Goal: Task Accomplishment & Management: Manage account settings

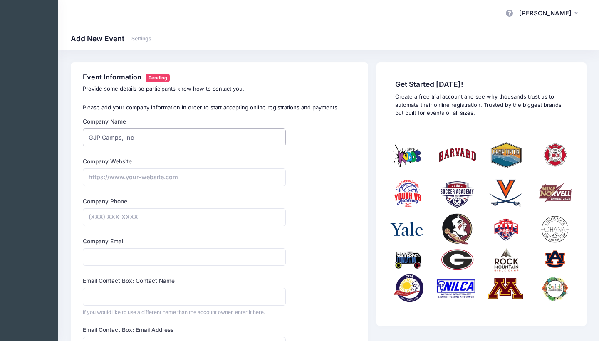
type input "GJP Camps, Inc"
paste input "https://stevensducks.com/sports/mens-lacrosse"
type input "https://stevensducks.com/sports/mens-lacrosse"
type input "(732) 690-0506"
type input "j"
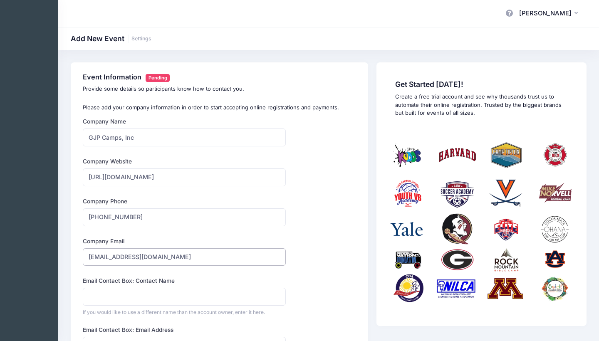
type input "gjpcamps@gmail.com"
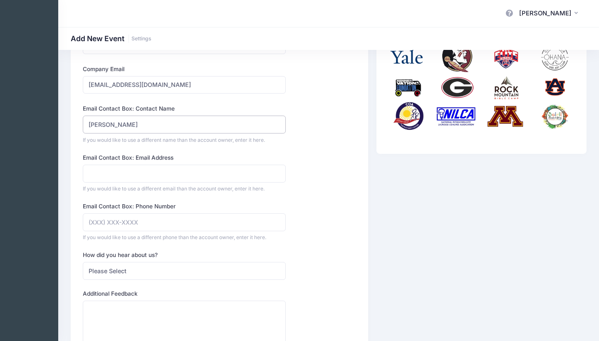
scroll to position [172, 0]
type input "[PERSON_NAME]"
type input "jonlanzalotto@gmail.com"
type input "(732) 690-0506"
click at [163, 243] on form "Company Name GJP Camps, Inc Type Select Academic Adventure Arts and Crafts Base…" at bounding box center [184, 171] width 203 height 450
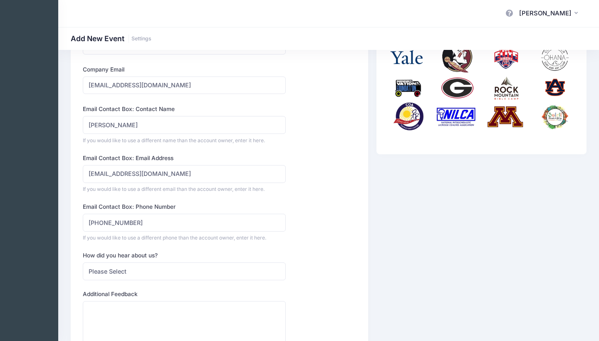
scroll to position [252, 0]
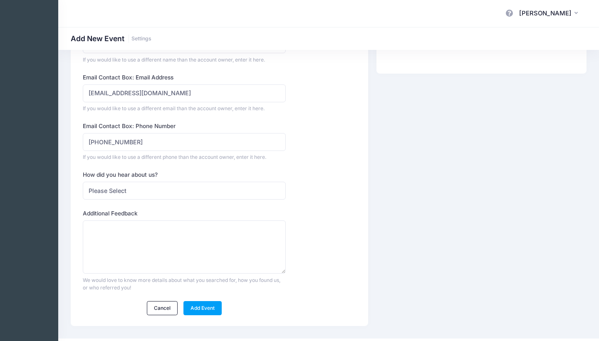
click at [159, 198] on form "Company Name GJP Camps, Inc Type Select Academic Adventure Arts and Crafts Base…" at bounding box center [184, 90] width 203 height 450
select select "web"
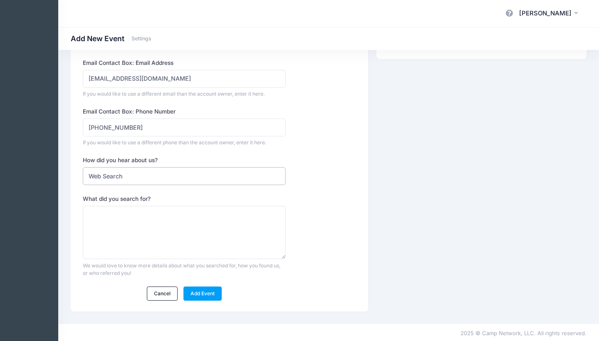
scroll to position [266, 0]
click at [170, 217] on textarea "What did you search for?" at bounding box center [184, 233] width 203 height 54
type textarea "C"
type textarea "a"
type textarea "Sports Registration System"
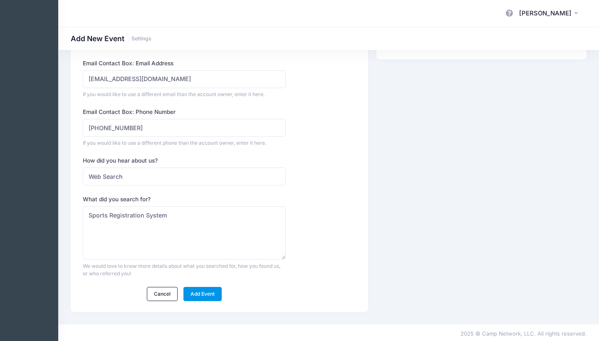
click at [214, 289] on link "Add Event" at bounding box center [202, 294] width 39 height 14
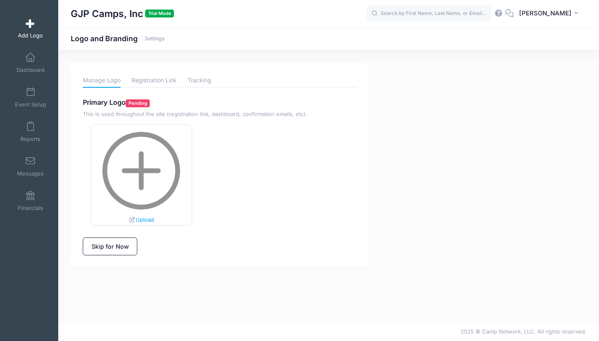
click at [126, 183] on img at bounding box center [141, 171] width 78 height 78
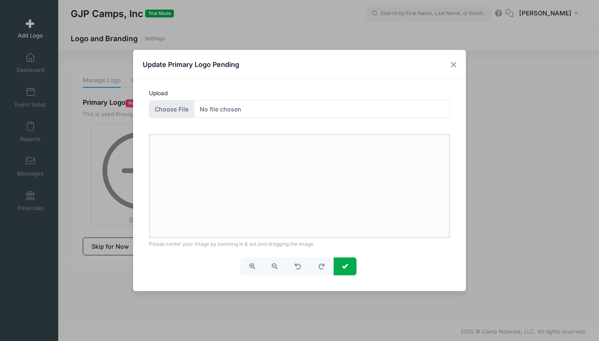
click at [241, 107] on input "Upload" at bounding box center [299, 109] width 301 height 18
type input "C:\fakepath\StevensLogo.jpg"
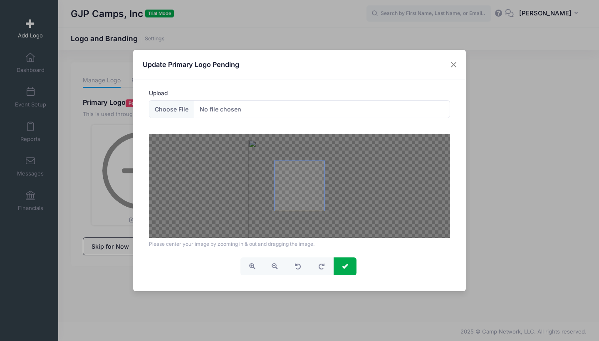
drag, startPoint x: 323, startPoint y: 210, endPoint x: 325, endPoint y: 216, distance: 6.4
click at [325, 216] on div at bounding box center [299, 186] width 301 height 104
click at [269, 265] on button "button" at bounding box center [274, 266] width 23 height 18
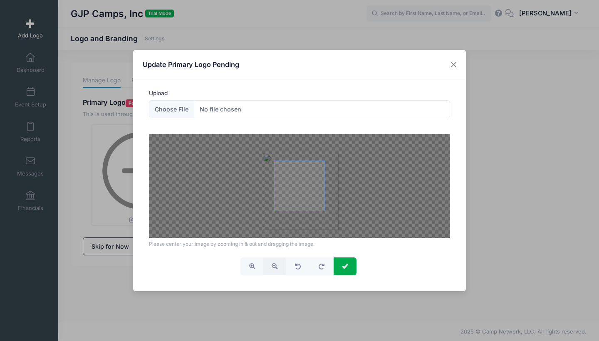
click at [269, 265] on button "button" at bounding box center [274, 266] width 23 height 18
drag, startPoint x: 341, startPoint y: 216, endPoint x: 342, endPoint y: 209, distance: 7.1
click at [342, 209] on div at bounding box center [299, 186] width 301 height 104
click at [345, 265] on span "submit" at bounding box center [345, 266] width 6 height 6
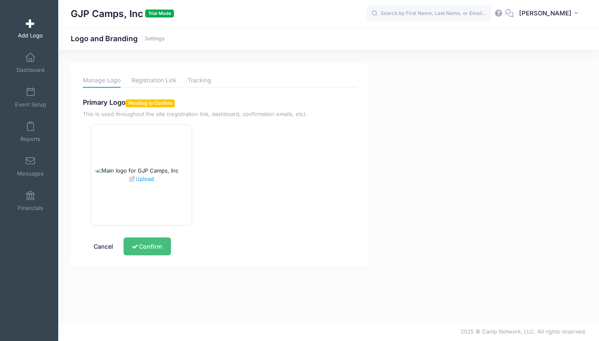
click at [160, 247] on button "Confirm" at bounding box center [146, 246] width 47 height 18
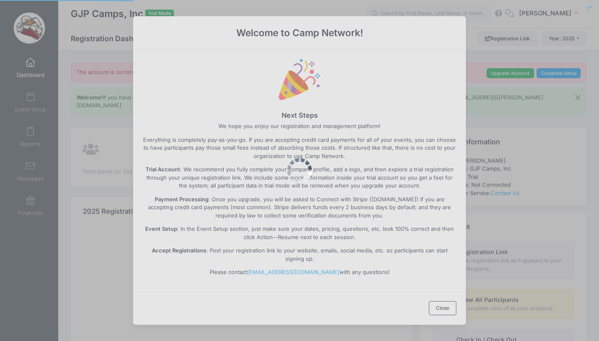
select select
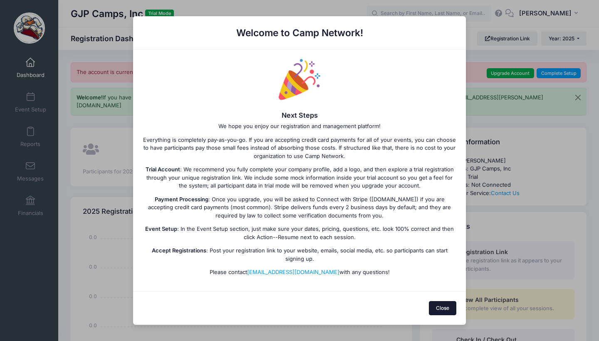
click at [440, 311] on button "Close" at bounding box center [443, 308] width 28 height 14
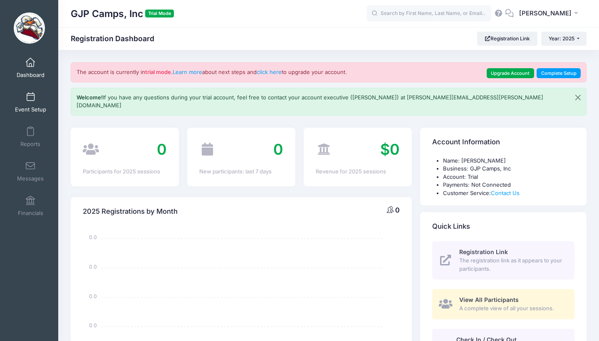
click at [33, 103] on link "Event Setup" at bounding box center [30, 102] width 39 height 29
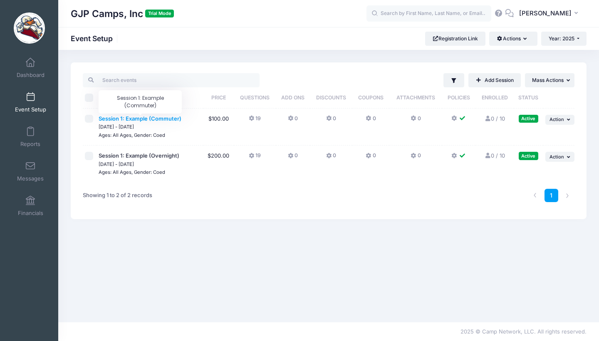
click at [143, 119] on span "Session 1: Example (Commuter)" at bounding box center [140, 118] width 83 height 7
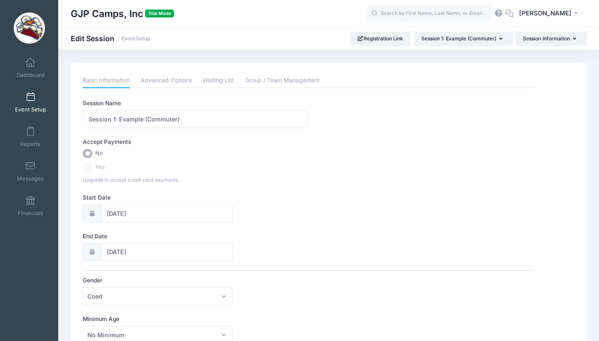
click at [84, 164] on label "Yes" at bounding box center [307, 167] width 449 height 10
click at [162, 119] on input "Session 1: Example (Commuter)" at bounding box center [195, 119] width 225 height 18
type input "Hoboken Shootout Lacrosse Clinic"
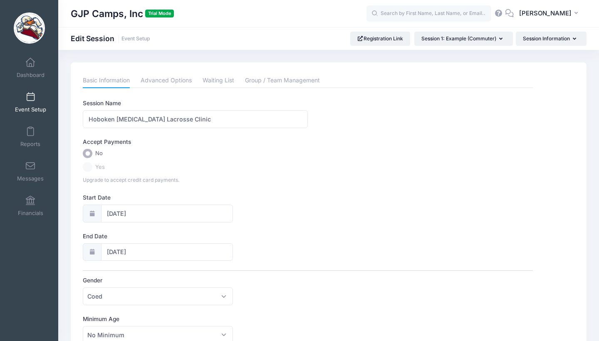
click at [96, 210] on div at bounding box center [92, 213] width 18 height 18
click at [121, 218] on input "10/05/2025" at bounding box center [167, 213] width 132 height 18
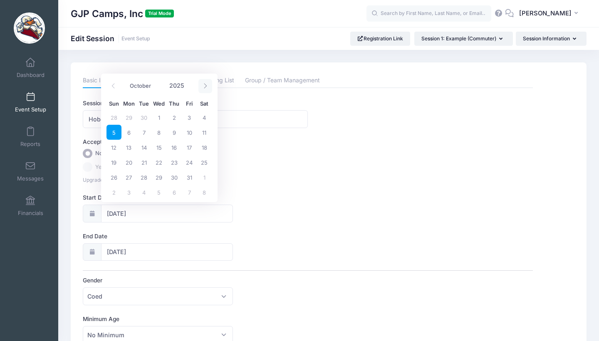
click at [203, 87] on icon at bounding box center [204, 85] width 5 height 5
select select "10"
click at [118, 191] on span "30" at bounding box center [113, 192] width 15 height 15
type input "11/30/2025"
type input "12/01/2025"
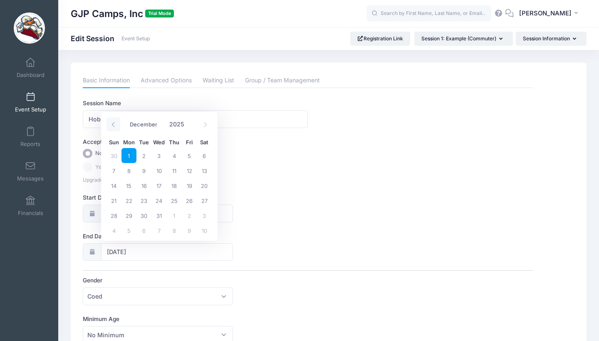
click at [115, 128] on span at bounding box center [113, 124] width 14 height 14
select select "10"
click at [113, 230] on span "30" at bounding box center [113, 230] width 15 height 15
type input "[DATE]"
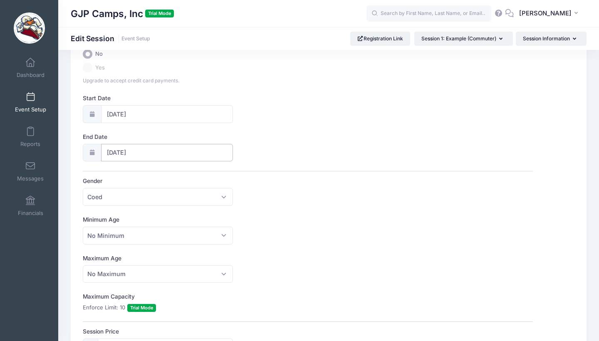
scroll to position [108, 0]
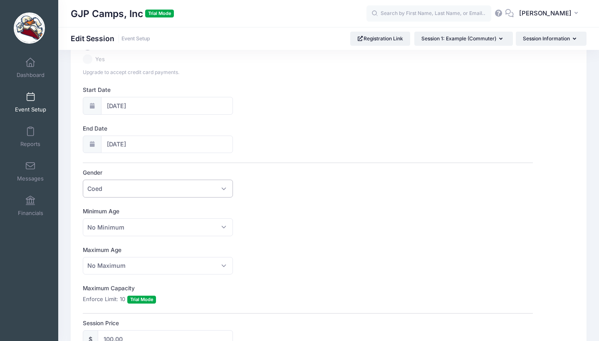
click at [219, 184] on span "Coed" at bounding box center [158, 189] width 150 height 18
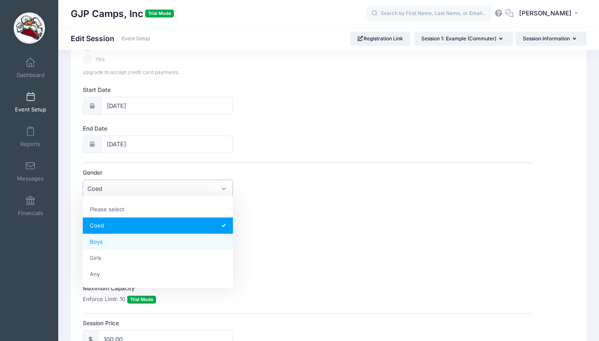
select select "Boys"
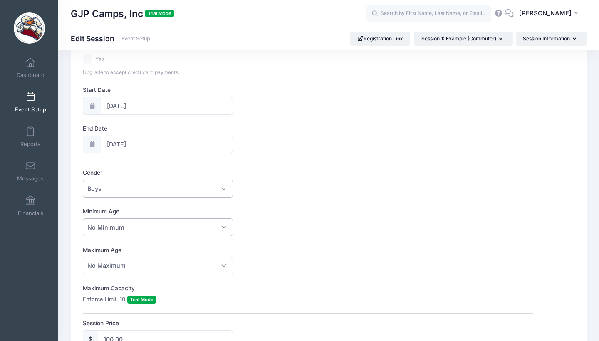
click at [153, 227] on span "No Minimum" at bounding box center [158, 227] width 150 height 18
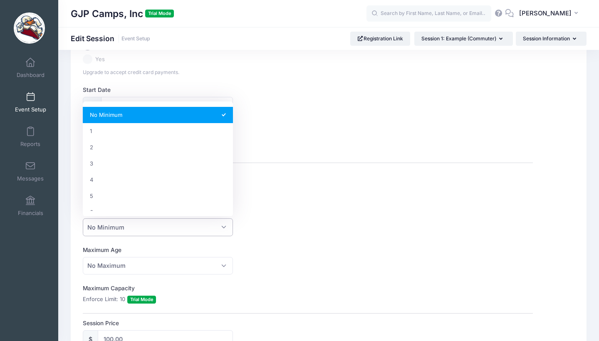
click at [307, 224] on div "Minimum Age No Minimum 1 2 3 4 5 6 7 8 9 10 11 12 13 14 15 16 17 18 19 20 21 22…" at bounding box center [307, 221] width 449 height 29
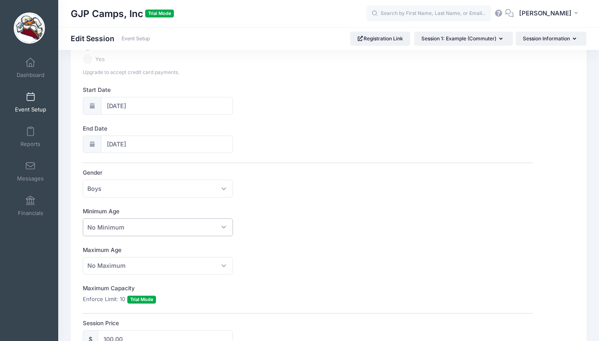
click at [177, 220] on span "No Minimum" at bounding box center [158, 227] width 150 height 18
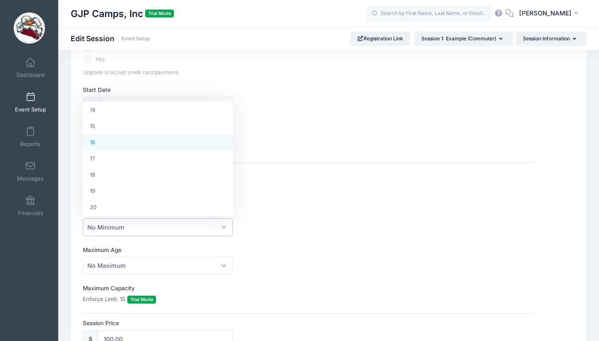
scroll to position [229, 0]
select select "15"
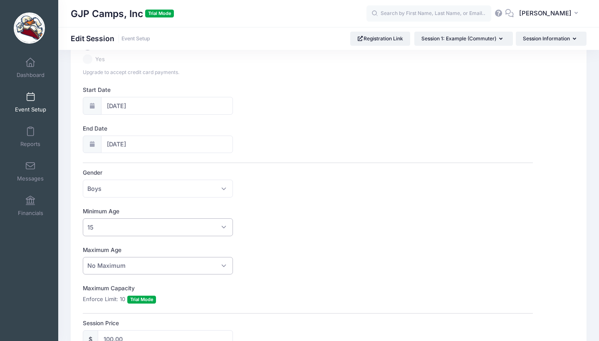
click at [120, 258] on span "No Maximum" at bounding box center [158, 266] width 150 height 18
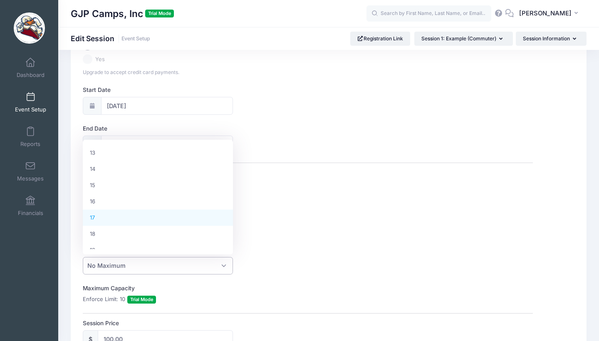
select select "17"
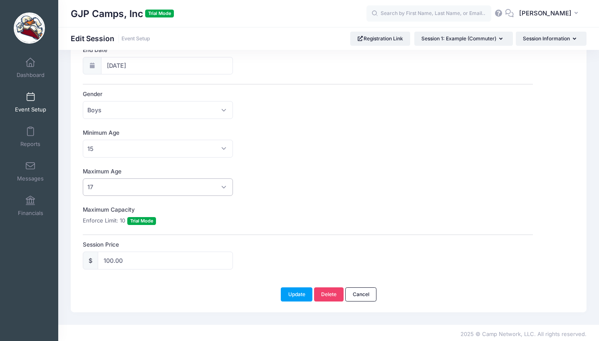
scroll to position [186, 0]
click at [148, 264] on input "100.00" at bounding box center [165, 261] width 135 height 18
type input "159.00"
click at [379, 222] on div "Maximum Capacity Enforce Limit: 10 Trial Mode" at bounding box center [307, 216] width 449 height 20
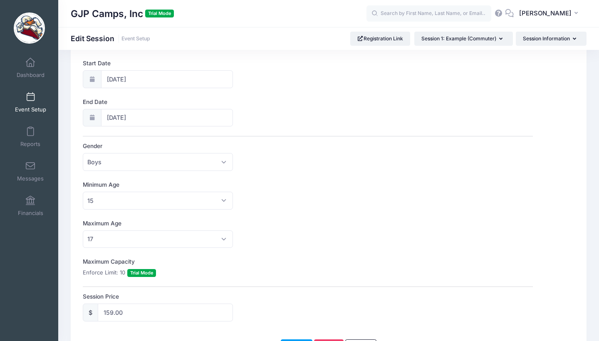
scroll to position [140, 0]
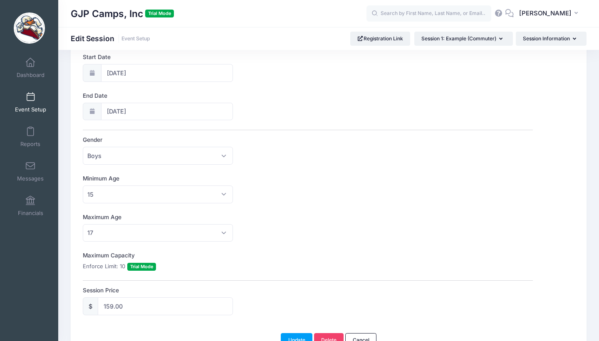
click at [115, 251] on label "Maximum Capacity" at bounding box center [195, 255] width 225 height 8
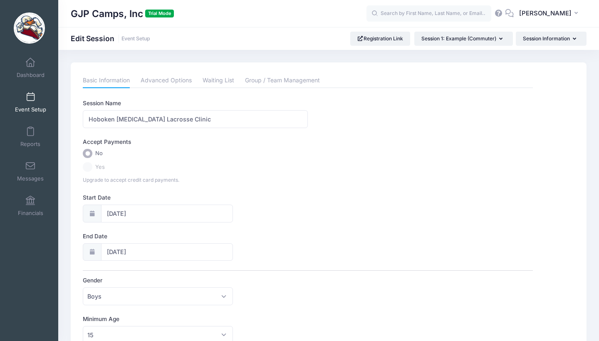
scroll to position [0, 0]
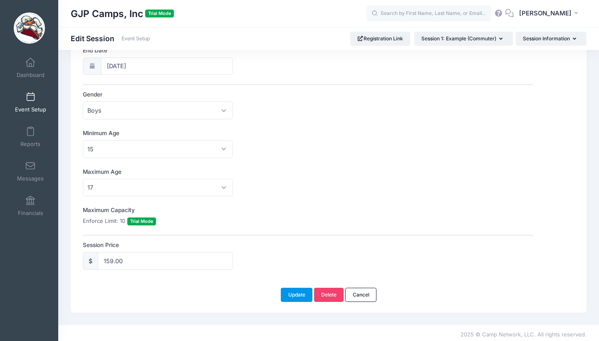
click at [299, 290] on button "Update" at bounding box center [297, 295] width 32 height 14
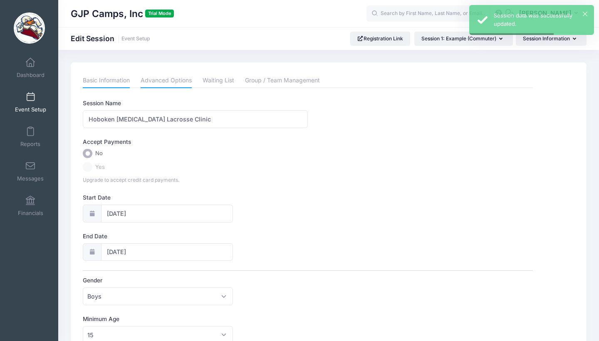
click at [163, 82] on link "Advanced Options" at bounding box center [165, 80] width 51 height 15
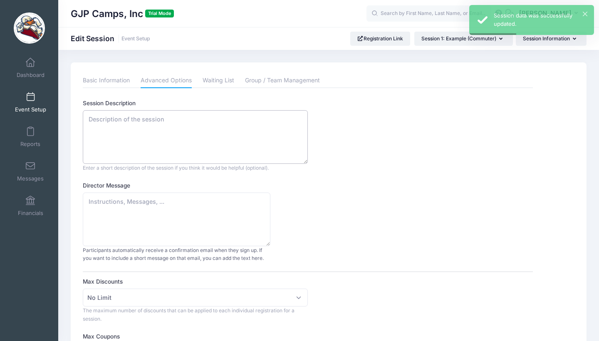
click at [194, 150] on textarea "Session Description" at bounding box center [195, 137] width 225 height 54
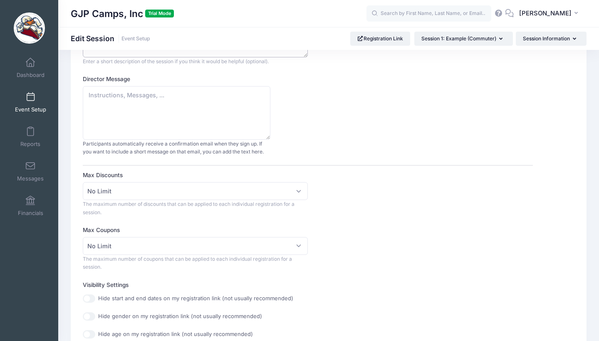
scroll to position [138, 0]
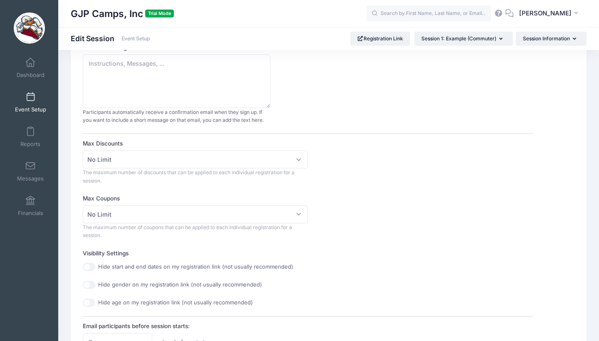
type textarea "Come and experience Stevens Lacrosse as our coaching staff will run you through…"
click at [232, 156] on span "No Limit" at bounding box center [195, 159] width 225 height 18
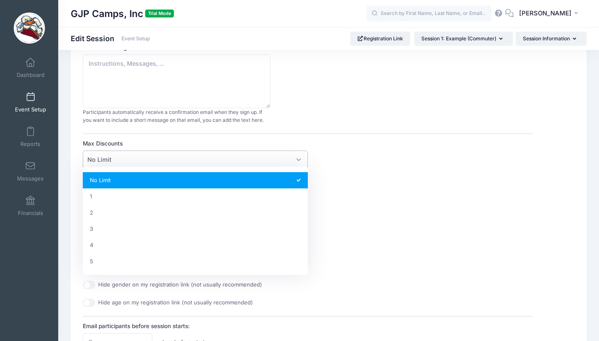
click at [361, 143] on div "Max Discounts No Limit 1 2 3 4 5 No Limit The maximum number of discounts that …" at bounding box center [307, 161] width 449 height 45
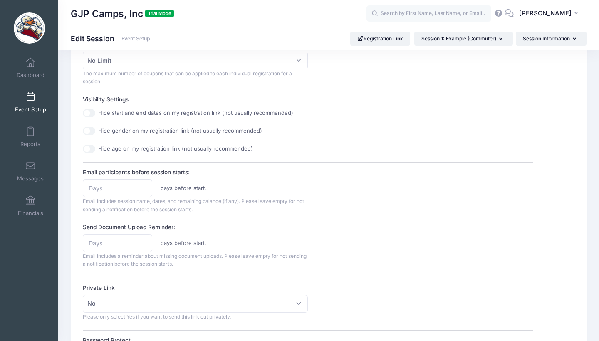
scroll to position [293, 0]
click at [121, 182] on input "Email participants before session starts:" at bounding box center [117, 187] width 69 height 18
type input "3"
click at [166, 224] on label "Send Document Upload Reminder:" at bounding box center [195, 226] width 225 height 8
click at [152, 233] on input "Send Document Upload Reminder:" at bounding box center [117, 242] width 69 height 18
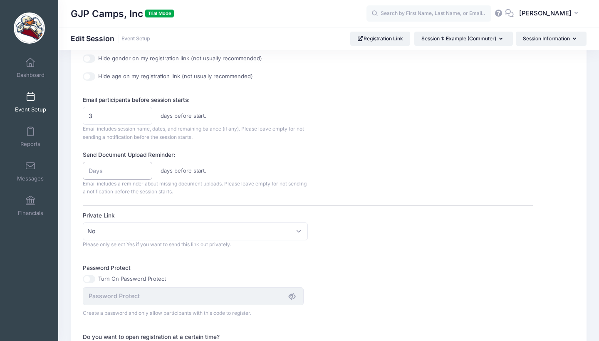
scroll to position [364, 0]
click at [207, 162] on div "days before start." at bounding box center [195, 171] width 233 height 18
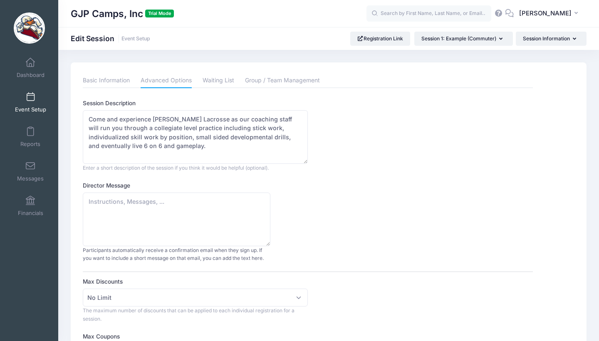
scroll to position [0, 0]
click at [192, 148] on textarea "Come and experience Stevens Lacrosse as our coaching staff will run you through…" at bounding box center [195, 137] width 225 height 54
click at [201, 220] on textarea "Director Message" at bounding box center [176, 219] width 187 height 54
click at [97, 79] on link "Basic Information" at bounding box center [106, 80] width 47 height 15
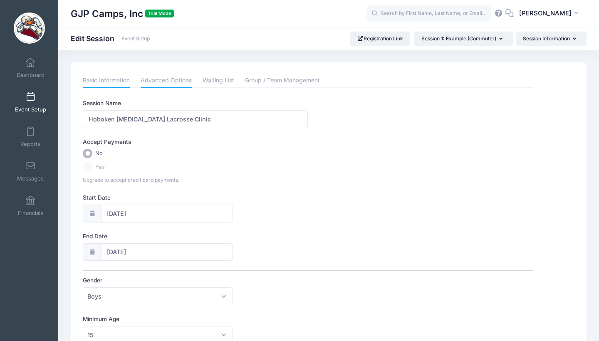
click at [159, 74] on link "Advanced Options" at bounding box center [165, 80] width 51 height 15
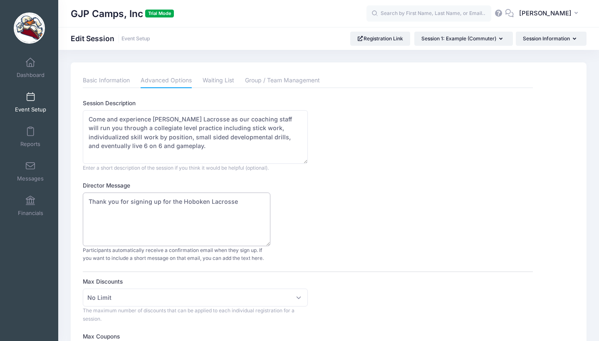
drag, startPoint x: 247, startPoint y: 204, endPoint x: 209, endPoint y: 203, distance: 38.2
click at [209, 203] on textarea "Thank you for signing up for the Hoboken Lacrosse" at bounding box center [176, 219] width 187 height 54
type textarea "Thank you for signing up for the Hoboken Shootout Lacrosse Clinic"
click at [190, 148] on textarea "Come and experience Stevens Lacrosse as our coaching staff will run you through…" at bounding box center [195, 137] width 225 height 54
type textarea "Come and experience Stevens Lacrosse as our coaching staff will run you through…"
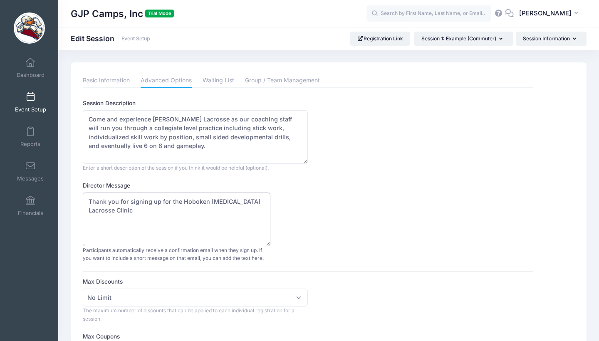
click at [128, 214] on textarea "Thank you for signing up for the Hoboken Shootout Lacrosse Clinic" at bounding box center [176, 219] width 187 height 54
type textarea "Thank you for signing up for the Hoboken Shootout Lacrosse Clinic."
click at [155, 147] on textarea "Come and experience Stevens Lacrosse as our coaching staff will run you through…" at bounding box center [195, 137] width 225 height 54
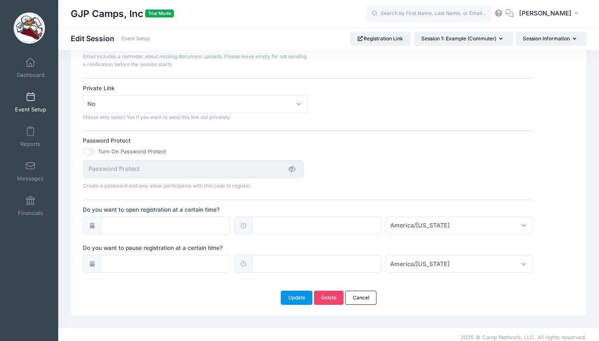
type textarea "Come and experience Stevens Lacrosse as our coaching staff will run you through…"
click at [300, 292] on button "Update" at bounding box center [297, 298] width 32 height 14
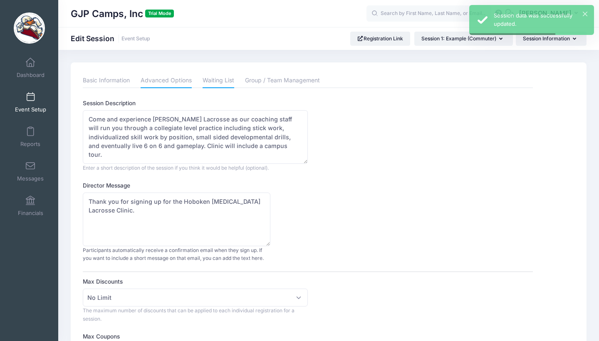
click at [209, 82] on link "Waiting List" at bounding box center [218, 80] width 32 height 15
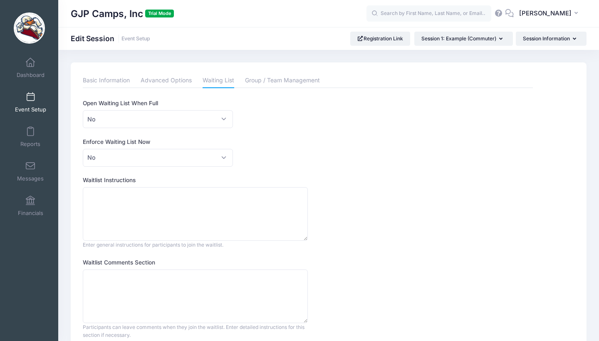
click at [287, 72] on div "Please update the information for this particular session. Basic Information Ad…" at bounding box center [328, 222] width 515 height 320
click at [284, 83] on link "Group / Team Management" at bounding box center [282, 80] width 75 height 15
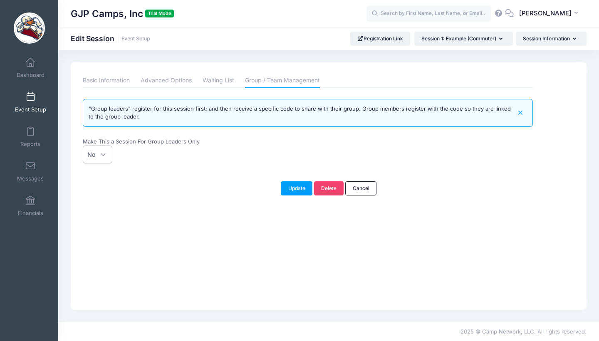
click at [104, 160] on span "No" at bounding box center [98, 154] width 30 height 18
click at [83, 146] on select "No Yes" at bounding box center [83, 145] width 0 height 0
click at [160, 145] on div "No Yes No" at bounding box center [195, 154] width 225 height 18
click at [109, 77] on link "Basic Information" at bounding box center [106, 80] width 47 height 15
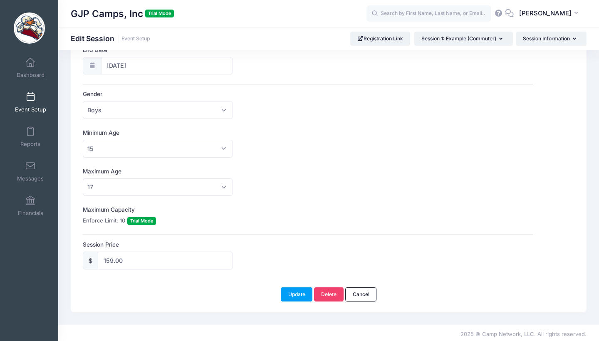
scroll to position [186, 0]
click at [140, 222] on span "Trial Mode" at bounding box center [141, 221] width 29 height 8
click at [164, 14] on span "Trial Mode" at bounding box center [159, 14] width 29 height 8
click at [305, 288] on button "Update" at bounding box center [297, 295] width 32 height 14
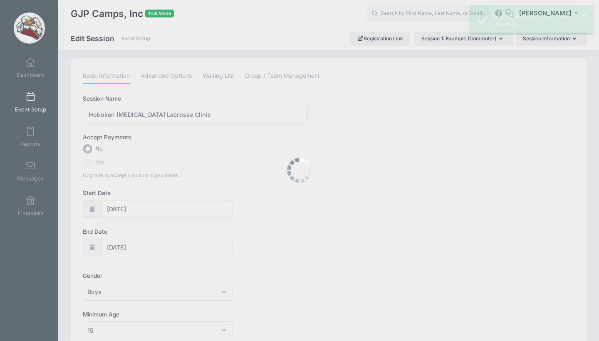
scroll to position [0, 0]
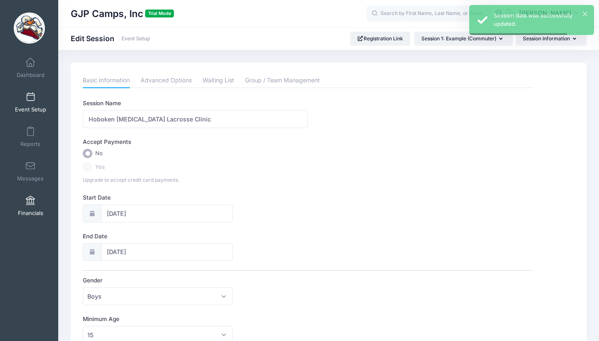
click at [25, 193] on link "Financials" at bounding box center [30, 205] width 39 height 29
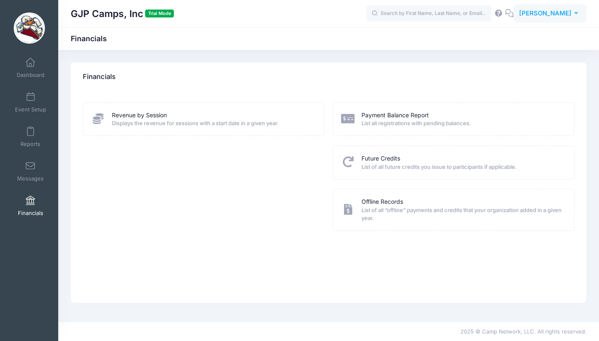
click at [572, 14] on button "[PERSON_NAME]" at bounding box center [549, 13] width 73 height 19
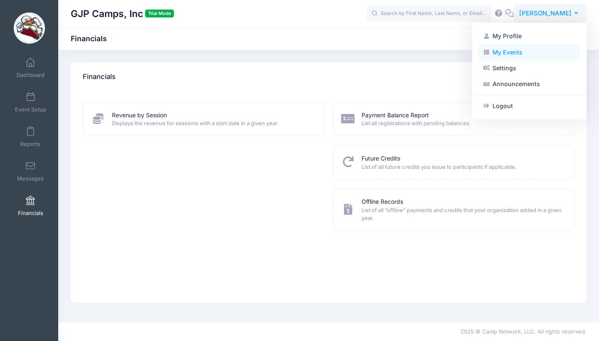
click at [501, 49] on link "My Events" at bounding box center [528, 52] width 101 height 16
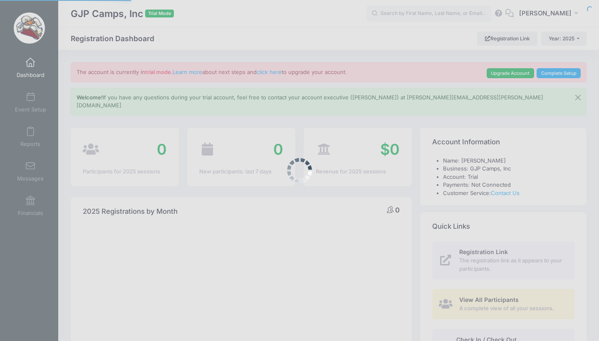
select select
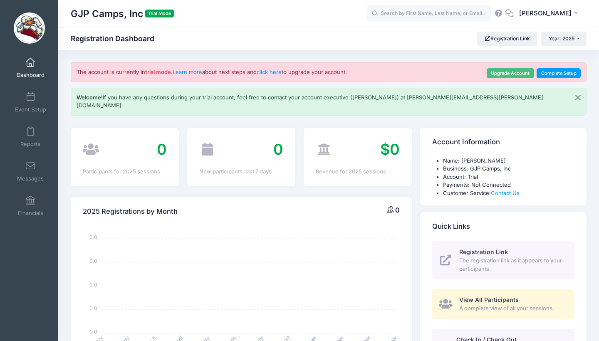
click at [501, 70] on link "Upgrade Account" at bounding box center [509, 73] width 47 height 10
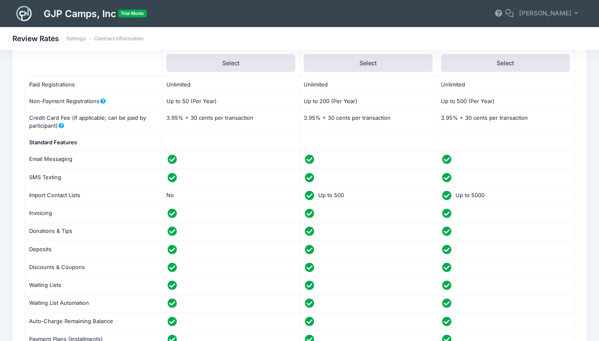
scroll to position [142, 0]
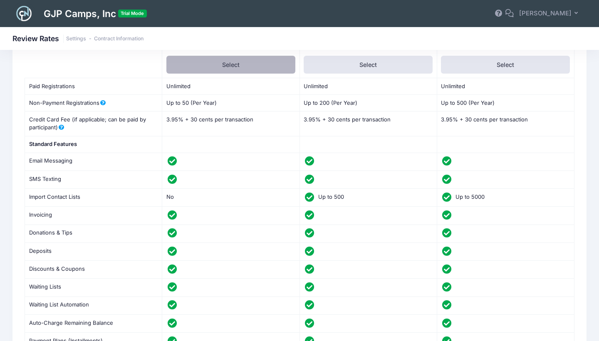
click at [241, 62] on label "Select" at bounding box center [230, 65] width 129 height 18
click at [172, 61] on input "Select" at bounding box center [168, 58] width 5 height 5
radio input "true"
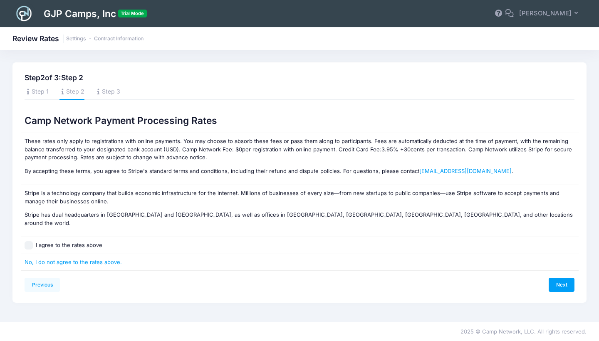
click at [32, 241] on input "I agree to the rates above" at bounding box center [29, 245] width 8 height 8
checkbox input "true"
click at [560, 278] on link "Next" at bounding box center [561, 285] width 26 height 14
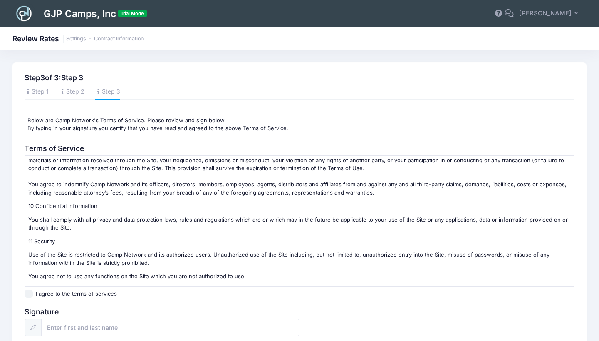
scroll to position [1411, 0]
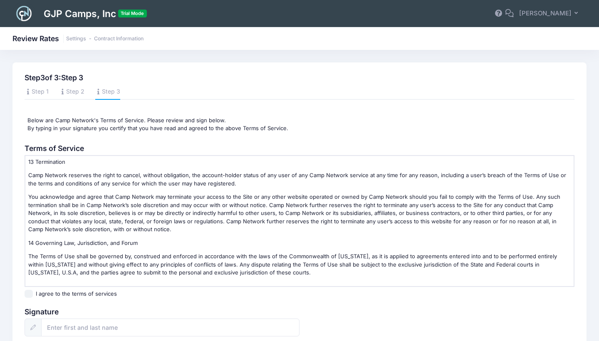
click at [25, 295] on input "I agree to the terms of services" at bounding box center [29, 294] width 8 height 8
checkbox input "true"
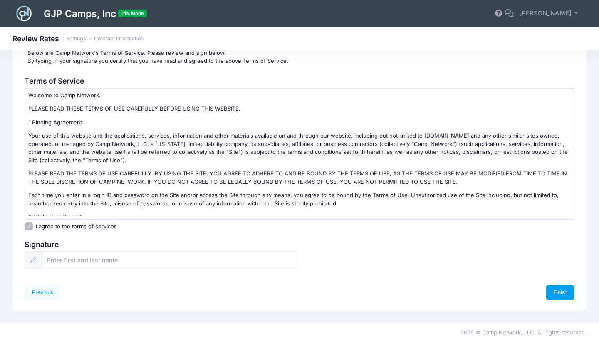
scroll to position [67, 0]
click at [101, 261] on input "text" at bounding box center [170, 260] width 258 height 18
type input "Jonathan Lanzalotto"
click at [564, 289] on link "Finish" at bounding box center [560, 293] width 28 height 14
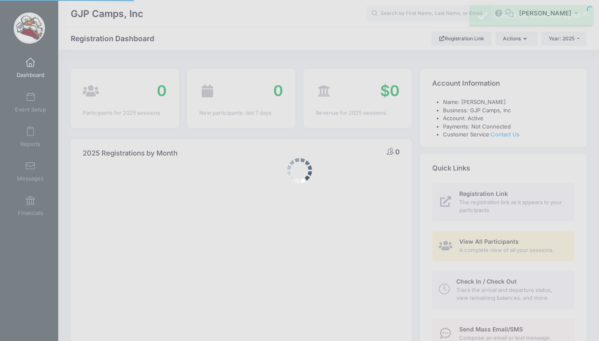
select select
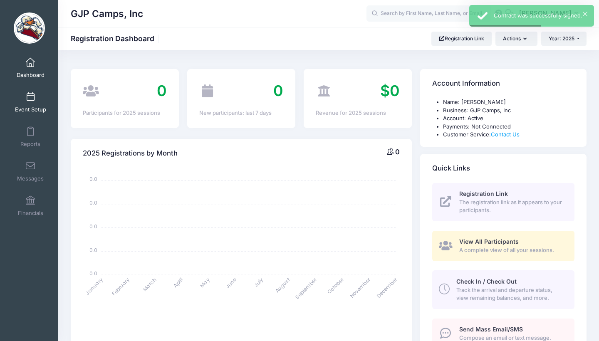
click at [20, 107] on span "Event Setup" at bounding box center [30, 109] width 31 height 7
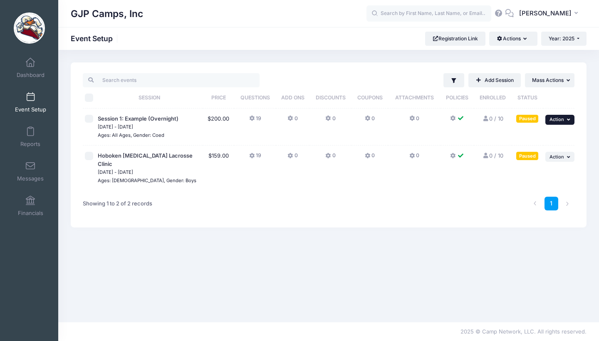
click at [562, 118] on span "Action" at bounding box center [556, 119] width 15 height 6
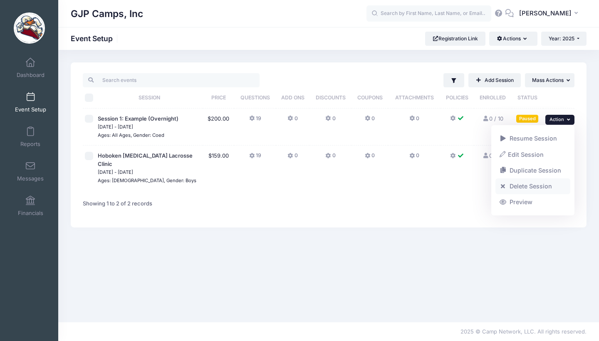
click at [534, 182] on link "Delete Session" at bounding box center [532, 186] width 75 height 16
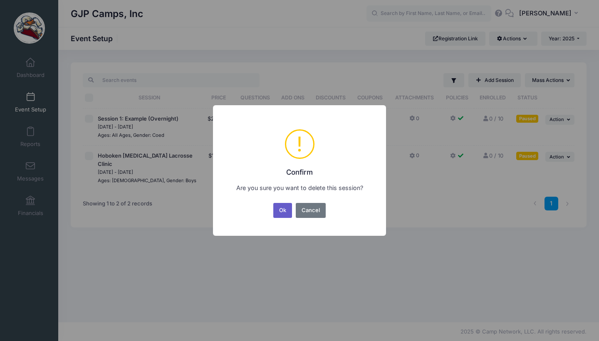
click at [287, 211] on button "Ok" at bounding box center [282, 210] width 19 height 15
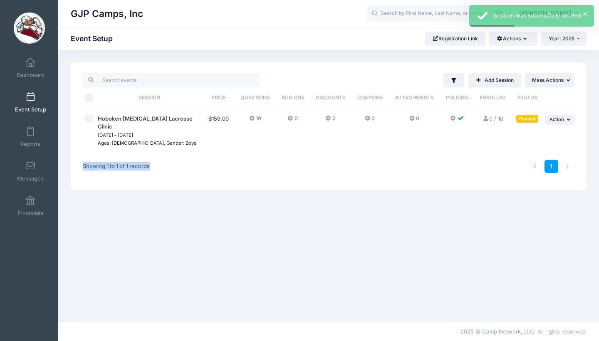
click at [172, 154] on div "Showing 1 to 1 of 1 records" at bounding box center [183, 166] width 208 height 26
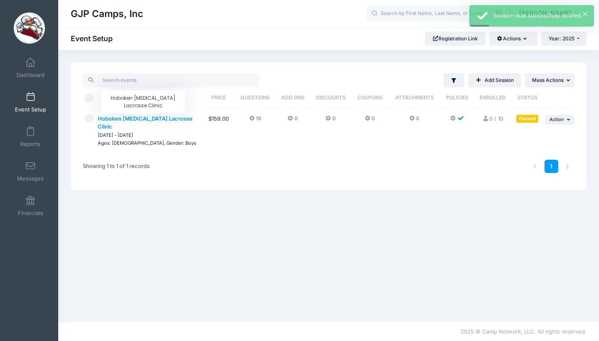
click at [162, 118] on span "Hoboken [MEDICAL_DATA] Lacrosse Clinic" at bounding box center [145, 122] width 95 height 15
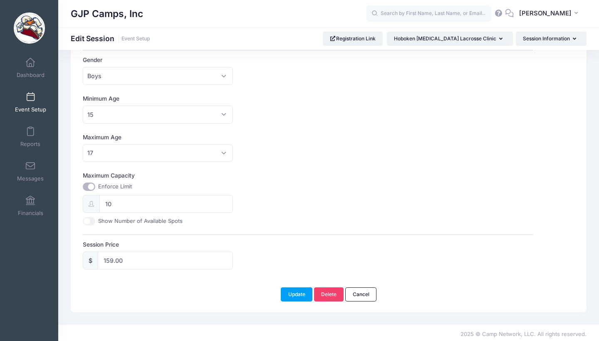
scroll to position [220, 0]
click at [121, 197] on input "10" at bounding box center [165, 204] width 133 height 18
type input "70"
click at [318, 165] on div "Session Name Hoboken [MEDICAL_DATA] Lacrosse Clinic Accept Payments No Yes Acce…" at bounding box center [307, 74] width 449 height 391
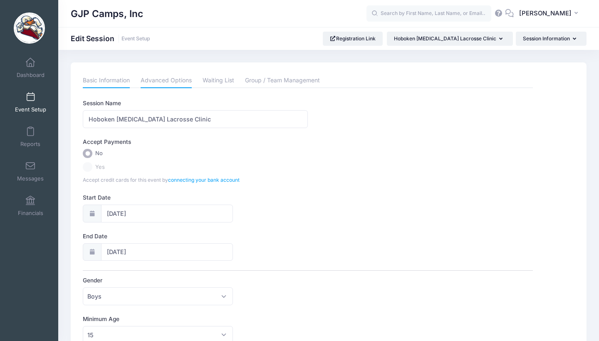
scroll to position [0, 0]
click at [168, 81] on link "Advanced Options" at bounding box center [165, 80] width 51 height 15
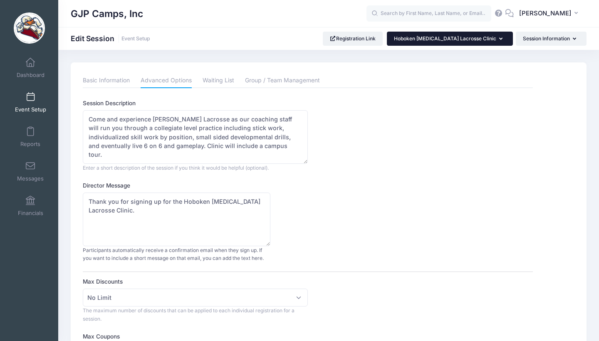
click at [497, 41] on button "Hoboken [MEDICAL_DATA] Lacrosse Clinic" at bounding box center [450, 39] width 126 height 14
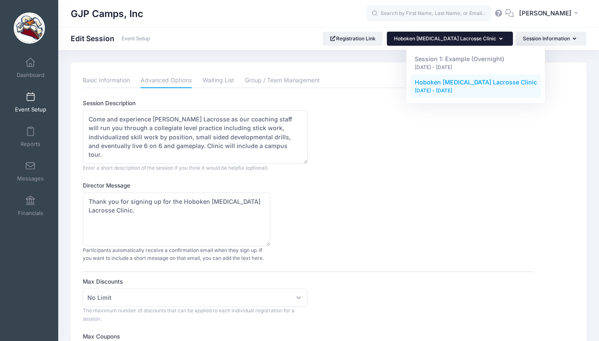
click at [430, 184] on div "Director Message Thank you for signing up for the Hoboken Shootout Lacrosse Cli…" at bounding box center [307, 221] width 449 height 81
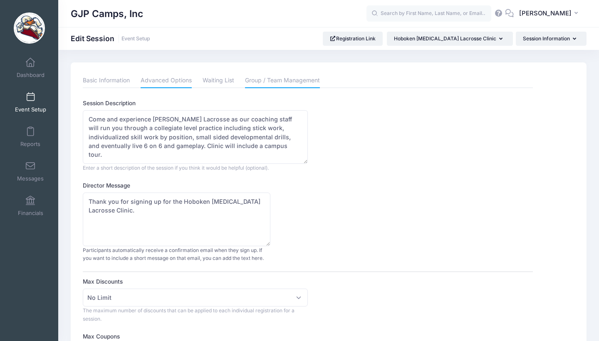
click at [263, 80] on link "Group / Team Management" at bounding box center [282, 80] width 75 height 15
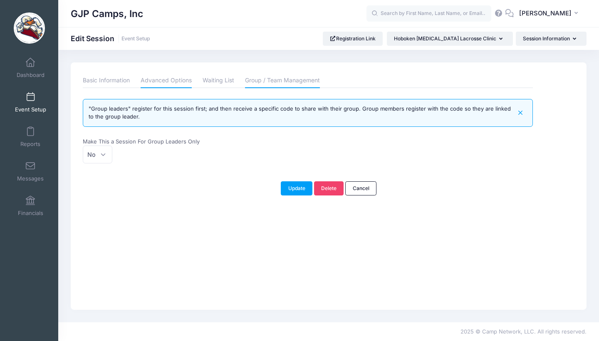
click at [154, 84] on link "Advanced Options" at bounding box center [165, 80] width 51 height 15
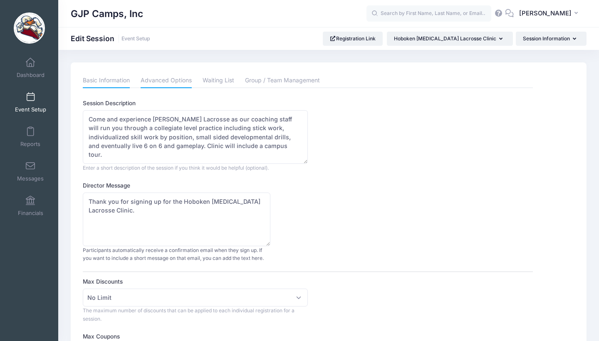
click at [107, 86] on link "Basic Information" at bounding box center [106, 80] width 47 height 15
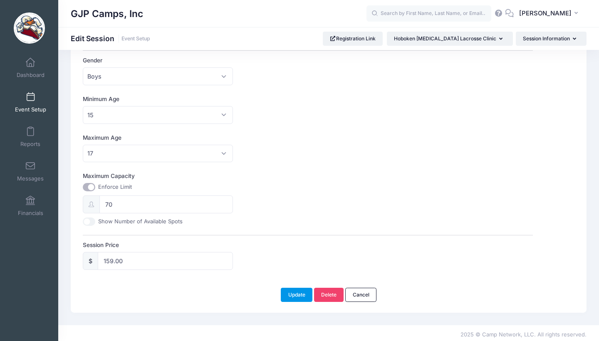
click at [297, 289] on button "Update" at bounding box center [297, 295] width 32 height 14
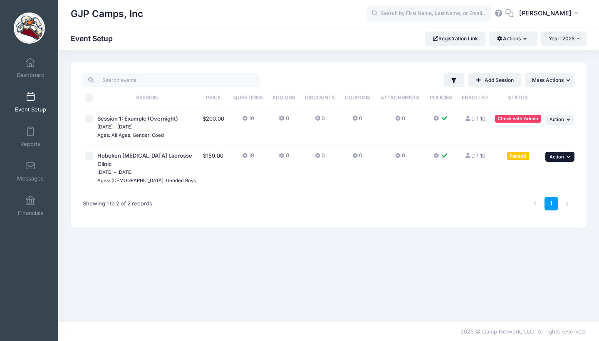
click at [554, 158] on span "Action" at bounding box center [556, 157] width 15 height 6
click at [525, 237] on link "Preview" at bounding box center [532, 239] width 75 height 16
click at [27, 73] on span "Dashboard" at bounding box center [31, 74] width 28 height 7
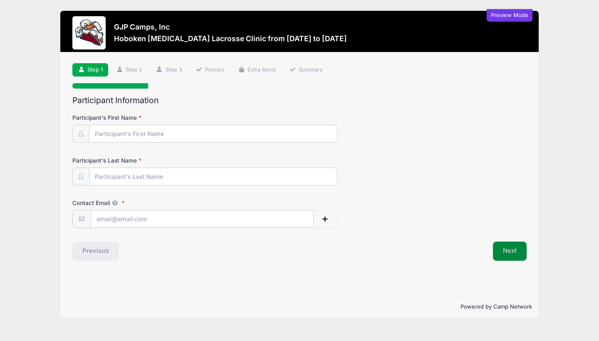
click at [515, 249] on button "Next" at bounding box center [510, 250] width 34 height 19
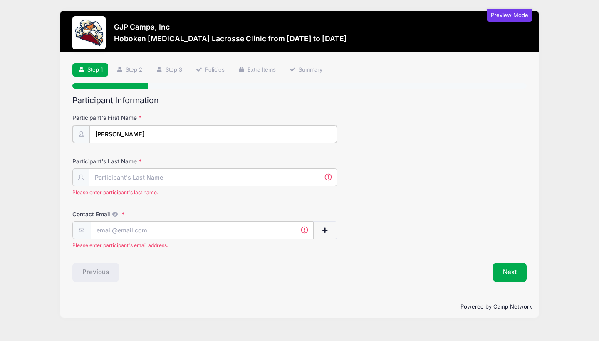
type input "Jon"
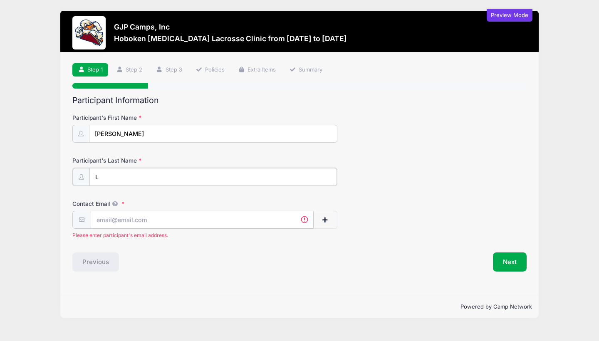
type input "L"
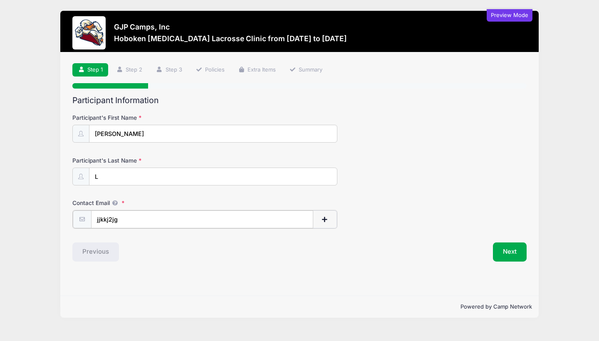
type input "jjkkj2jg"
click at [224, 130] on input "Jon" at bounding box center [212, 134] width 247 height 18
type input "Jon"
click at [524, 251] on button "Next" at bounding box center [510, 250] width 34 height 19
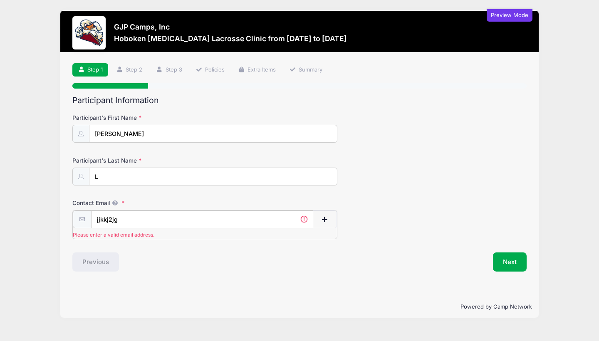
click at [212, 217] on input "jjkkj2jg" at bounding box center [202, 219] width 222 height 18
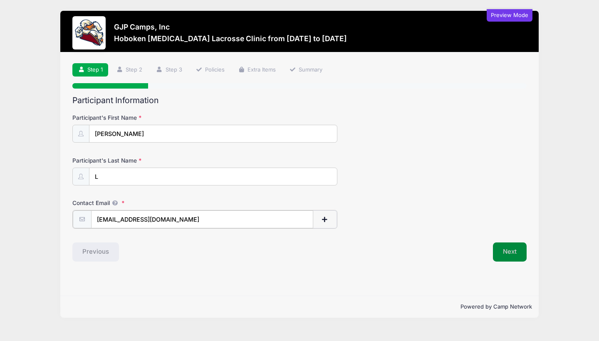
type input "jjkkj2jg@gmail.com"
click at [515, 248] on button "Next" at bounding box center [510, 250] width 34 height 19
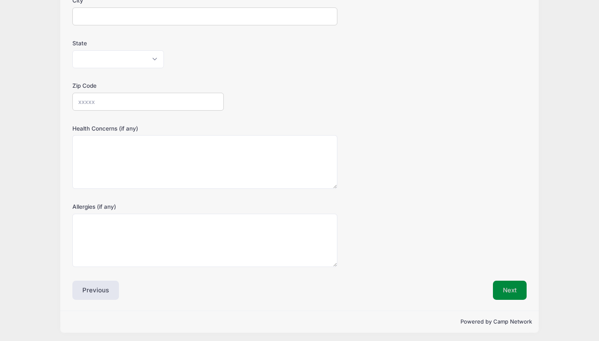
click at [514, 295] on button "Next" at bounding box center [510, 290] width 34 height 19
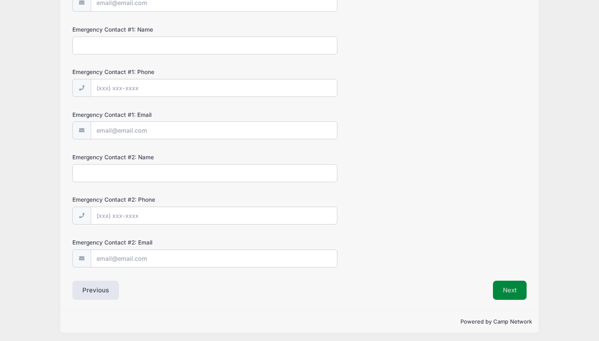
click at [511, 288] on button "Next" at bounding box center [510, 290] width 34 height 19
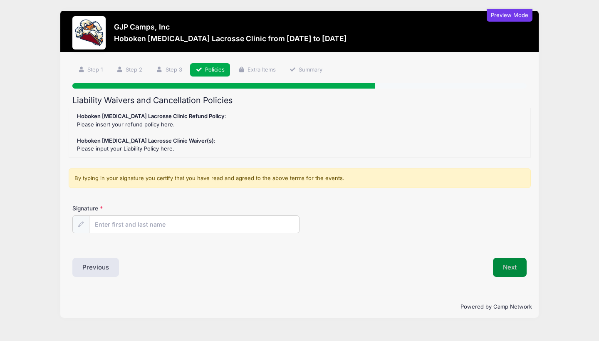
click at [510, 261] on button "Next" at bounding box center [510, 267] width 34 height 19
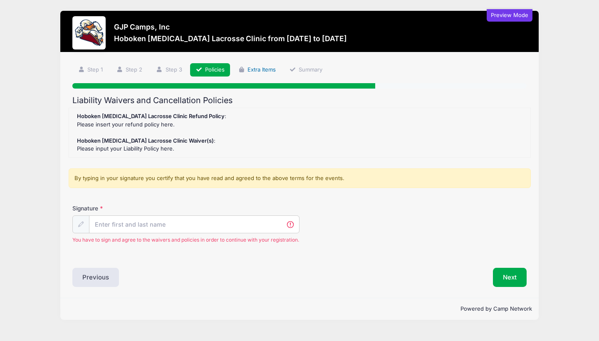
click at [254, 72] on link "Extra Items" at bounding box center [256, 70] width 49 height 14
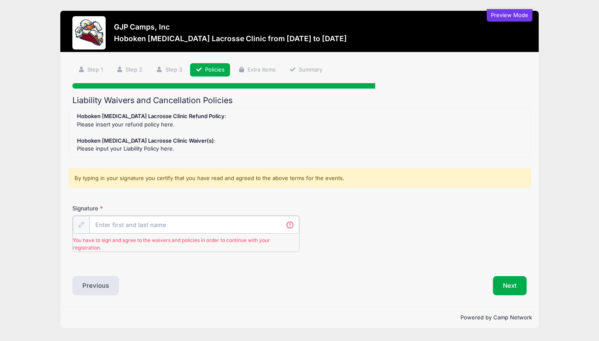
click at [188, 216] on input "Signature" at bounding box center [193, 225] width 209 height 18
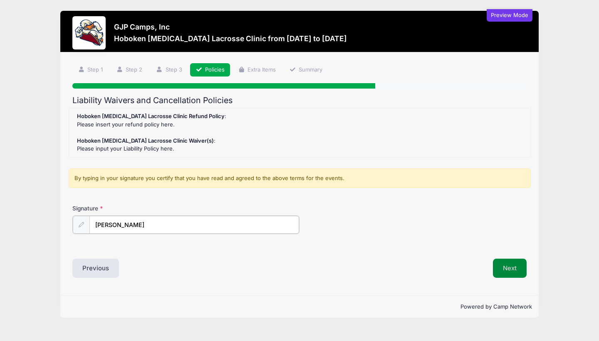
type input "Jonathan lanzalotto"
click at [504, 268] on button "Next" at bounding box center [510, 267] width 34 height 19
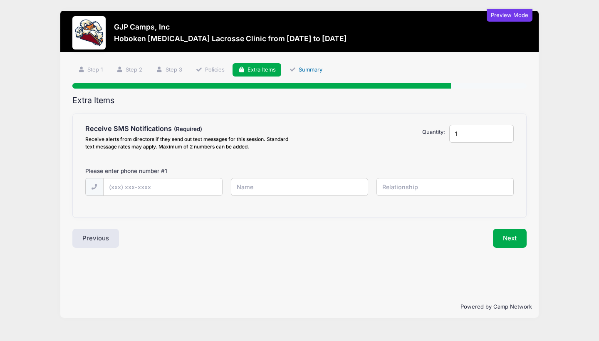
click at [295, 71] on icon at bounding box center [292, 69] width 7 height 5
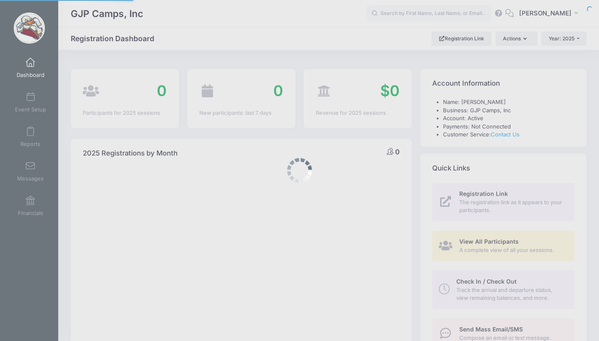
select select
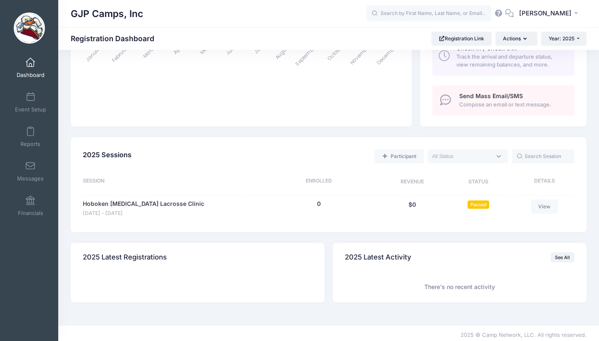
scroll to position [233, 0]
click at [144, 195] on div "Hoboken Shootout Lacrosse Clinic Nov 30 - Nov 30, 2025 0 people $0 0 (Waitlist:…" at bounding box center [328, 208] width 491 height 27
click at [144, 200] on link "Hoboken [MEDICAL_DATA] Lacrosse Clinic" at bounding box center [143, 204] width 121 height 9
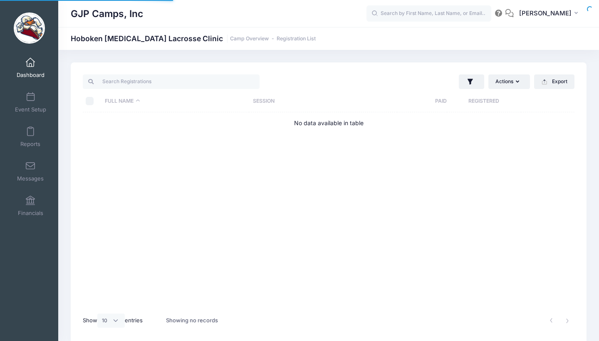
select select "10"
click at [30, 97] on span at bounding box center [30, 97] width 0 height 9
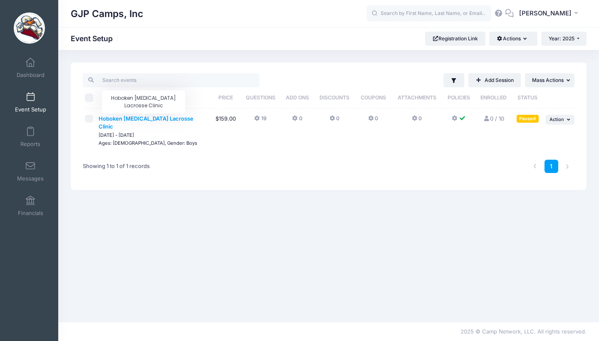
click at [139, 121] on span "Hoboken [MEDICAL_DATA] Lacrosse Clinic" at bounding box center [146, 122] width 95 height 15
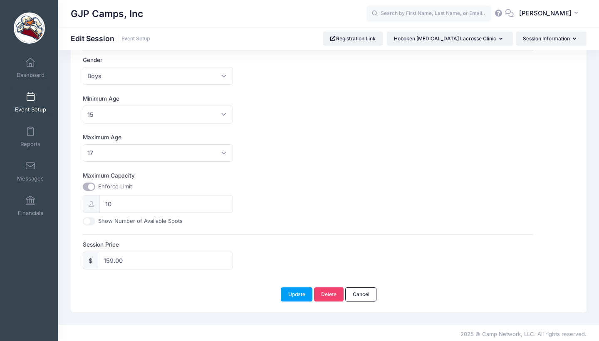
scroll to position [220, 0]
click at [123, 203] on input "10" at bounding box center [165, 204] width 133 height 18
type input "70"
click at [296, 291] on button "Update" at bounding box center [297, 295] width 32 height 14
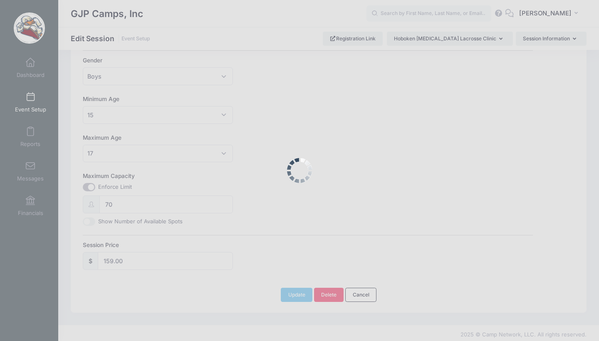
scroll to position [238, 0]
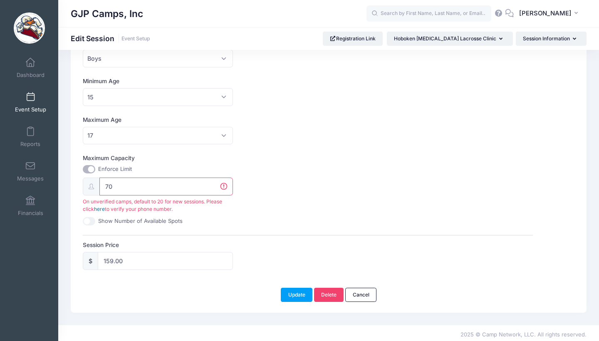
click at [101, 206] on link "here" at bounding box center [99, 209] width 11 height 6
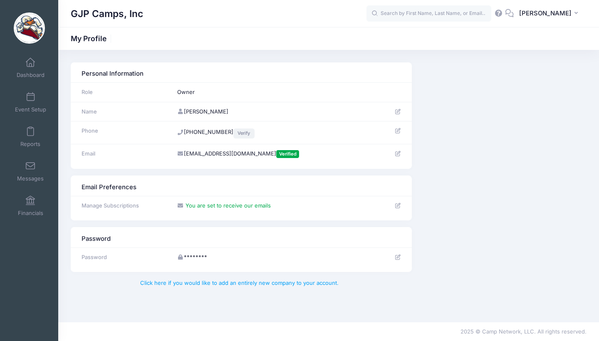
click at [246, 133] on link "Verify" at bounding box center [243, 133] width 21 height 10
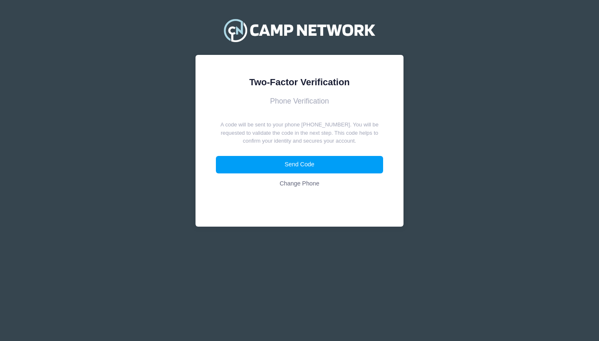
click at [291, 170] on button "Send Code" at bounding box center [300, 165] width 168 height 18
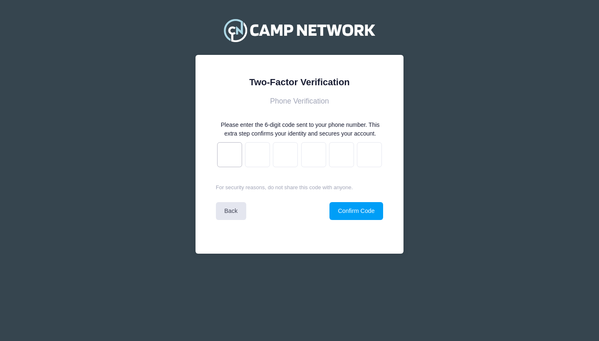
click at [233, 162] on input "text" at bounding box center [229, 154] width 25 height 25
type input "b"
type input "0"
type input "5"
type input "7"
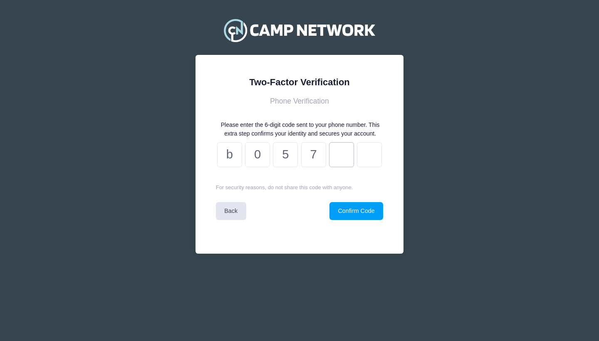
type input "c"
type input "0"
click at [352, 205] on button "Confirm Code" at bounding box center [356, 211] width 54 height 18
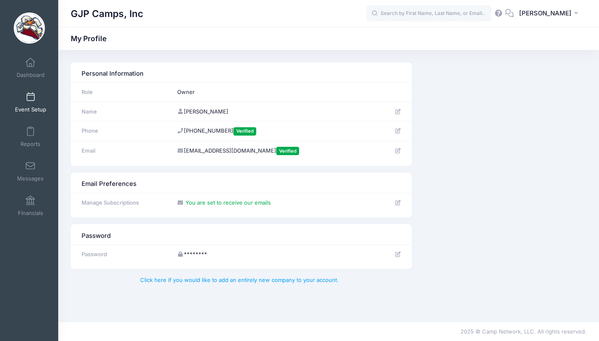
click at [35, 101] on link "Event Setup" at bounding box center [30, 102] width 39 height 29
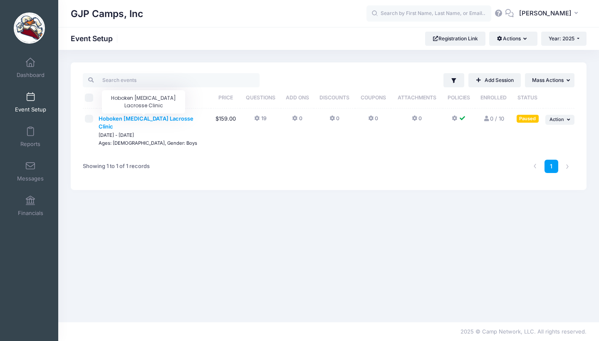
click at [162, 118] on span "Hoboken [MEDICAL_DATA] Lacrosse Clinic" at bounding box center [146, 122] width 95 height 15
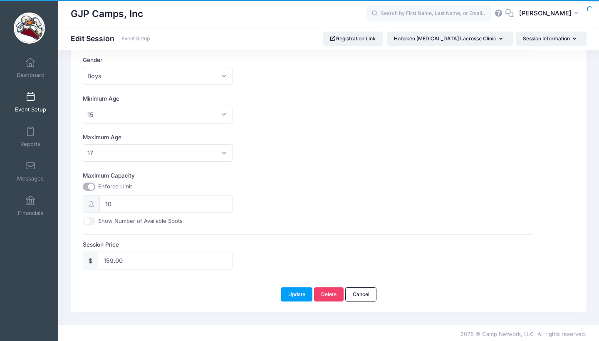
scroll to position [220, 0]
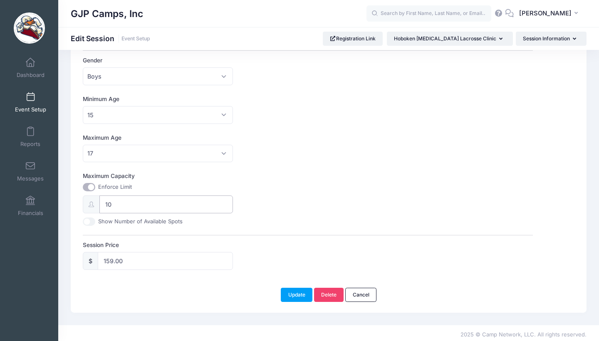
click at [135, 204] on input "10" at bounding box center [165, 204] width 133 height 18
type input "1"
type input "70"
click at [293, 293] on button "Update" at bounding box center [297, 295] width 32 height 14
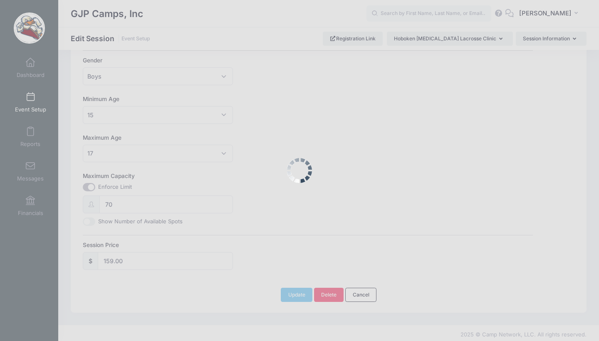
scroll to position [230, 0]
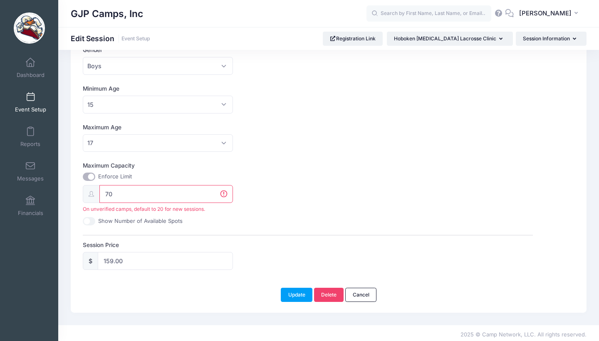
click at [225, 191] on input "70" at bounding box center [165, 194] width 133 height 18
click at [225, 193] on input "70" at bounding box center [165, 194] width 133 height 18
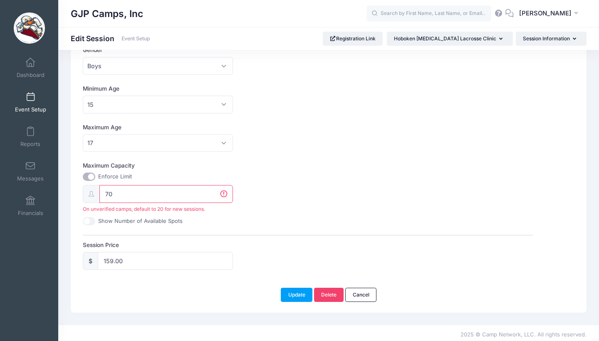
click at [180, 197] on input "70" at bounding box center [165, 194] width 133 height 18
click at [162, 185] on input "70" at bounding box center [165, 194] width 133 height 18
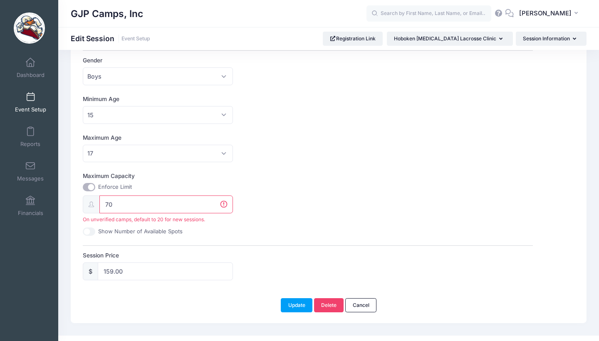
click at [94, 175] on div "Maximum Capacity Enforce Limit 70 On unverified camps, default to 20 for new se…" at bounding box center [307, 204] width 449 height 64
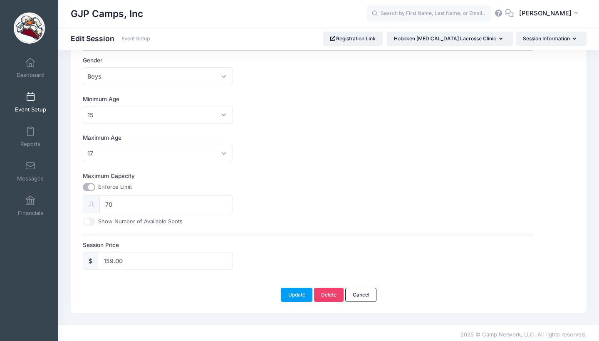
click at [89, 188] on input "Maximum Capacity" at bounding box center [89, 187] width 12 height 8
checkbox input "false"
type input "0"
click at [121, 212] on div "Enforce Limit 0 Show Number of Available Spots" at bounding box center [158, 204] width 150 height 42
click at [86, 184] on input "Maximum Capacity" at bounding box center [89, 187] width 12 height 8
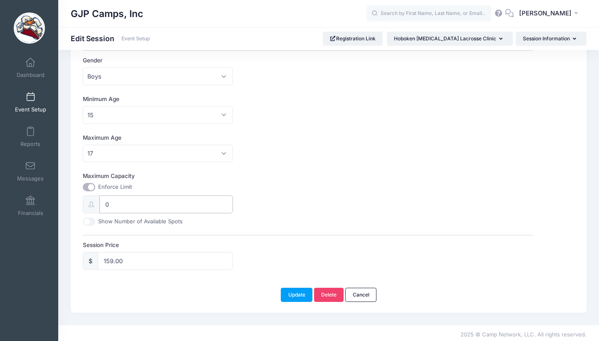
click at [120, 203] on input "0" at bounding box center [165, 204] width 133 height 18
click at [82, 178] on div "Basic Information Advanced Options Waiting List Group / Team Management Session…" at bounding box center [308, 66] width 458 height 426
click at [89, 184] on input "Maximum Capacity" at bounding box center [89, 187] width 12 height 8
checkbox input "false"
click at [291, 293] on button "Update" at bounding box center [297, 295] width 32 height 14
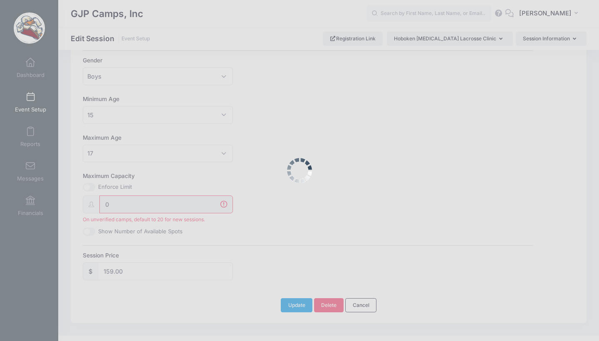
scroll to position [230, 0]
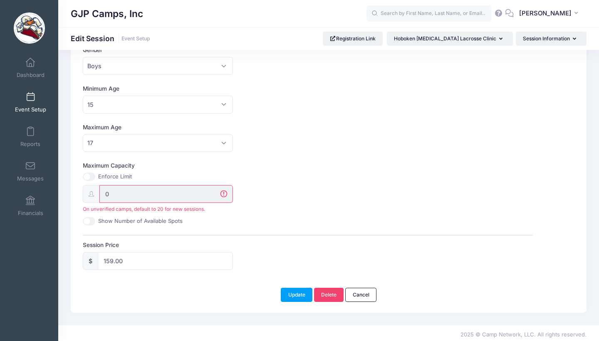
click at [30, 99] on span at bounding box center [30, 97] width 0 height 9
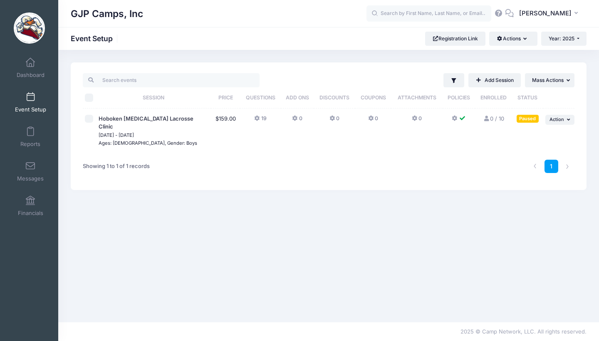
click at [453, 118] on icon at bounding box center [454, 118] width 7 height 0
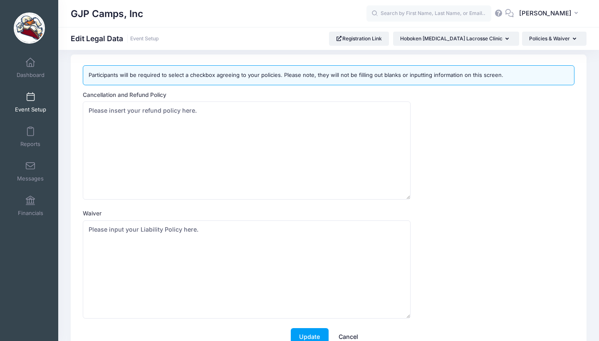
scroll to position [7, 0]
click at [212, 87] on div "Participants will be required to select a checkbox agreeing to your policies. P…" at bounding box center [328, 78] width 499 height 25
click at [212, 125] on textarea "Please insert your refund policy here." at bounding box center [247, 151] width 328 height 98
click at [212, 124] on textarea "Please insert your refund policy here." at bounding box center [247, 151] width 328 height 98
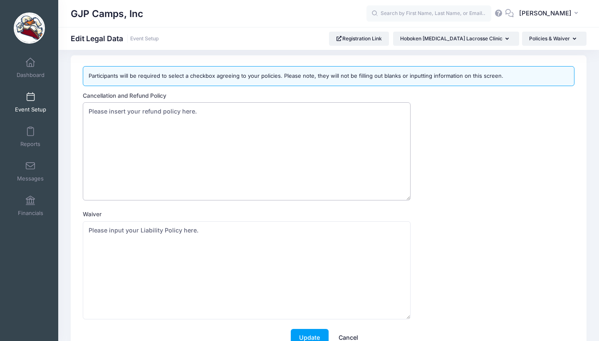
click at [212, 124] on textarea "Please insert your refund policy here." at bounding box center [247, 151] width 328 height 98
click at [261, 151] on textarea "Please insert your refund policy here." at bounding box center [247, 151] width 328 height 98
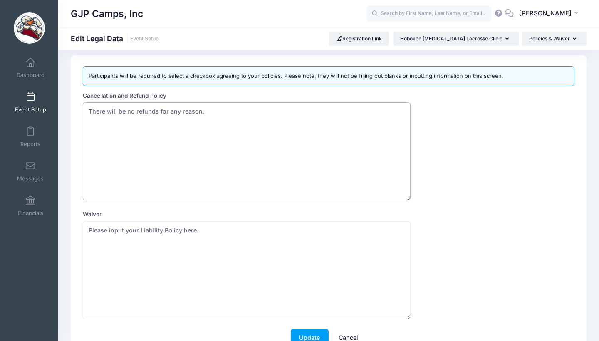
click at [261, 151] on textarea "Please insert your refund policy here." at bounding box center [247, 151] width 328 height 98
type textarea "Please note that there will be no refunds for any reason. Registrations may be …"
click at [313, 301] on textarea "Please input your Liability Policy here." at bounding box center [247, 270] width 328 height 98
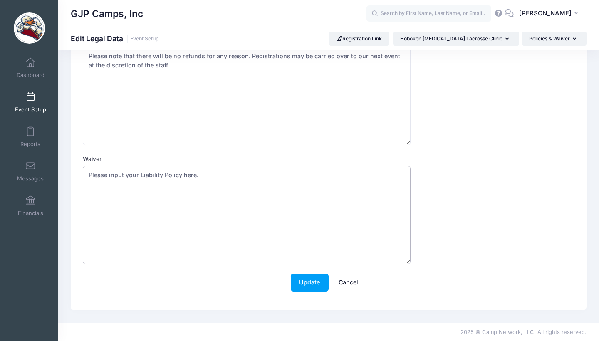
scroll to position [62, 0]
click at [315, 280] on button "Update" at bounding box center [310, 283] width 38 height 18
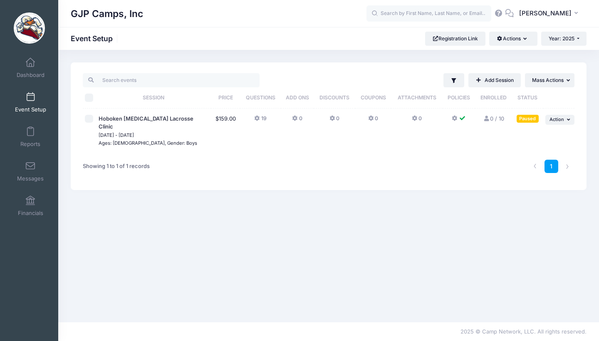
click at [253, 118] on td "19" at bounding box center [260, 130] width 41 height 45
click at [255, 118] on icon at bounding box center [257, 118] width 7 height 0
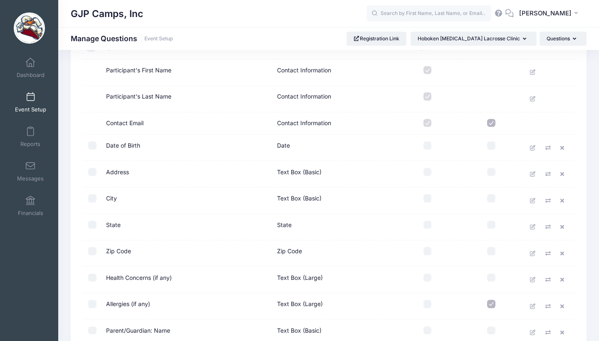
scroll to position [71, 0]
click at [102, 150] on td "Date of Birth" at bounding box center [187, 149] width 171 height 27
click at [94, 148] on input "checkbox" at bounding box center [92, 146] width 8 height 8
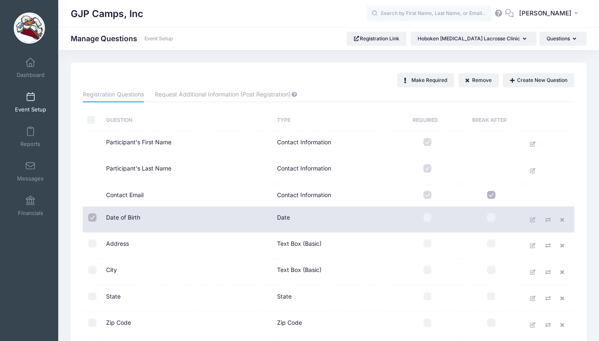
scroll to position [0, 0]
click at [90, 213] on input "checkbox" at bounding box center [92, 217] width 8 height 8
checkbox input "false"
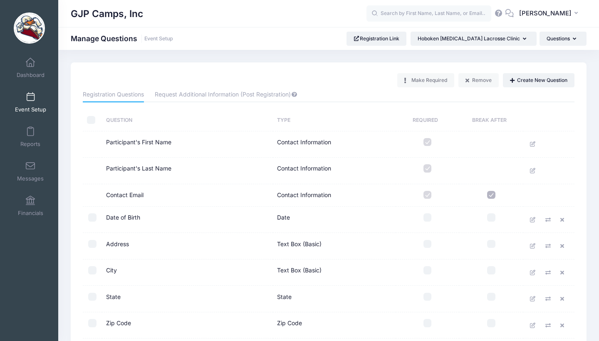
click at [424, 217] on input "checkbox" at bounding box center [427, 217] width 8 height 8
checkbox input "true"
click at [426, 245] on input "checkbox" at bounding box center [427, 244] width 8 height 8
checkbox input "true"
click at [424, 268] on input "checkbox" at bounding box center [427, 270] width 8 height 8
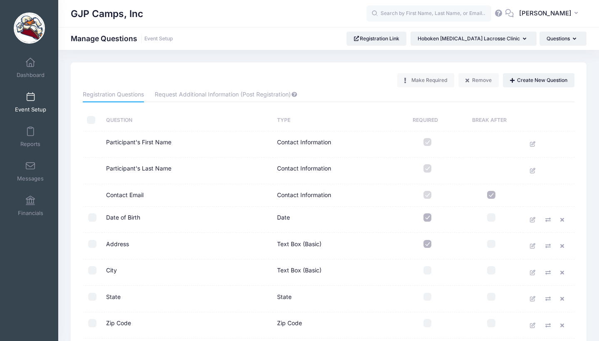
checkbox input "true"
click at [427, 298] on input "checkbox" at bounding box center [427, 297] width 8 height 8
checkbox input "true"
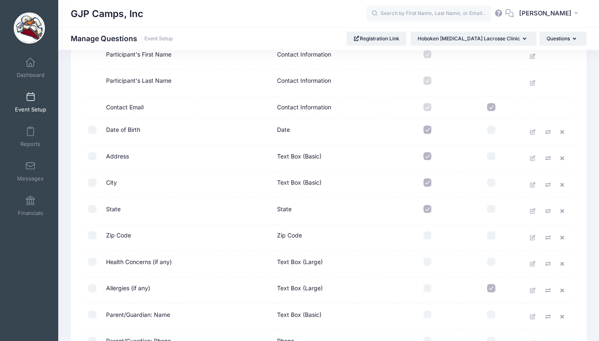
scroll to position [87, 0]
click at [426, 235] on input "checkbox" at bounding box center [427, 236] width 8 height 8
checkbox input "true"
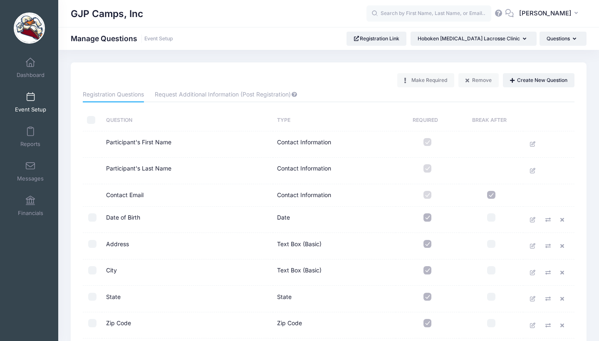
scroll to position [0, 0]
click at [524, 76] on button "Create New Question" at bounding box center [538, 80] width 71 height 14
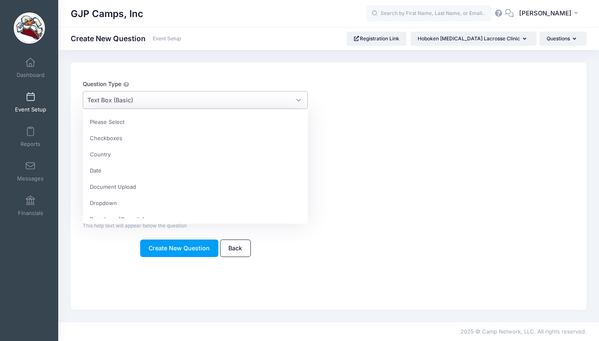
click at [192, 103] on span "Text Box (Basic)" at bounding box center [195, 100] width 225 height 18
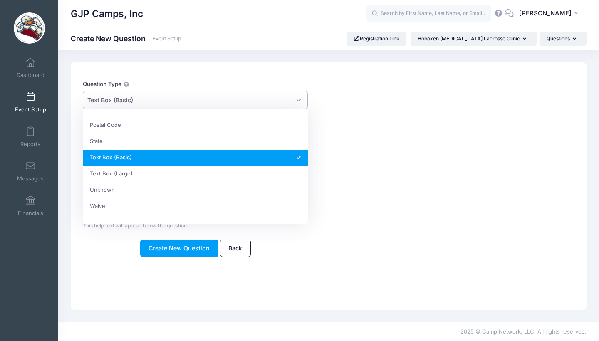
click at [192, 103] on span "Text Box (Basic)" at bounding box center [195, 100] width 225 height 18
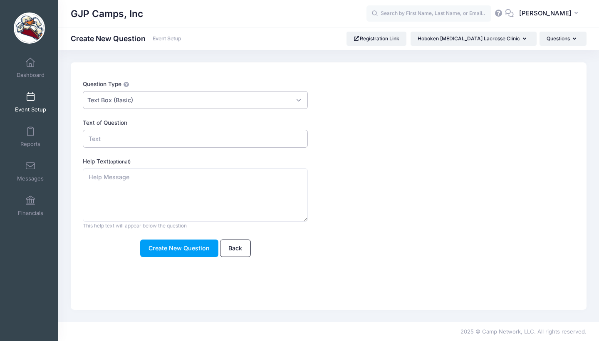
click at [170, 138] on input "Text of Question" at bounding box center [195, 139] width 225 height 18
type input "Position"
click at [228, 187] on textarea "Help Text (optional)" at bounding box center [195, 195] width 225 height 54
click at [165, 100] on span "Text Box (Basic)" at bounding box center [195, 100] width 225 height 18
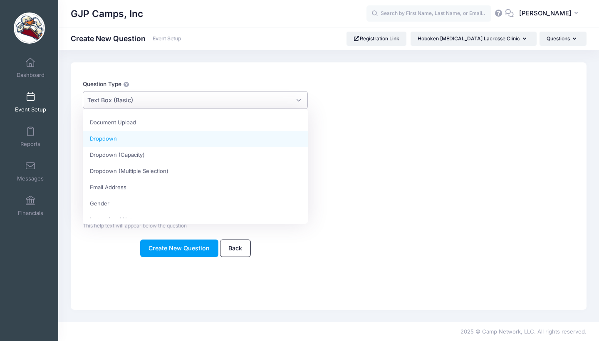
scroll to position [42, 0]
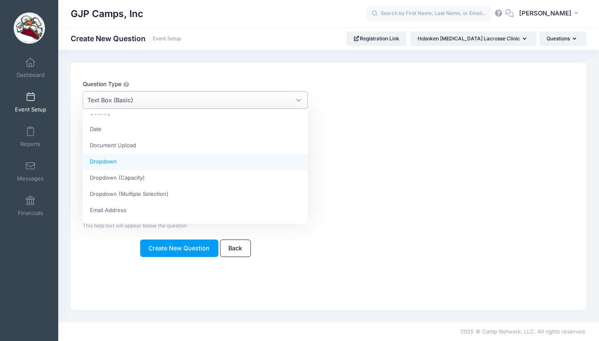
select select "dropdown_select"
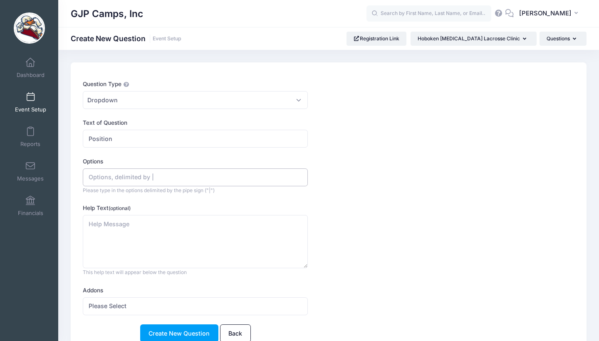
click at [152, 178] on input "Options" at bounding box center [195, 177] width 225 height 18
click at [99, 227] on textarea "Help Text (optional)" at bounding box center [195, 242] width 225 height 54
click at [111, 176] on input "Attack, Midfield, Defensive Midfield, Long Stick Midfield, Defense, Goalie, Fac…" at bounding box center [195, 177] width 225 height 18
click at [138, 177] on input "Attack | Midfield, Defensive Midfield, Long Stick Midfield, Defense, Goalie, Fa…" at bounding box center [195, 177] width 225 height 18
click at [195, 178] on input "Attack | Midfield |Defensive Midfield, Long Stick Midfield, Defense, Goalie, Fa…" at bounding box center [195, 177] width 225 height 18
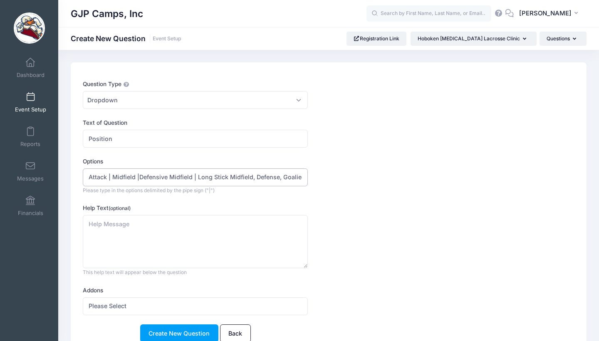
click at [254, 178] on input "Attack | Midfield |Defensive Midfield | Long Stick Midfield, Defense, Goalie, F…" at bounding box center [195, 177] width 225 height 18
click at [283, 176] on input "Attack | Midfield |Defensive Midfield | Long Stick Midfield | Defense, Goalie, …" at bounding box center [195, 177] width 225 height 18
click at [140, 177] on input "Attack | Midfield |Defensive Midfield | Long Stick Midfield | Defense | Goalie,…" at bounding box center [195, 177] width 225 height 18
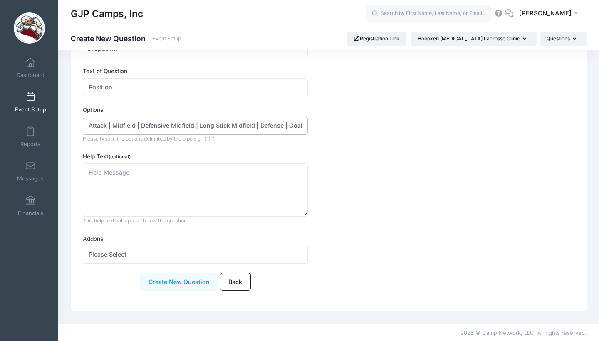
scroll to position [51, 0]
type input "Attack | Midfield | Defensive Midfield | Long Stick Midfield | Defense | Goalie…"
click at [157, 273] on button "Create New Question" at bounding box center [179, 282] width 78 height 18
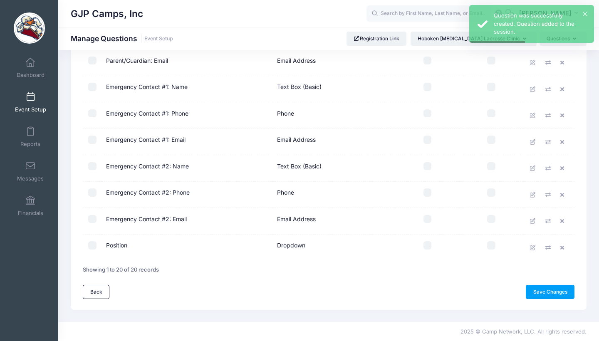
scroll to position [394, 0]
click at [549, 249] on icon at bounding box center [548, 248] width 7 height 5
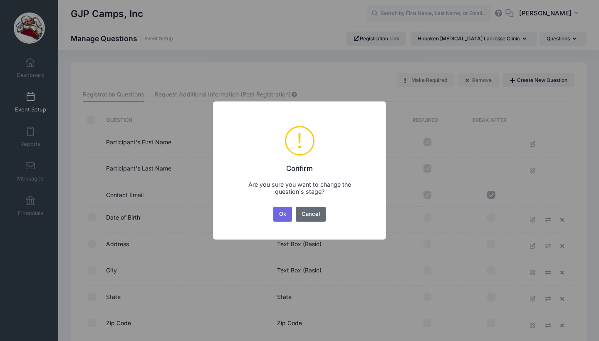
click at [324, 209] on button "Cancel" at bounding box center [311, 214] width 30 height 15
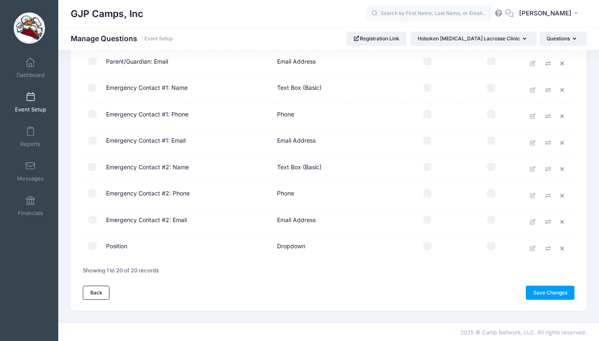
scroll to position [389, 0]
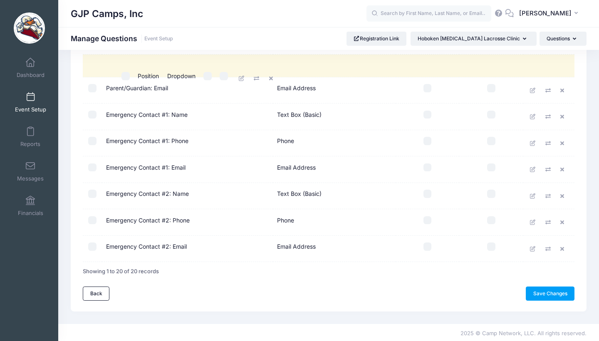
drag, startPoint x: 118, startPoint y: 249, endPoint x: 152, endPoint y: 79, distance: 172.9
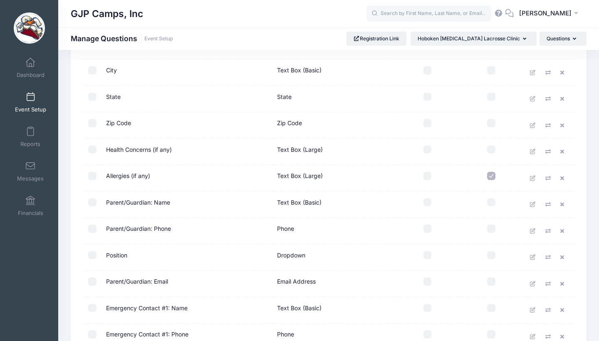
scroll to position [184, 0]
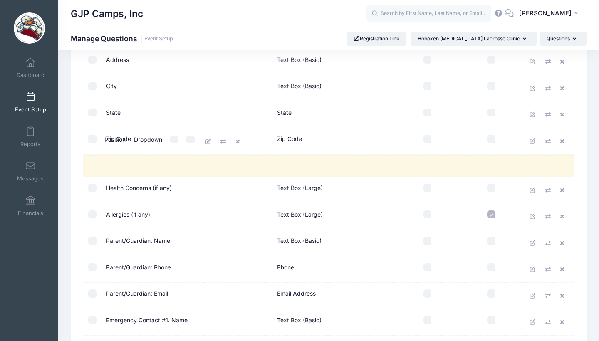
drag, startPoint x: 127, startPoint y: 275, endPoint x: 128, endPoint y: 144, distance: 130.9
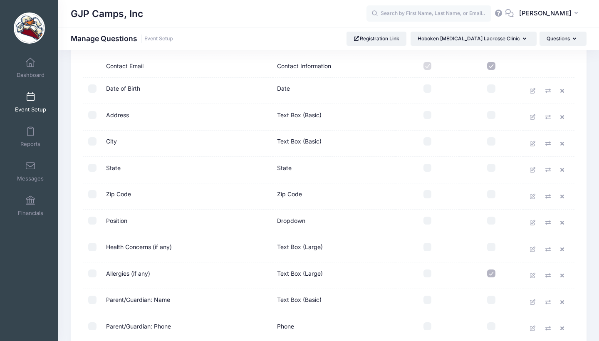
scroll to position [122, 0]
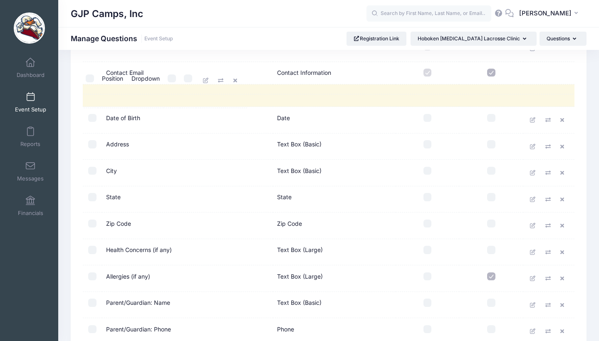
drag, startPoint x: 120, startPoint y: 228, endPoint x: 118, endPoint y: 80, distance: 147.6
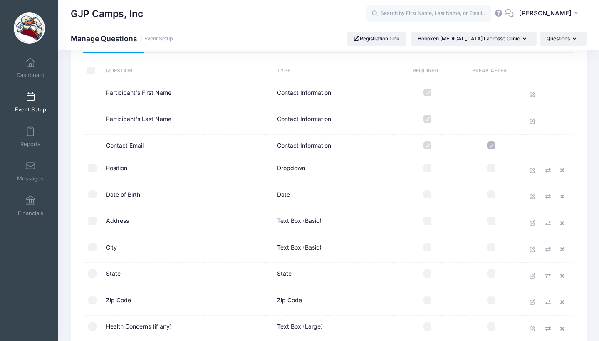
scroll to position [49, 0]
click at [426, 169] on input "checkbox" at bounding box center [427, 168] width 8 height 8
checkbox input "true"
click at [426, 195] on input "checkbox" at bounding box center [427, 195] width 8 height 8
checkbox input "true"
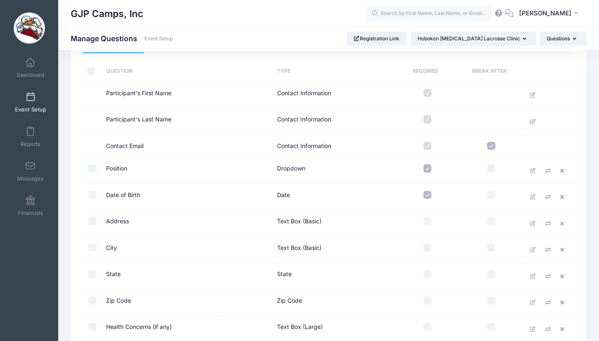
click at [424, 220] on input "checkbox" at bounding box center [427, 221] width 8 height 8
checkbox input "true"
click at [425, 249] on input "checkbox" at bounding box center [427, 248] width 8 height 8
checkbox input "true"
click at [426, 278] on td at bounding box center [427, 276] width 64 height 27
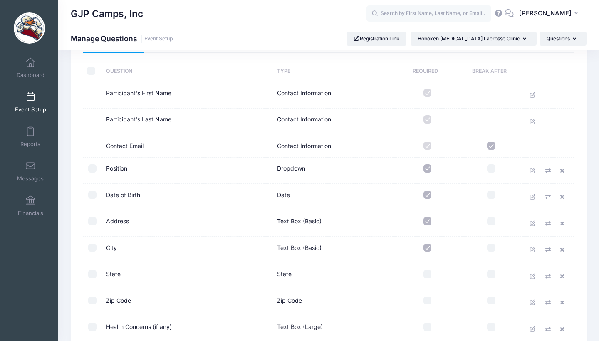
scroll to position [102, 0]
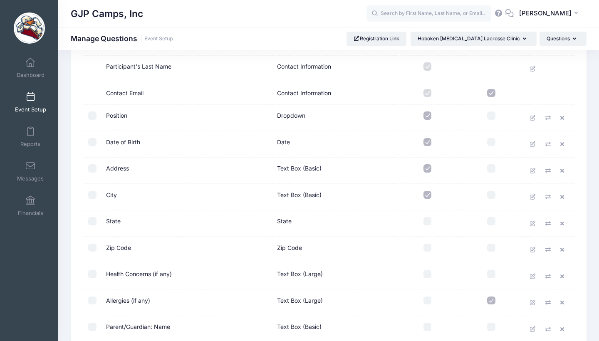
click at [427, 220] on input "checkbox" at bounding box center [427, 221] width 8 height 8
checkbox input "true"
click at [426, 244] on input "checkbox" at bounding box center [427, 248] width 8 height 8
checkbox input "true"
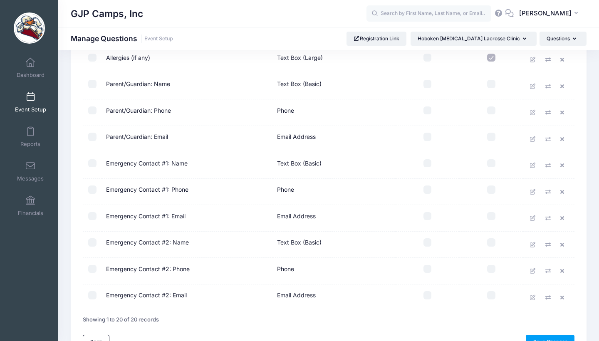
scroll to position [336, 0]
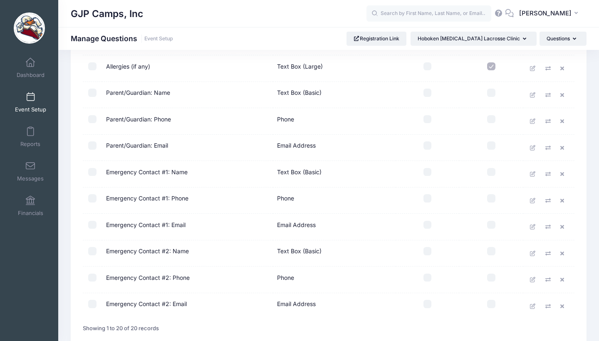
click at [431, 172] on input "checkbox" at bounding box center [427, 172] width 8 height 8
checkbox input "true"
click at [428, 195] on input "checkbox" at bounding box center [427, 198] width 8 height 8
checkbox input "true"
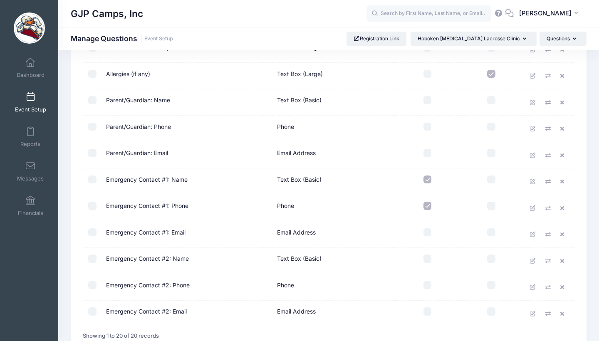
click at [426, 97] on input "checkbox" at bounding box center [427, 100] width 8 height 8
checkbox input "true"
click at [426, 128] on input "checkbox" at bounding box center [427, 127] width 8 height 8
click at [427, 126] on input "checkbox" at bounding box center [427, 127] width 8 height 8
click at [427, 127] on input "checkbox" at bounding box center [427, 127] width 8 height 8
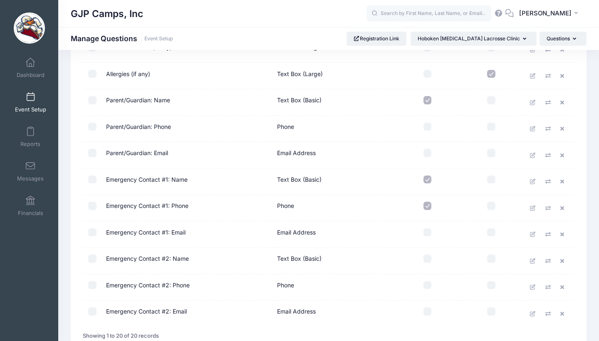
checkbox input "true"
click at [426, 151] on input "checkbox" at bounding box center [427, 153] width 8 height 8
checkbox input "true"
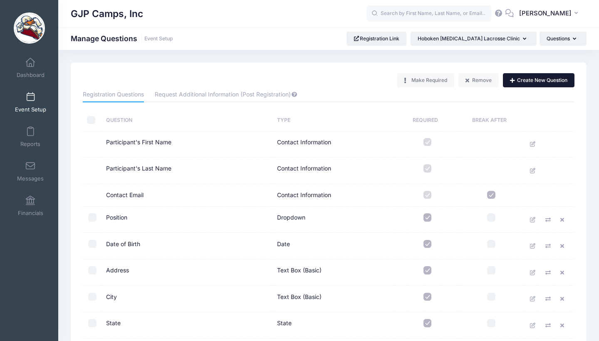
scroll to position [0, 0]
click at [553, 83] on button "Create New Question" at bounding box center [538, 80] width 71 height 14
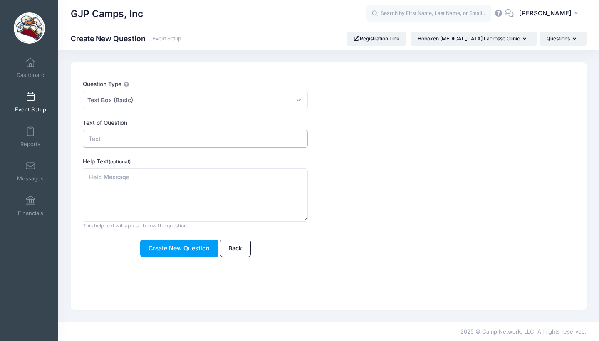
click at [144, 133] on input "Text of Question" at bounding box center [195, 139] width 225 height 18
type input "Club Team"
click at [180, 245] on button "Create New Question" at bounding box center [179, 248] width 78 height 18
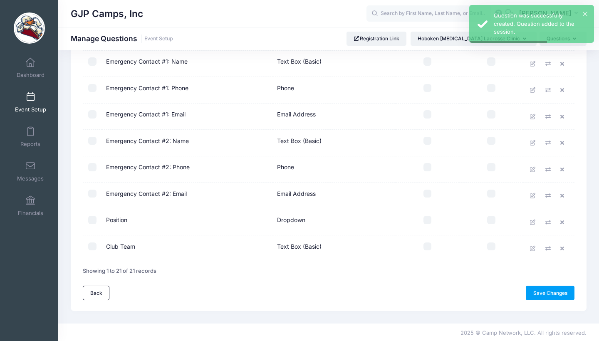
scroll to position [416, 0]
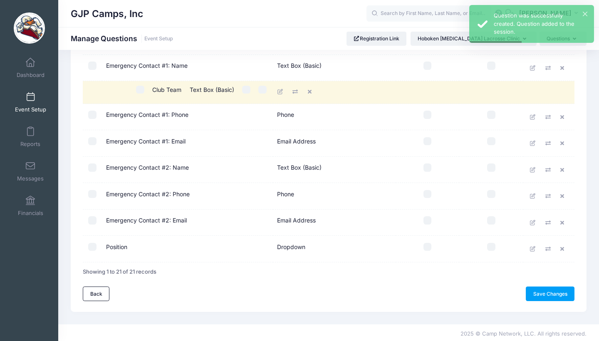
drag, startPoint x: 113, startPoint y: 248, endPoint x: 163, endPoint y: 91, distance: 163.8
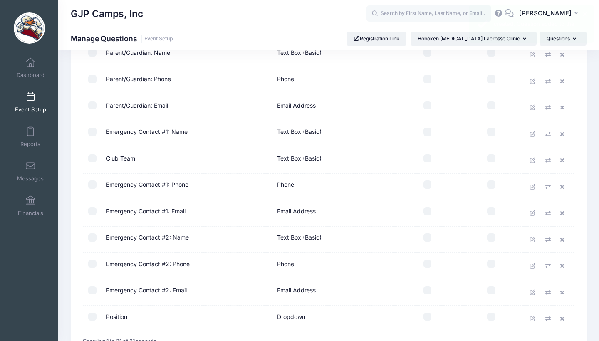
scroll to position [351, 0]
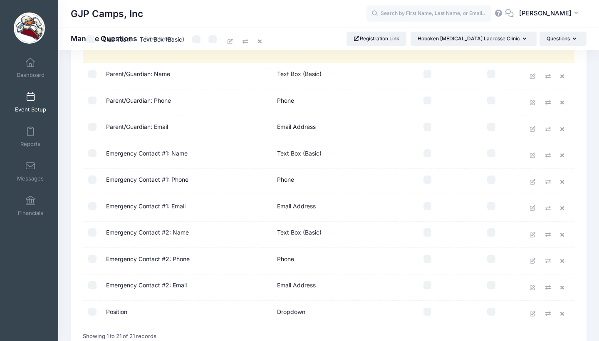
drag, startPoint x: 153, startPoint y: 164, endPoint x: 153, endPoint y: 47, distance: 117.2
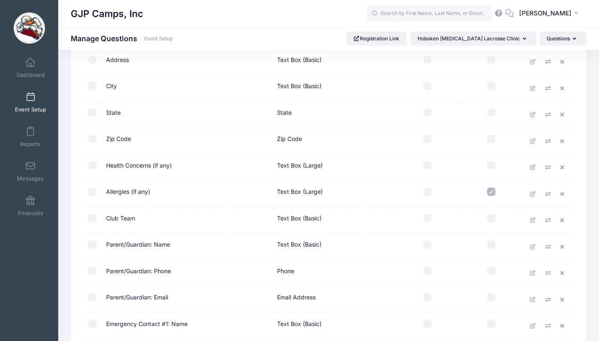
scroll to position [177, 0]
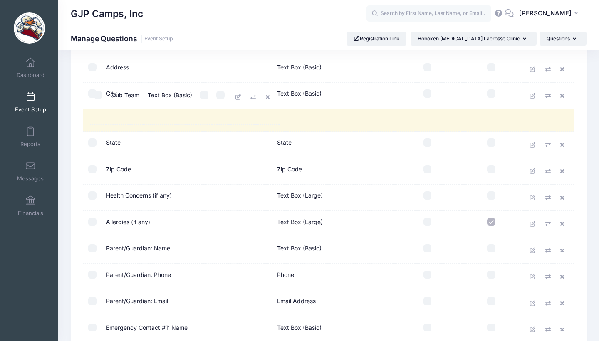
drag, startPoint x: 133, startPoint y: 226, endPoint x: 143, endPoint y: 82, distance: 144.1
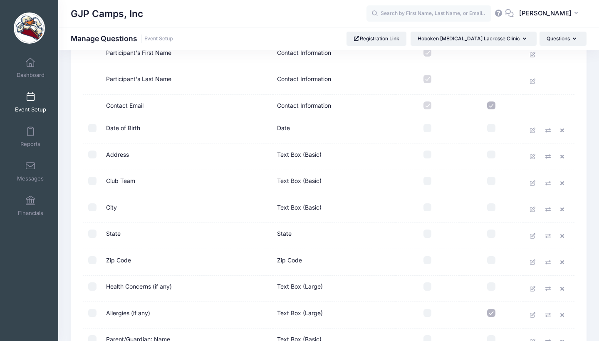
scroll to position [83, 0]
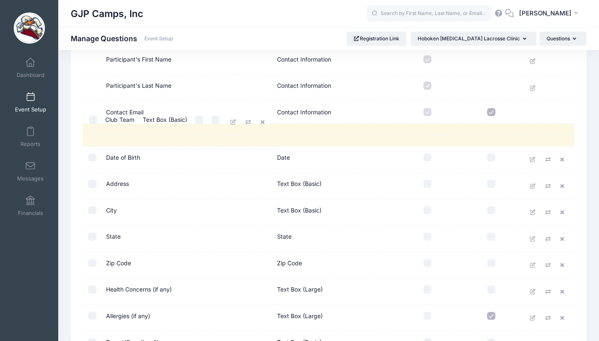
drag, startPoint x: 129, startPoint y: 186, endPoint x: 131, endPoint y: 119, distance: 67.4
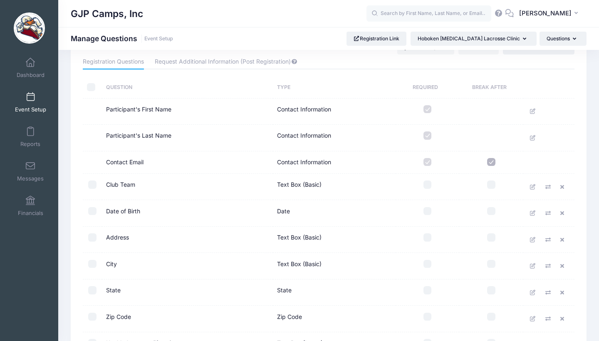
scroll to position [32, 0]
click at [426, 183] on input "checkbox" at bounding box center [427, 185] width 8 height 8
checkbox input "true"
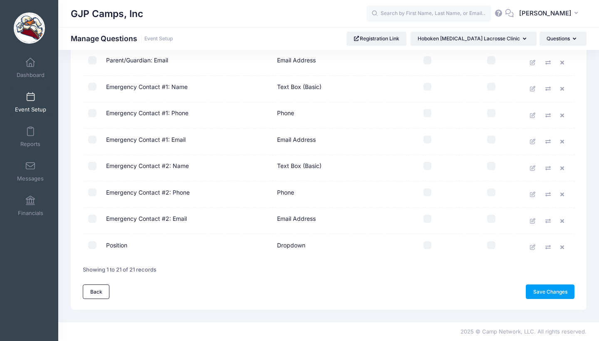
scroll to position [0, 0]
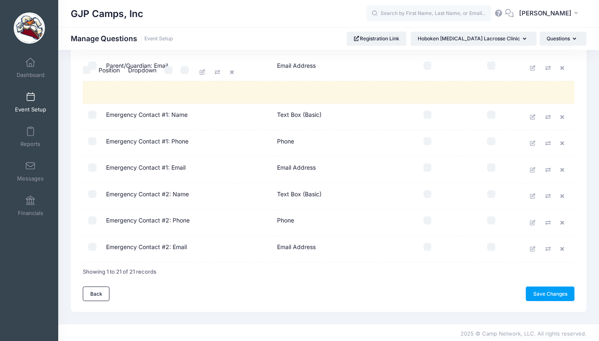
drag, startPoint x: 247, startPoint y: 250, endPoint x: 243, endPoint y: 77, distance: 173.4
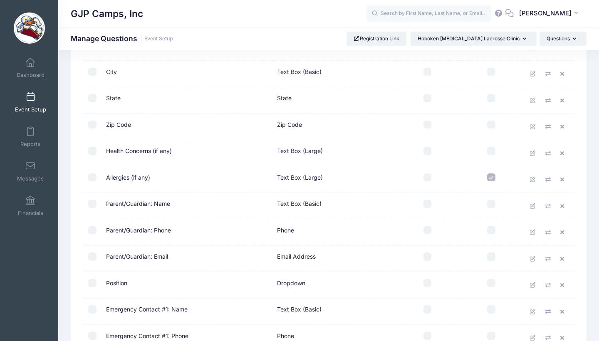
scroll to position [223, 0]
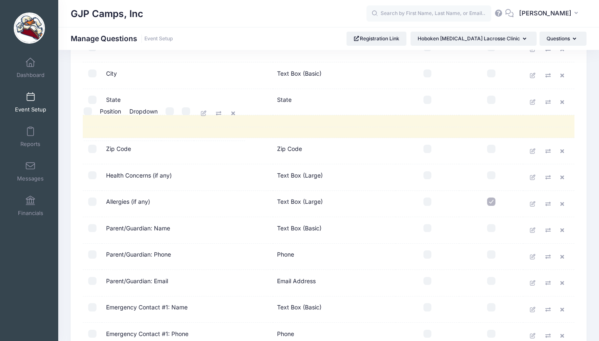
drag, startPoint x: 181, startPoint y: 283, endPoint x: 178, endPoint y: 111, distance: 172.9
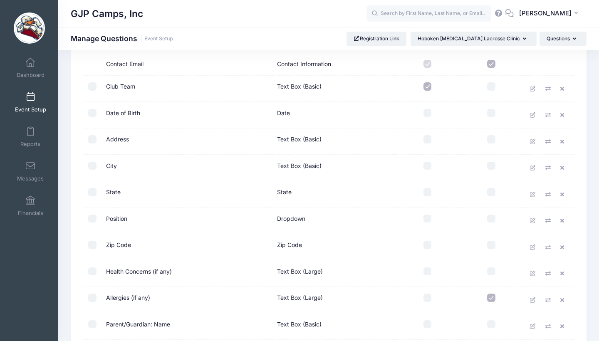
scroll to position [129, 0]
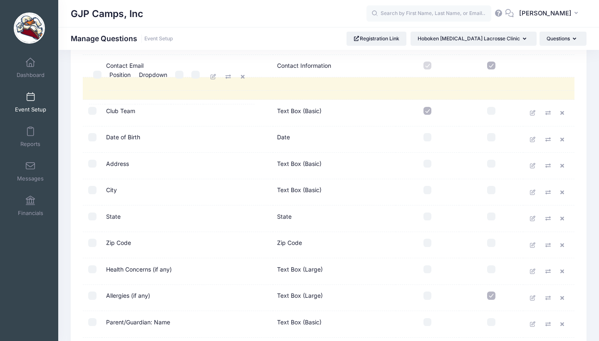
drag, startPoint x: 152, startPoint y: 221, endPoint x: 158, endPoint y: 76, distance: 145.2
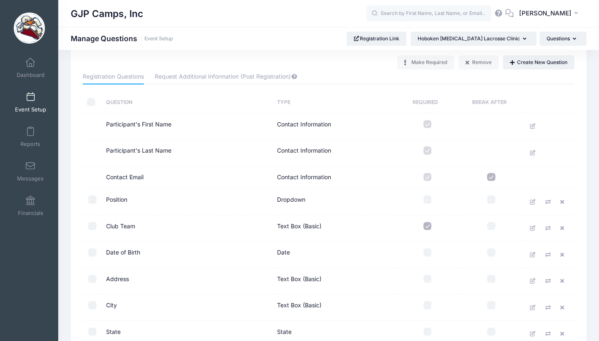
scroll to position [17, 0]
click at [428, 198] on input "checkbox" at bounding box center [427, 200] width 8 height 8
checkbox input "true"
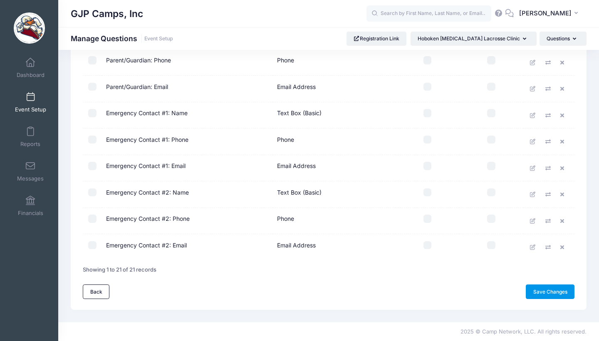
scroll to position [422, 0]
click at [561, 290] on link "Save Changes" at bounding box center [549, 291] width 49 height 14
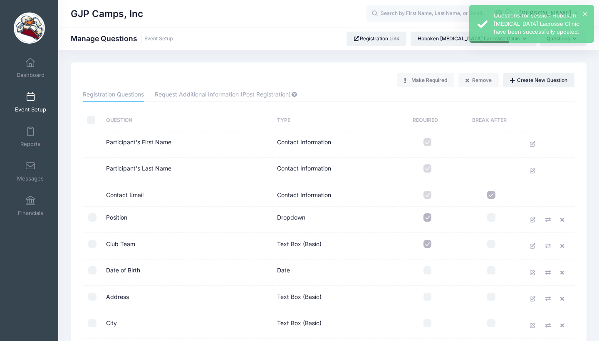
click at [530, 190] on td at bounding box center [548, 195] width 51 height 22
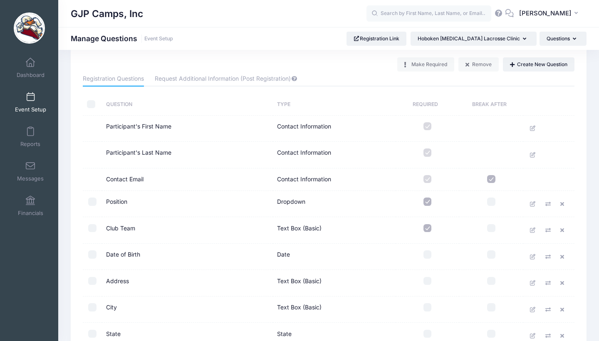
scroll to position [17, 0]
click at [536, 68] on button "Create New Question" at bounding box center [538, 64] width 71 height 14
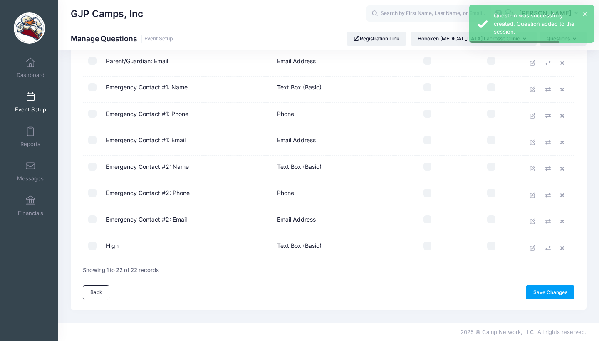
scroll to position [446, 0]
click at [534, 247] on icon at bounding box center [533, 248] width 7 height 5
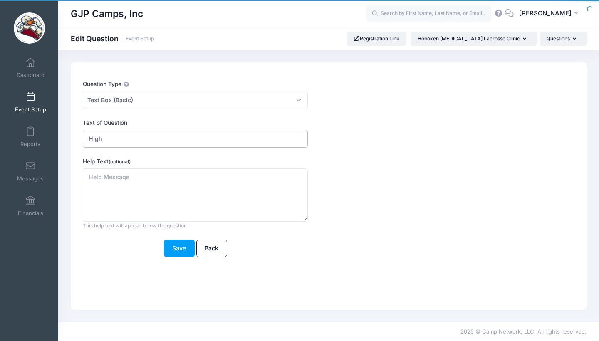
click at [123, 132] on input "High" at bounding box center [195, 139] width 225 height 18
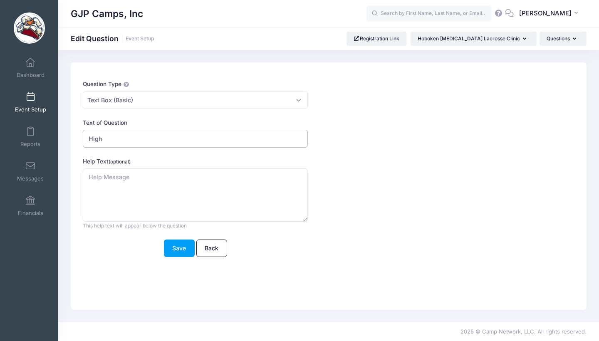
click at [122, 138] on input "High" at bounding box center [195, 139] width 225 height 18
type input "High School"
click at [176, 249] on button "Save" at bounding box center [179, 248] width 31 height 18
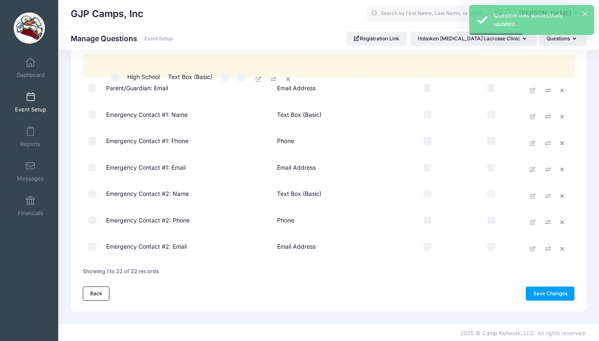
drag, startPoint x: 190, startPoint y: 251, endPoint x: 214, endPoint y: 81, distance: 172.1
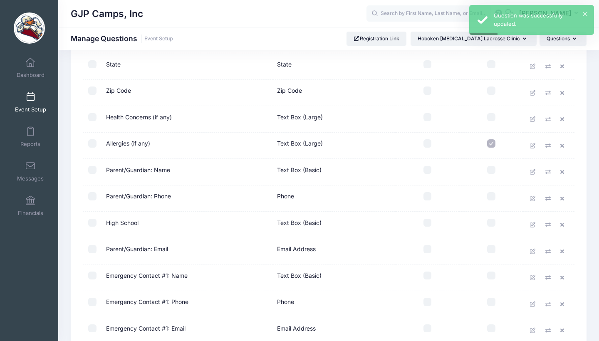
scroll to position [276, 0]
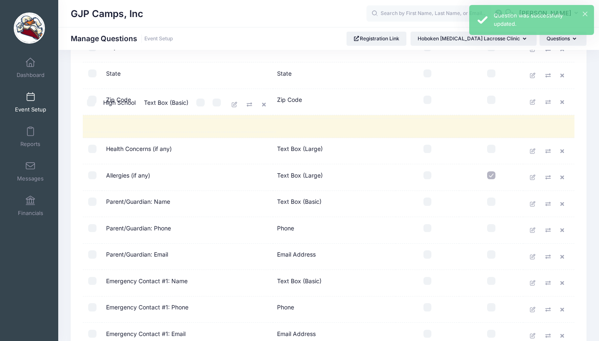
drag, startPoint x: 185, startPoint y: 237, endPoint x: 187, endPoint y: 91, distance: 146.3
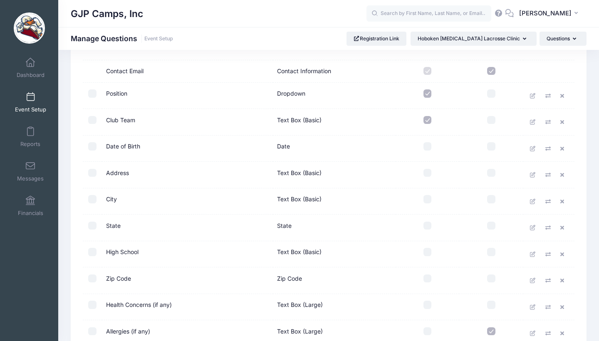
scroll to position [120, 0]
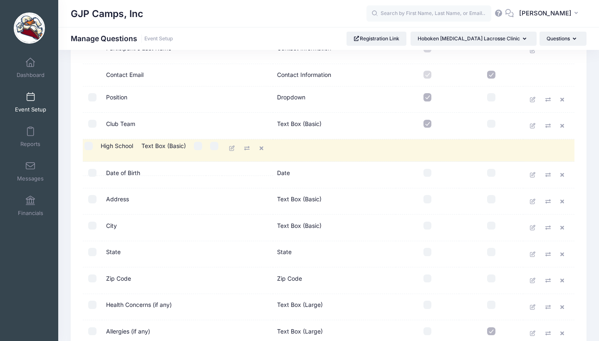
drag, startPoint x: 141, startPoint y: 264, endPoint x: 138, endPoint y: 153, distance: 111.0
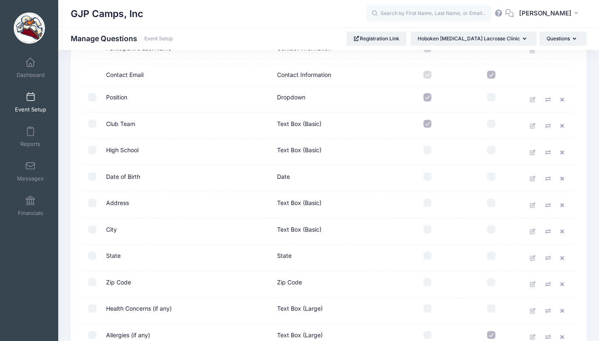
click at [424, 150] on input "checkbox" at bounding box center [427, 150] width 8 height 8
checkbox input "true"
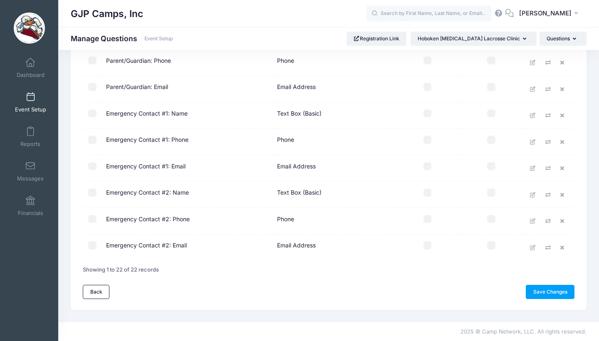
scroll to position [446, 0]
click at [531, 289] on link "Save Changes" at bounding box center [549, 293] width 49 height 14
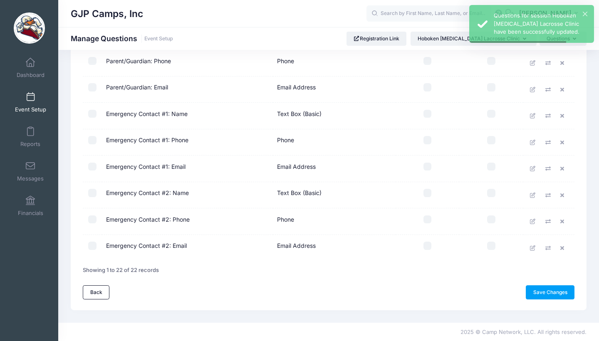
scroll to position [446, 0]
click at [564, 248] on icon at bounding box center [563, 248] width 7 height 5
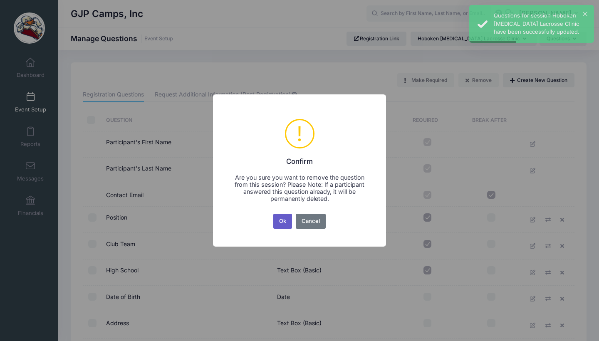
click at [286, 224] on button "Ok" at bounding box center [282, 221] width 19 height 15
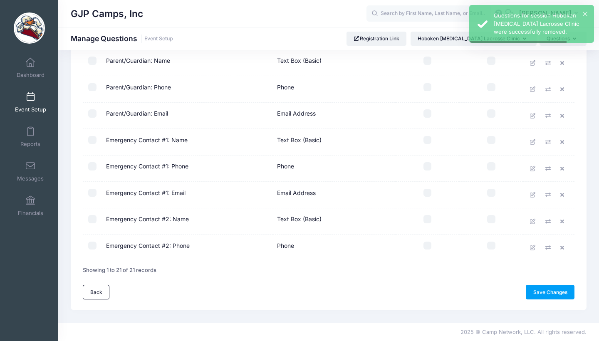
scroll to position [420, 0]
click at [559, 246] on link at bounding box center [563, 248] width 12 height 12
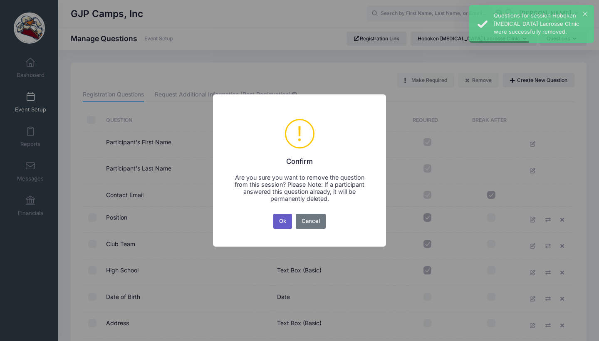
click at [289, 223] on button "Ok" at bounding box center [282, 221] width 19 height 15
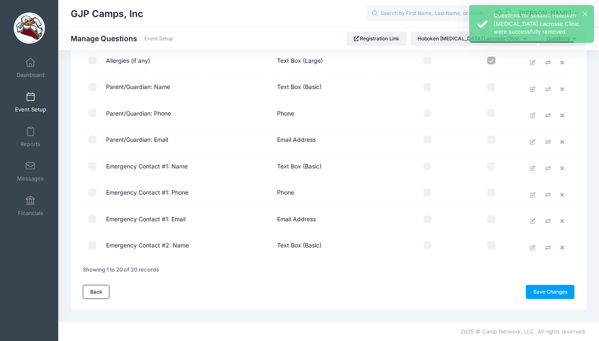
scroll to position [394, 0]
click at [560, 246] on icon at bounding box center [563, 248] width 7 height 5
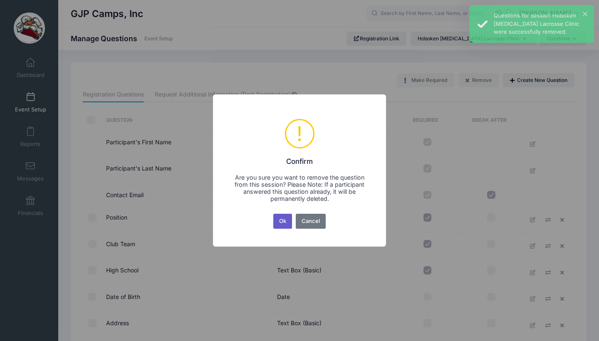
click at [289, 217] on button "Ok" at bounding box center [282, 221] width 19 height 15
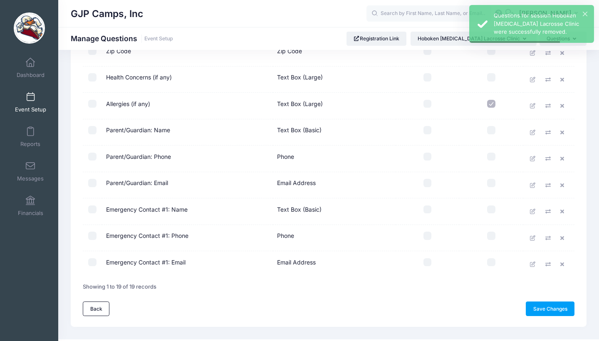
scroll to position [350, 0]
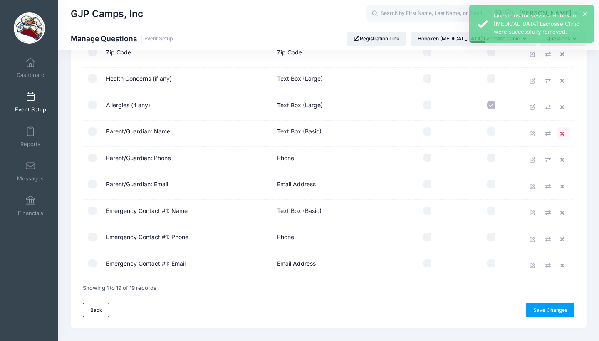
click at [560, 131] on icon at bounding box center [563, 133] width 7 height 5
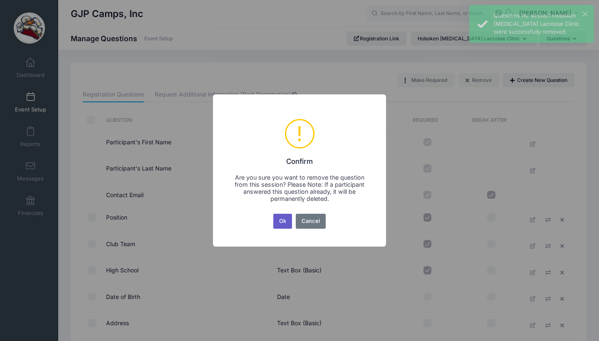
click at [286, 220] on button "Ok" at bounding box center [282, 221] width 19 height 15
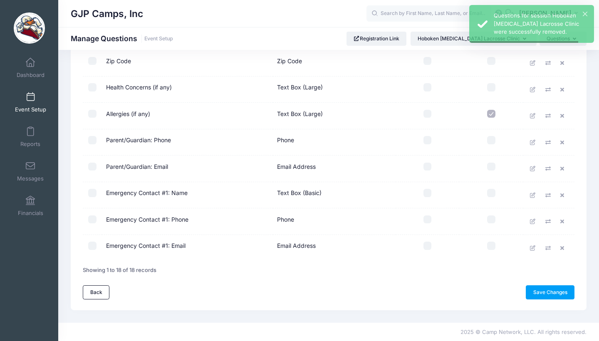
scroll to position [341, 0]
click at [562, 143] on icon at bounding box center [563, 142] width 7 height 5
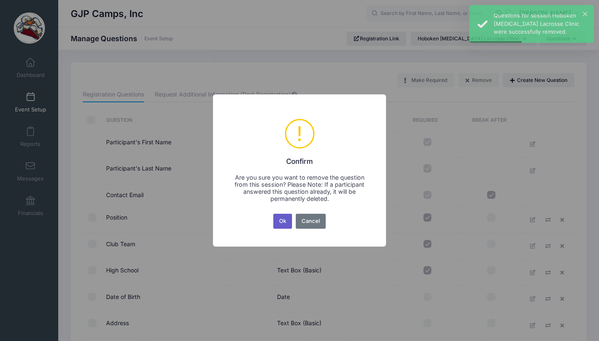
click at [283, 225] on button "Ok" at bounding box center [282, 221] width 19 height 15
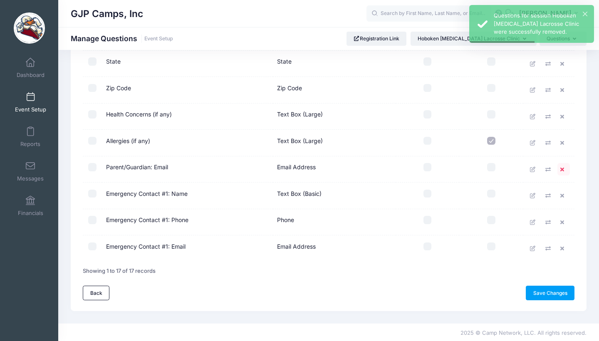
scroll to position [310, 0]
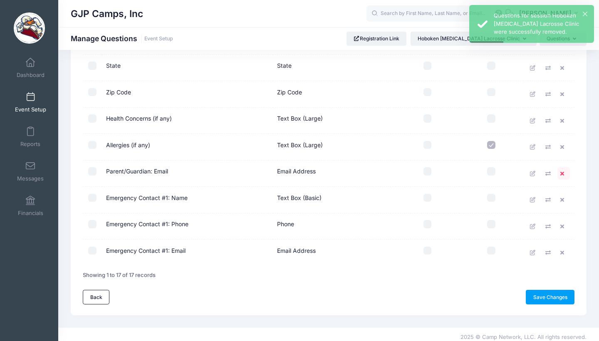
click at [561, 169] on link at bounding box center [563, 173] width 12 height 12
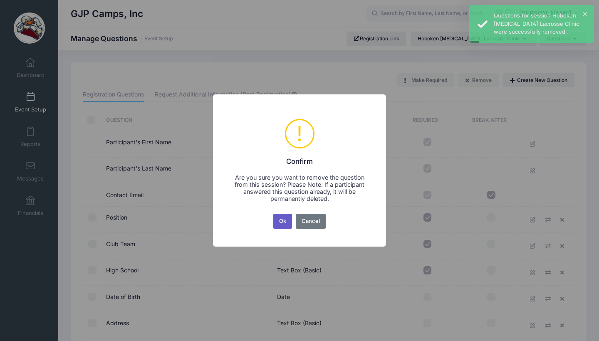
click at [288, 217] on button "Ok" at bounding box center [282, 221] width 19 height 15
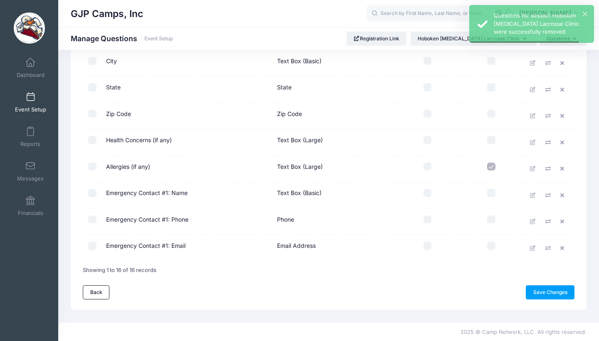
scroll to position [288, 0]
click at [564, 143] on icon at bounding box center [563, 142] width 7 height 5
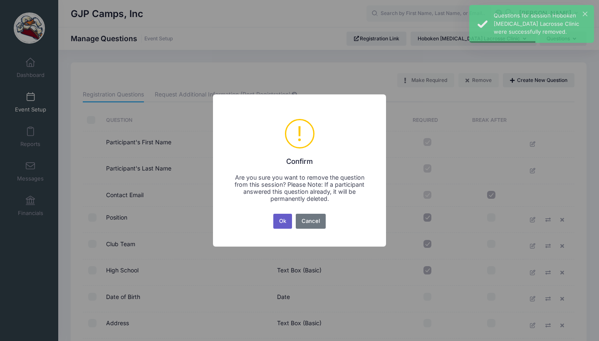
click at [283, 222] on button "Ok" at bounding box center [282, 221] width 19 height 15
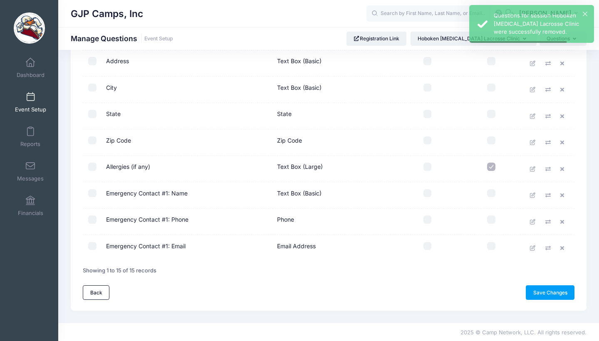
scroll to position [261, 0]
click at [559, 165] on link at bounding box center [563, 169] width 12 height 12
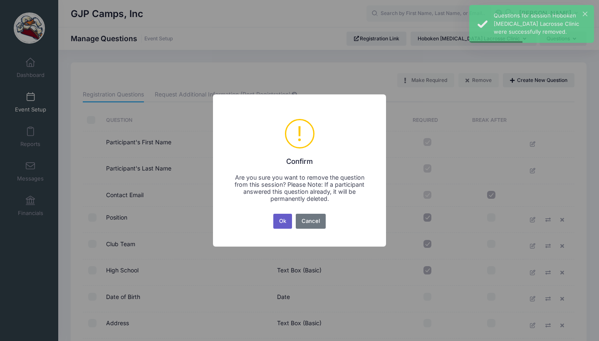
click at [288, 220] on button "Ok" at bounding box center [282, 221] width 19 height 15
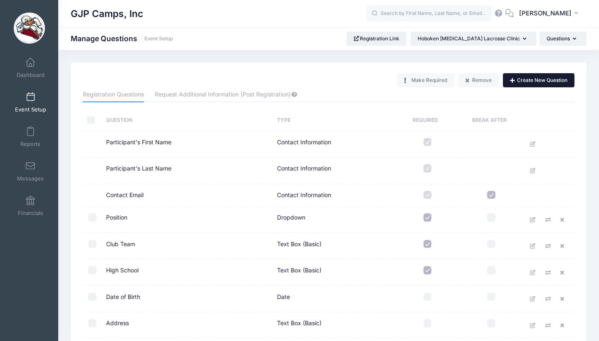
click at [541, 82] on button "Create New Question" at bounding box center [538, 80] width 71 height 14
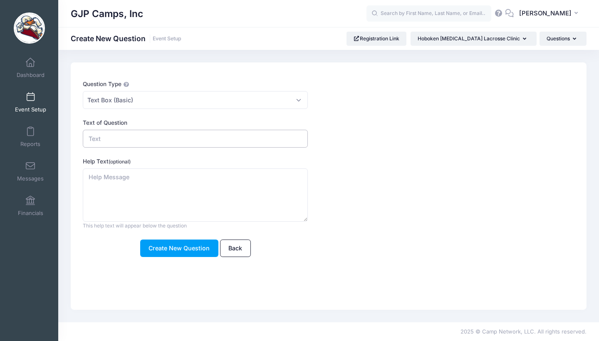
click at [159, 133] on input "Text of Question" at bounding box center [195, 139] width 225 height 18
type input "Player Cell Phone"
click at [166, 252] on button "Create New Question" at bounding box center [179, 248] width 78 height 18
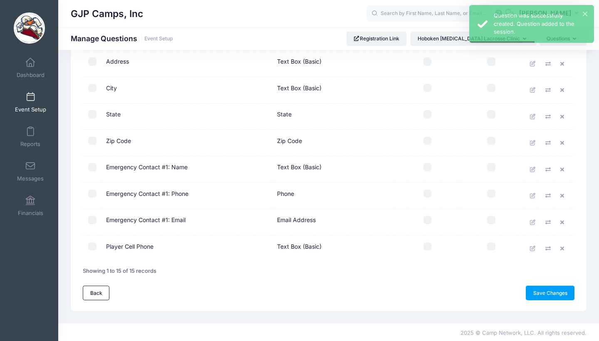
scroll to position [257, 0]
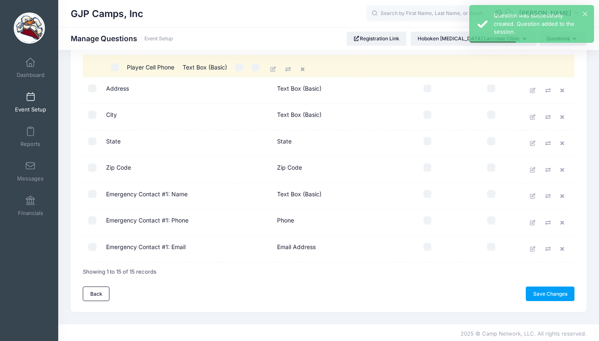
drag, startPoint x: 146, startPoint y: 246, endPoint x: 170, endPoint y: 67, distance: 180.7
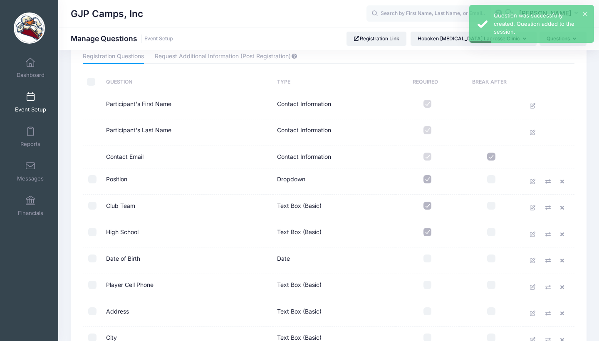
scroll to position [37, 0]
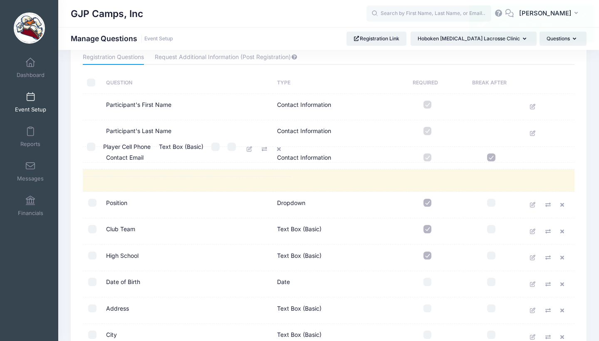
drag, startPoint x: 162, startPoint y: 290, endPoint x: 162, endPoint y: 152, distance: 138.0
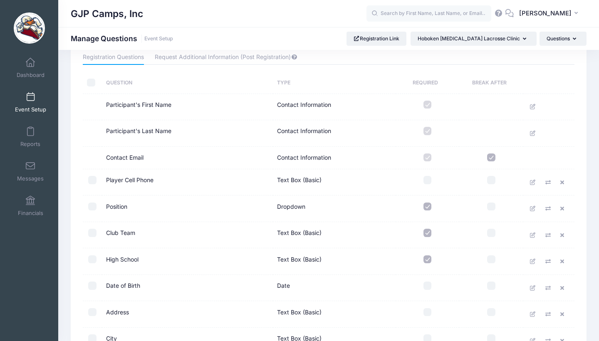
click at [490, 152] on td at bounding box center [491, 158] width 64 height 22
click at [490, 155] on input "checkbox" at bounding box center [491, 157] width 8 height 8
checkbox input "false"
click at [428, 177] on input "checkbox" at bounding box center [427, 180] width 8 height 8
checkbox input "true"
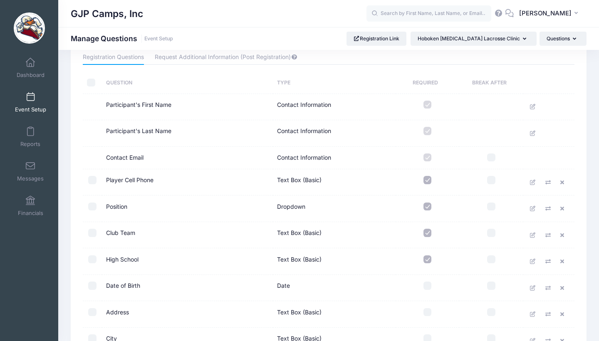
click at [493, 178] on input "checkbox" at bounding box center [491, 180] width 8 height 8
checkbox input "true"
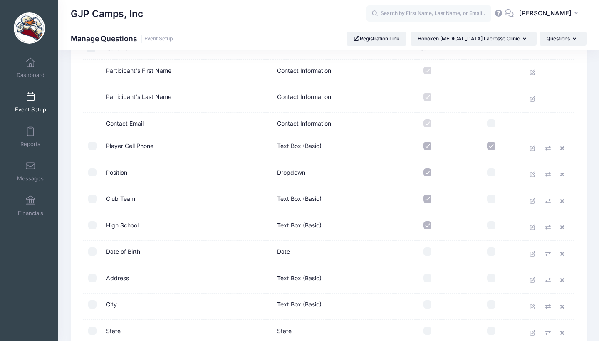
scroll to position [100, 0]
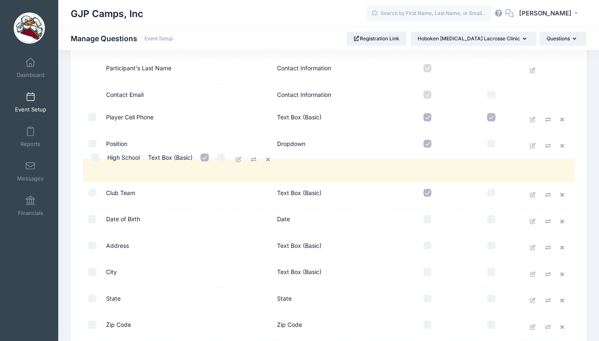
drag, startPoint x: 142, startPoint y: 201, endPoint x: 147, endPoint y: 163, distance: 38.9
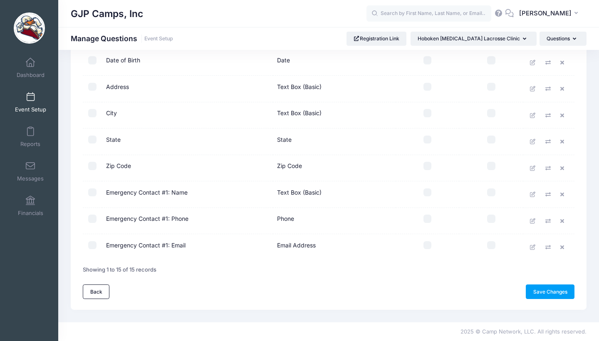
scroll to position [264, 0]
click at [557, 298] on link "Save Changes" at bounding box center [549, 291] width 49 height 14
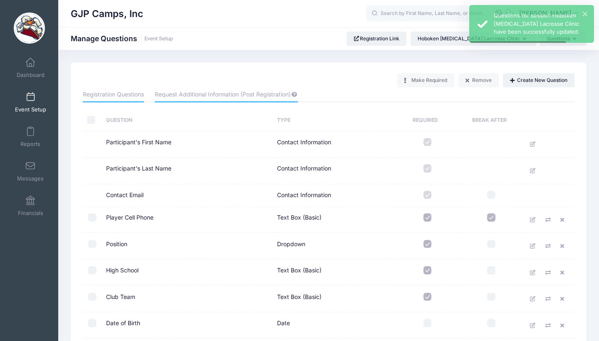
click at [229, 94] on link "Request Additional Information (Post Registration)" at bounding box center [226, 94] width 143 height 15
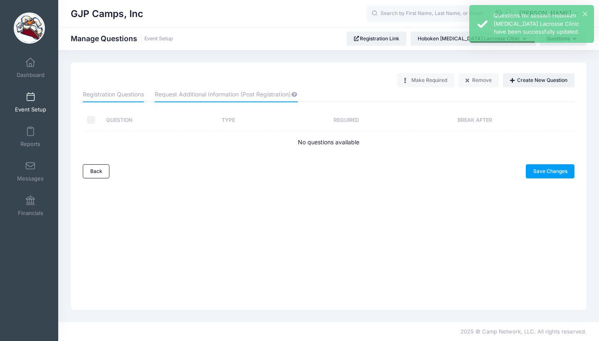
click at [109, 96] on link "Registration Questions" at bounding box center [113, 94] width 61 height 15
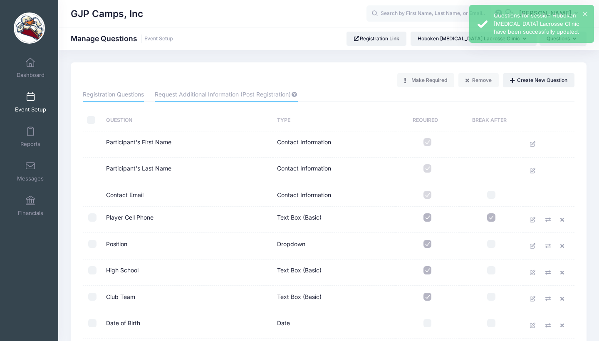
click at [236, 99] on link "Request Additional Information (Post Registration)" at bounding box center [226, 94] width 143 height 15
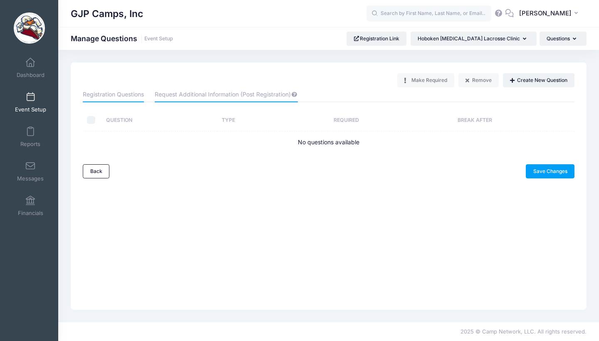
click at [111, 96] on link "Registration Questions" at bounding box center [113, 94] width 61 height 15
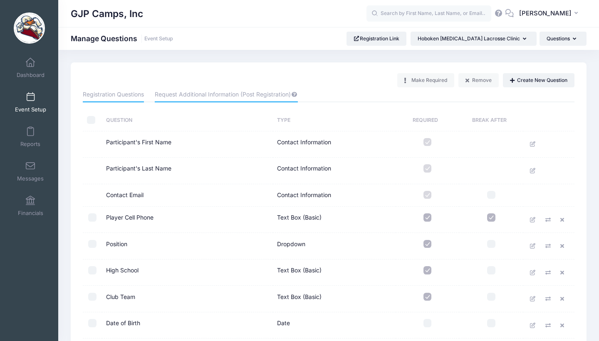
click at [215, 94] on link "Request Additional Information (Post Registration)" at bounding box center [226, 94] width 143 height 15
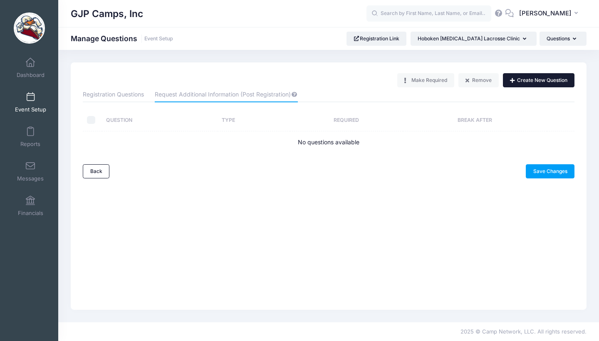
click at [527, 82] on button "Create New Question" at bounding box center [538, 80] width 71 height 14
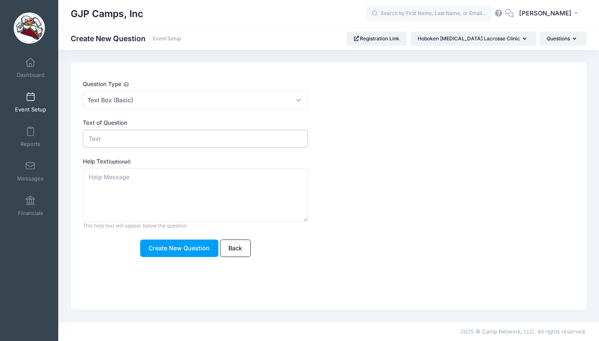
click at [139, 143] on input "Text of Question" at bounding box center [195, 139] width 225 height 18
type input "Have you completed our questionnaire?"
click at [132, 180] on textarea "Help Text (optional)" at bounding box center [195, 195] width 225 height 54
paste textarea "[URL][DOMAIN_NAME]"
type textarea "[URL][DOMAIN_NAME]"
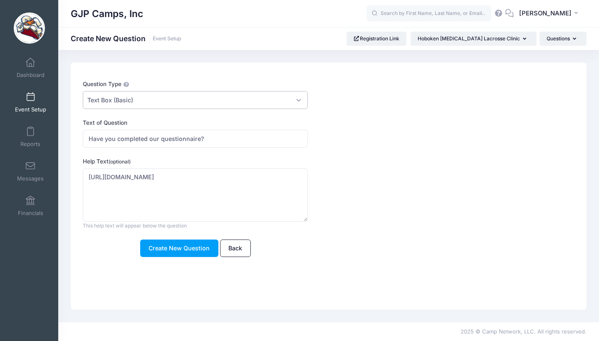
click at [150, 95] on span "Text Box (Basic)" at bounding box center [195, 100] width 225 height 18
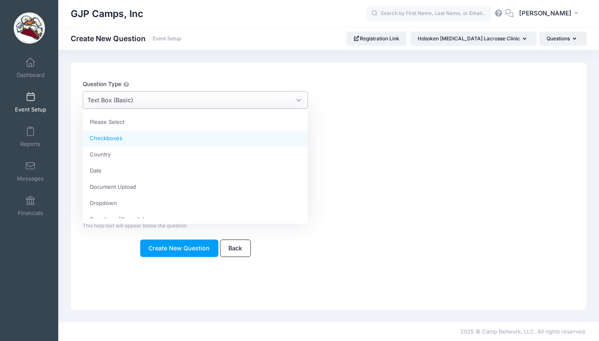
select select "m_checkbox"
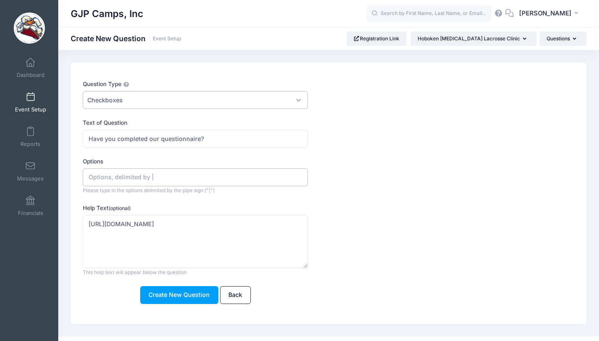
click at [144, 178] on input "Options" at bounding box center [195, 177] width 225 height 18
type input "Y"
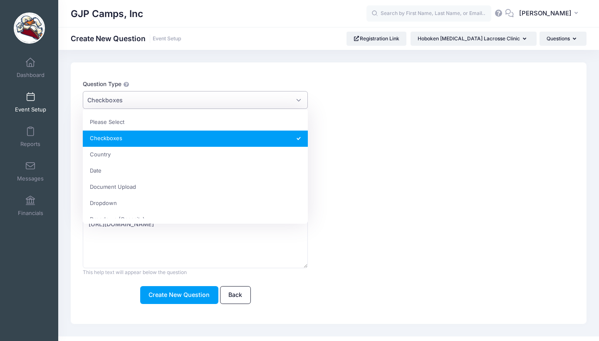
click at [134, 106] on span "Checkboxes" at bounding box center [195, 100] width 225 height 18
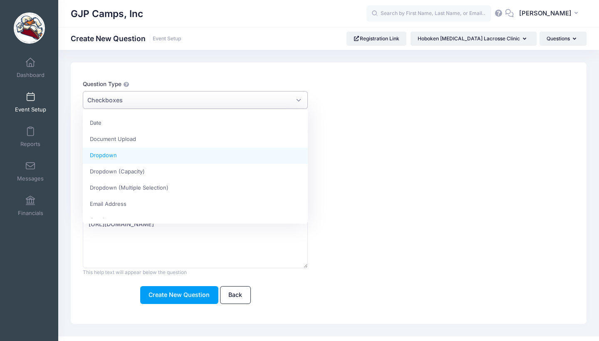
select select "dropdown_select"
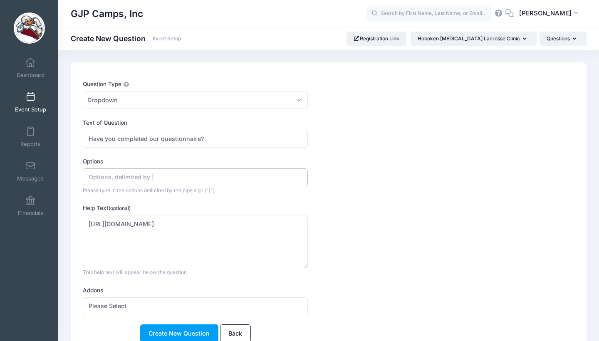
click at [158, 177] on input "Options" at bounding box center [195, 177] width 225 height 18
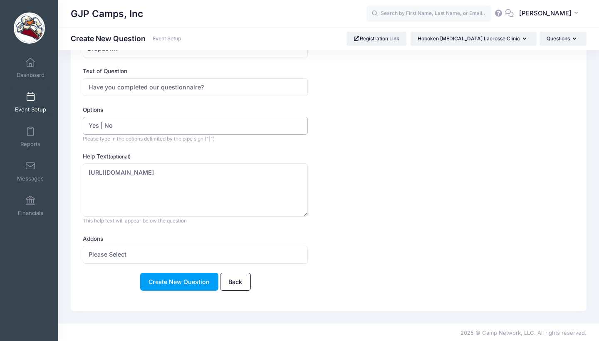
scroll to position [51, 0]
type input "Yes | No"
click at [167, 274] on button "Create New Question" at bounding box center [179, 282] width 78 height 18
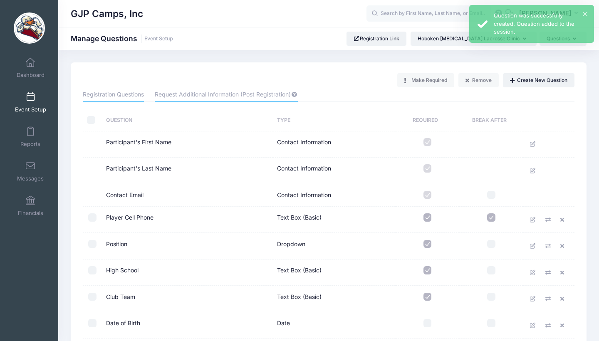
click at [229, 91] on link "Request Additional Information (Post Registration)" at bounding box center [226, 94] width 143 height 15
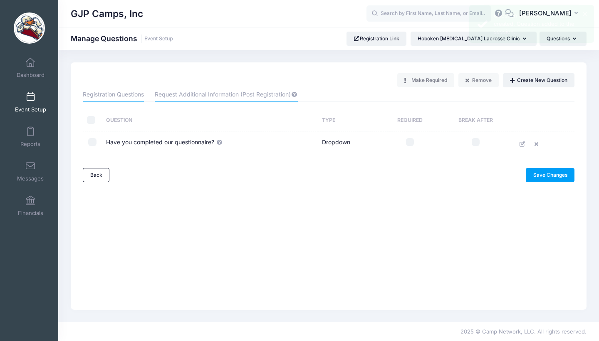
click at [118, 92] on link "Registration Questions" at bounding box center [113, 94] width 61 height 15
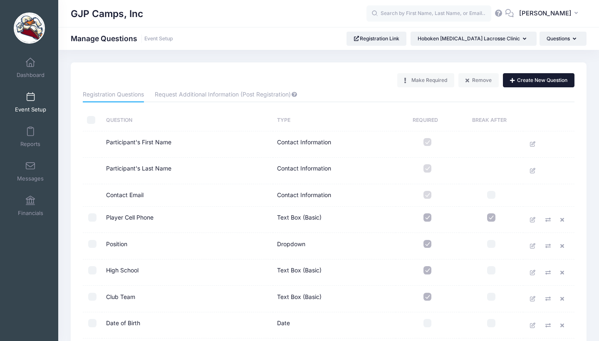
click at [515, 81] on button "Create New Question" at bounding box center [538, 80] width 71 height 14
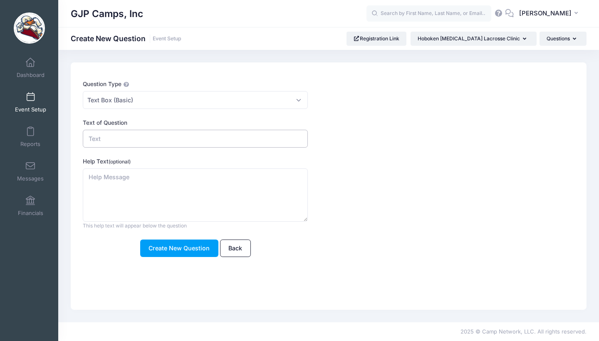
click at [177, 140] on input "Text of Question" at bounding box center [195, 139] width 225 height 18
type input "H"
type input "Graduation Year"
click at [150, 99] on span "Text Box (Basic)" at bounding box center [195, 100] width 225 height 18
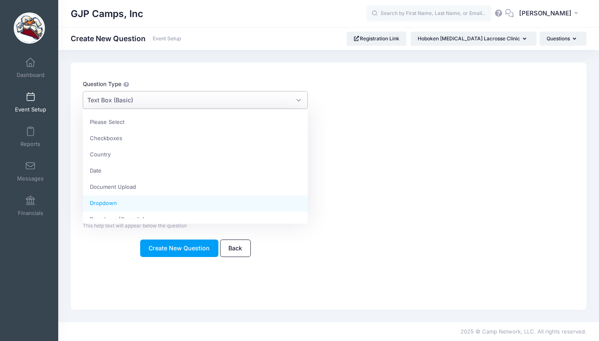
select select "dropdown_select"
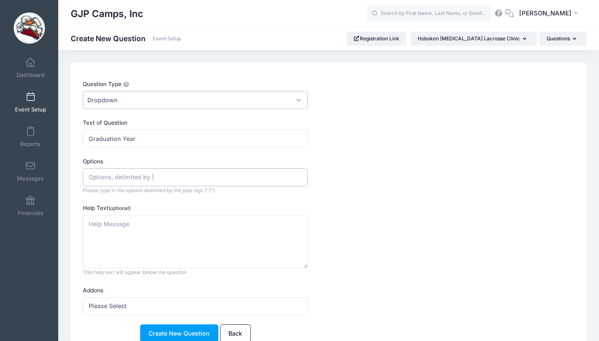
click at [127, 177] on input "Options" at bounding box center [195, 177] width 225 height 18
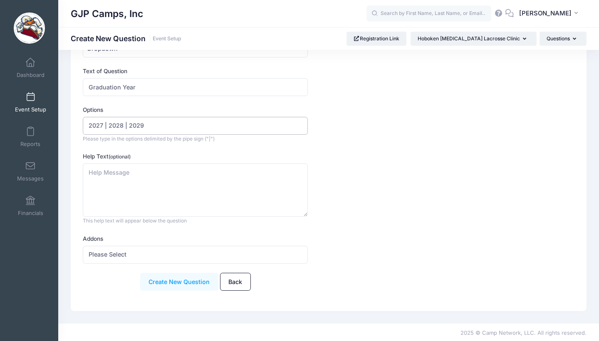
scroll to position [51, 0]
type input "2027 | 2028 | 2029"
click at [165, 280] on button "Create New Question" at bounding box center [179, 282] width 78 height 18
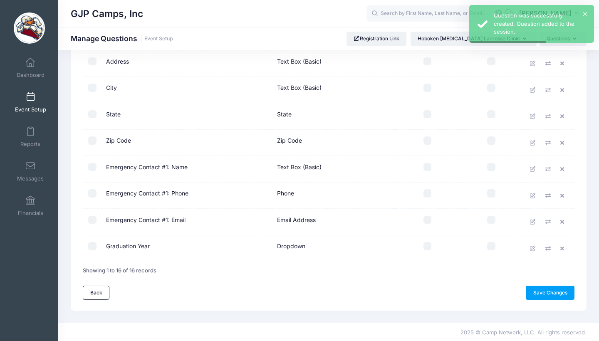
scroll to position [284, 0]
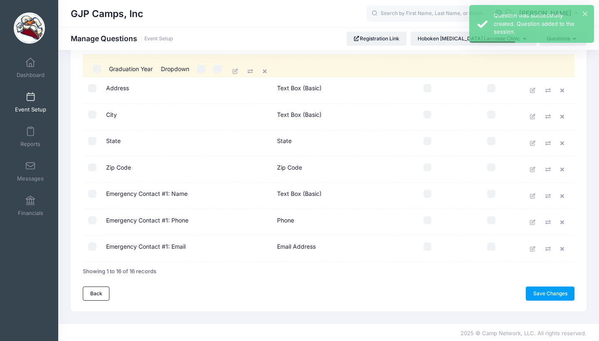
drag, startPoint x: 148, startPoint y: 250, endPoint x: 154, endPoint y: 75, distance: 175.1
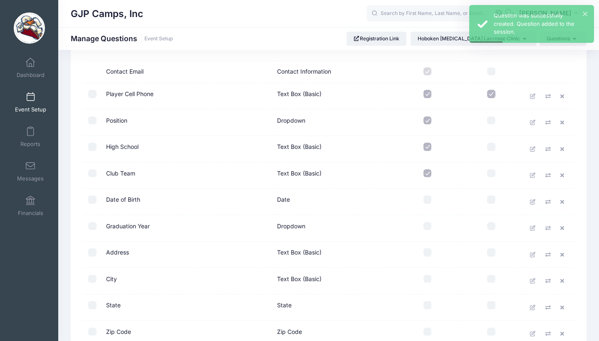
scroll to position [101, 0]
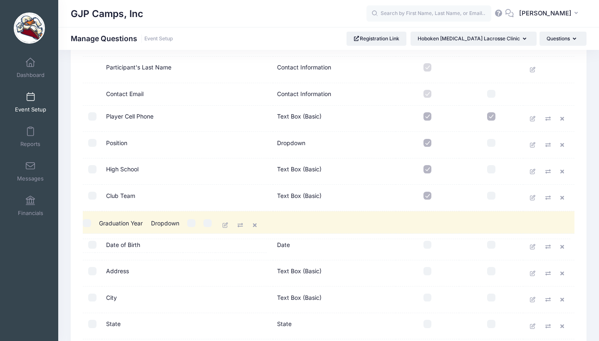
drag, startPoint x: 148, startPoint y: 254, endPoint x: 144, endPoint y: 229, distance: 25.3
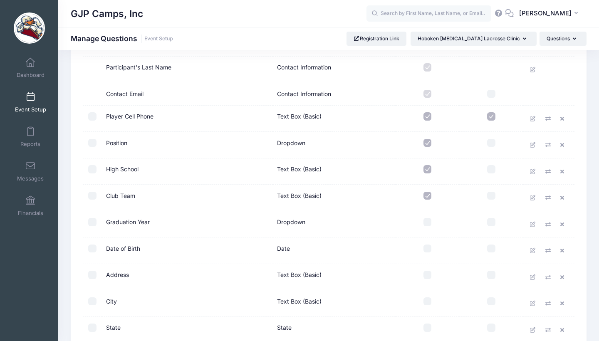
click at [431, 223] on input "checkbox" at bounding box center [427, 222] width 8 height 8
checkbox input "true"
click at [488, 219] on input "checkbox" at bounding box center [491, 222] width 8 height 8
checkbox input "true"
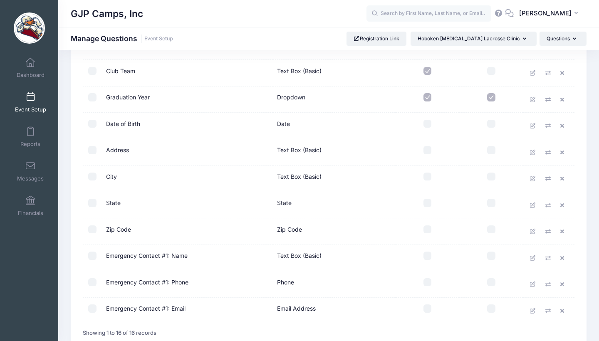
scroll to position [213, 0]
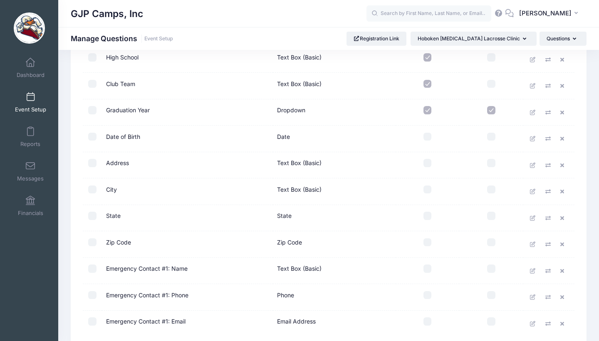
click at [428, 133] on input "checkbox" at bounding box center [427, 137] width 8 height 8
checkbox input "true"
click at [426, 162] on input "checkbox" at bounding box center [427, 163] width 8 height 8
checkbox input "true"
click at [426, 187] on input "checkbox" at bounding box center [427, 189] width 8 height 8
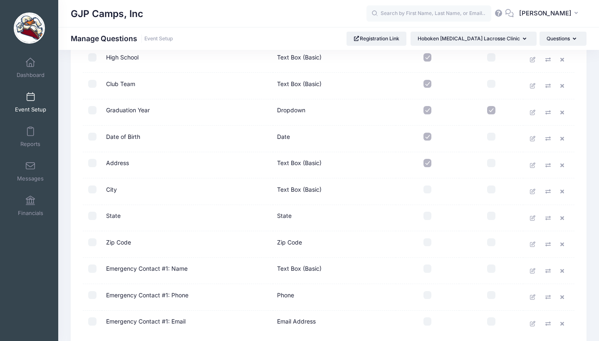
checkbox input "true"
click at [425, 214] on input "checkbox" at bounding box center [427, 216] width 8 height 8
checkbox input "true"
click at [425, 239] on input "checkbox" at bounding box center [427, 242] width 8 height 8
checkbox input "true"
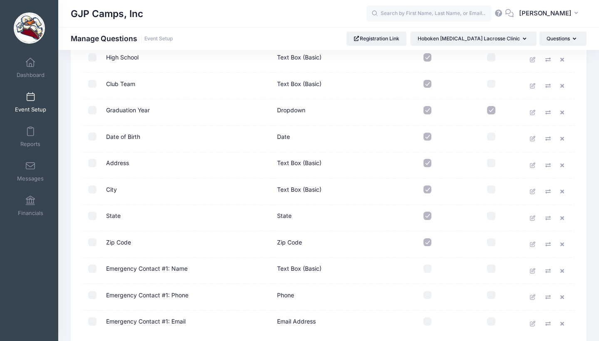
scroll to position [271, 0]
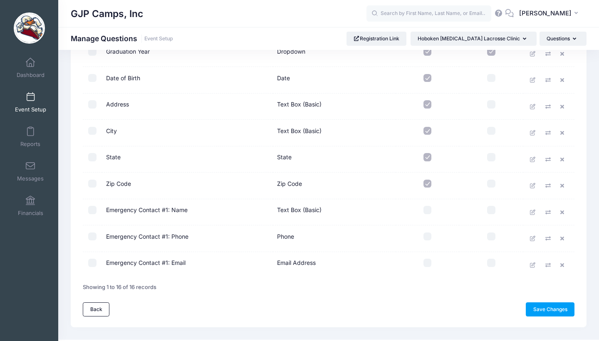
click at [425, 211] on input "checkbox" at bounding box center [427, 210] width 8 height 8
checkbox input "true"
click at [426, 237] on input "checkbox" at bounding box center [427, 236] width 8 height 8
checkbox input "true"
click at [426, 261] on input "checkbox" at bounding box center [427, 263] width 8 height 8
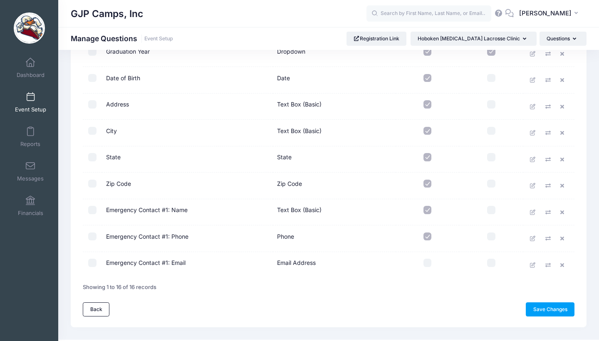
checkbox input "true"
click at [527, 302] on link "Save Changes" at bounding box center [549, 309] width 49 height 14
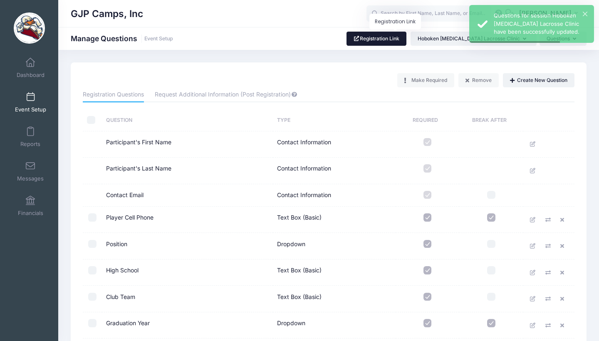
click at [388, 41] on link "Registration Link" at bounding box center [376, 39] width 60 height 14
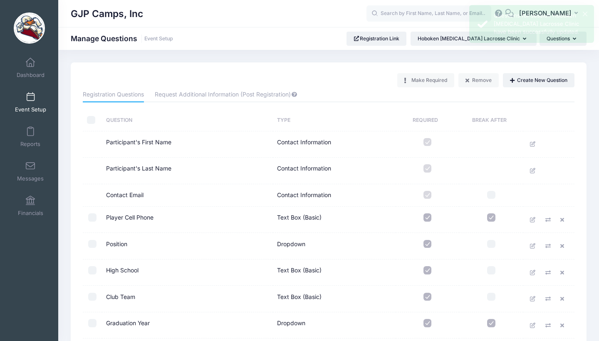
click at [30, 100] on span at bounding box center [30, 97] width 0 height 9
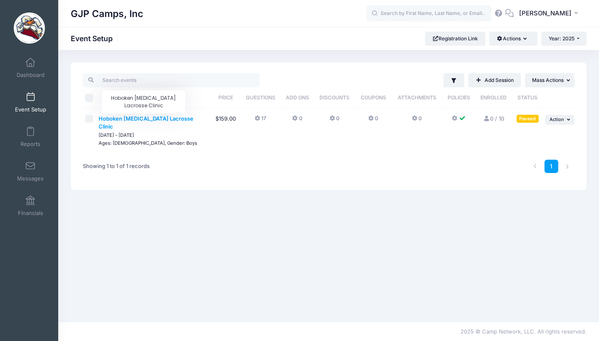
click at [181, 119] on span "Hoboken [MEDICAL_DATA] Lacrosse Clinic" at bounding box center [146, 122] width 95 height 15
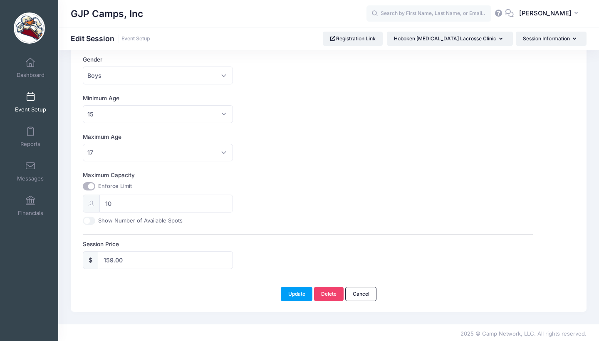
scroll to position [220, 0]
click at [92, 187] on input "Maximum Capacity" at bounding box center [89, 187] width 12 height 8
checkbox input "false"
type input "0"
click at [304, 293] on button "Update" at bounding box center [297, 295] width 32 height 14
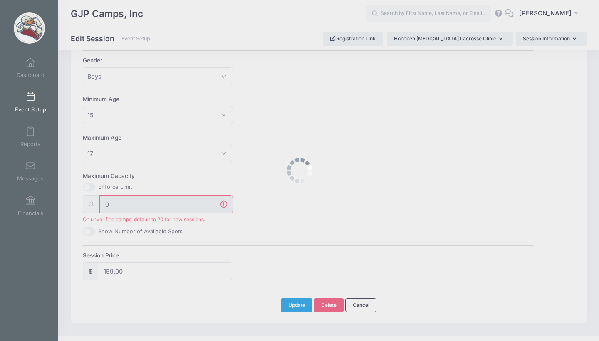
scroll to position [230, 0]
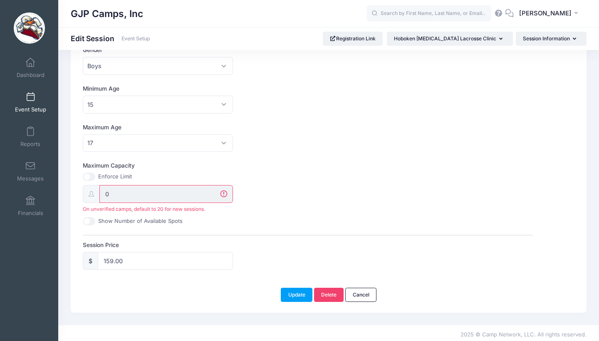
click at [85, 172] on input "Maximum Capacity" at bounding box center [89, 176] width 12 height 8
checkbox input "true"
click at [143, 193] on input "0" at bounding box center [165, 194] width 133 height 18
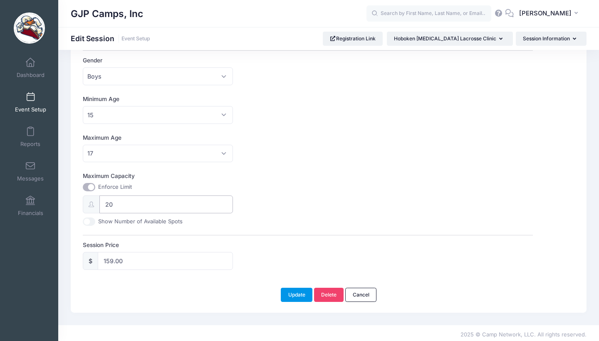
type input "20"
click at [297, 290] on button "Update" at bounding box center [297, 295] width 32 height 14
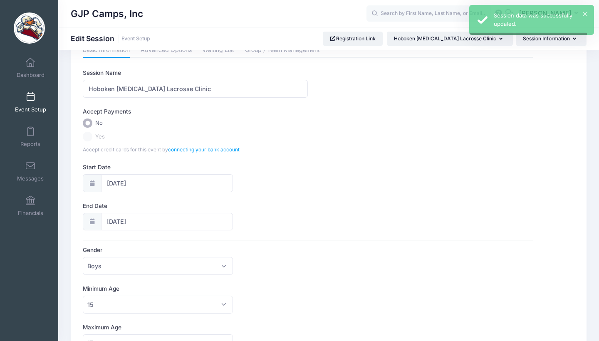
scroll to position [0, 0]
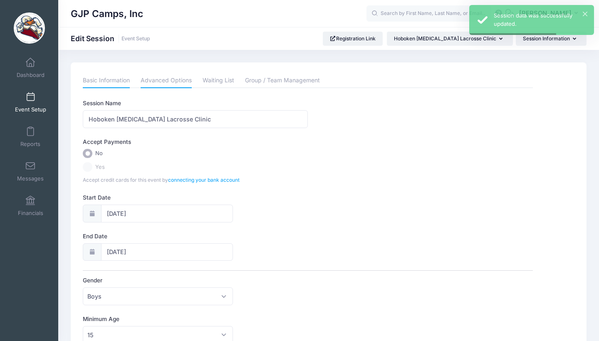
click at [163, 81] on link "Advanced Options" at bounding box center [165, 80] width 51 height 15
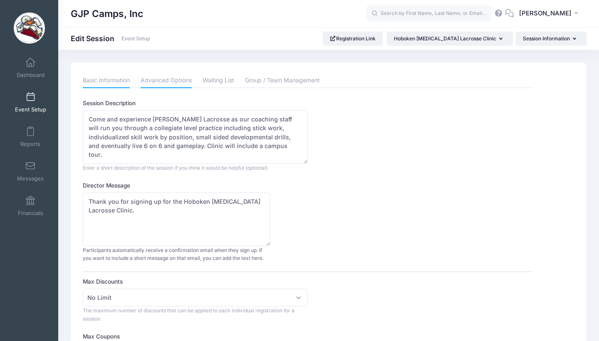
click at [102, 81] on link "Basic Information" at bounding box center [106, 80] width 47 height 15
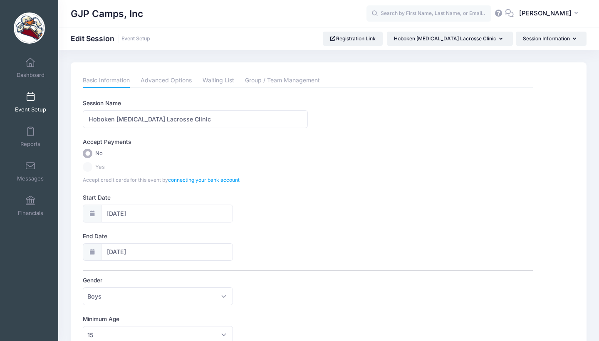
click at [33, 103] on link "Event Setup" at bounding box center [30, 102] width 39 height 29
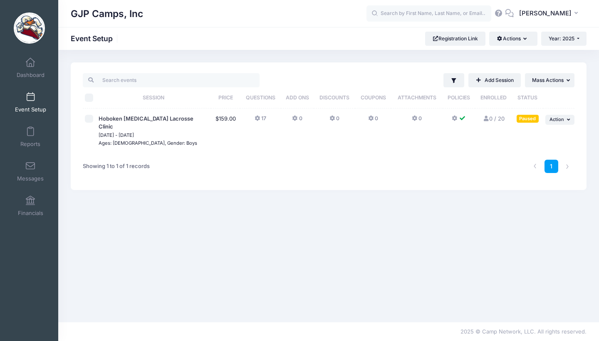
click at [293, 118] on icon at bounding box center [295, 118] width 7 height 0
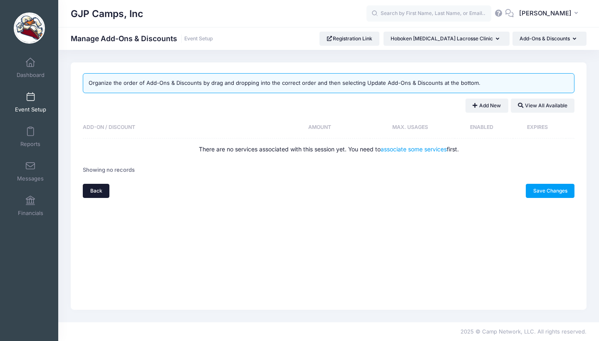
click at [106, 187] on link "Back" at bounding box center [96, 191] width 27 height 14
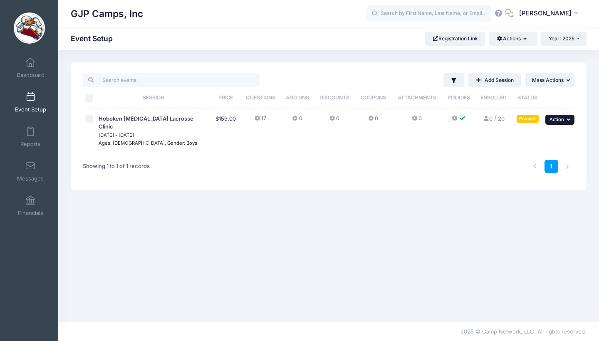
click at [555, 122] on span "Action" at bounding box center [556, 119] width 15 height 6
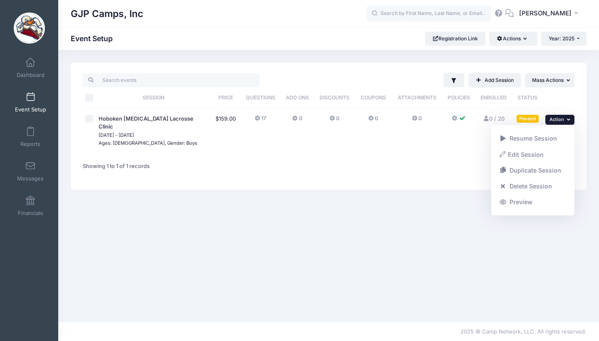
click at [479, 180] on div "Filter Filter Options Show: Active Live Completed Add Session ... Mass Actions" at bounding box center [328, 126] width 515 height 128
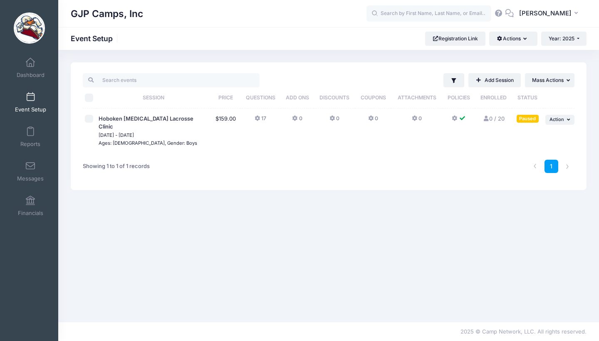
click at [533, 119] on div "Paused" at bounding box center [527, 119] width 22 height 8
click at [161, 131] on span "[DATE] - [DATE]" at bounding box center [154, 135] width 111 height 8
click at [163, 118] on span "Hoboken [MEDICAL_DATA] Lacrosse Clinic" at bounding box center [146, 122] width 95 height 15
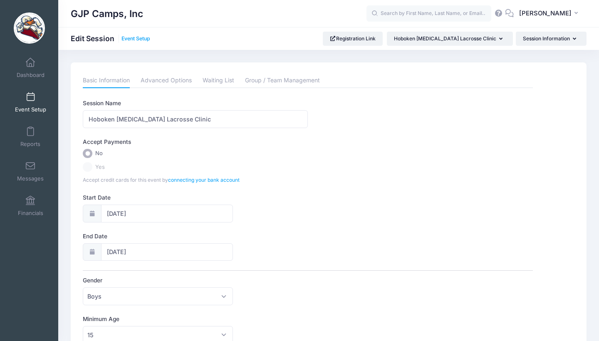
click at [140, 37] on link "Event Setup" at bounding box center [135, 39] width 29 height 6
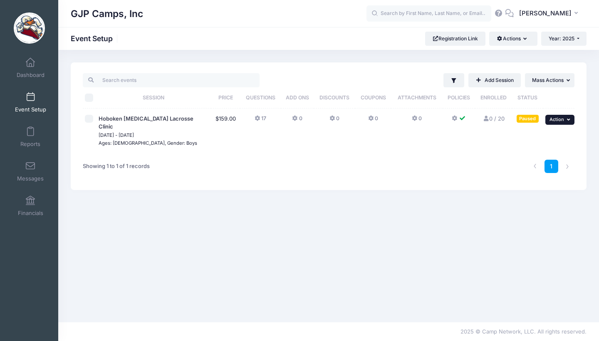
click at [554, 118] on span "Action" at bounding box center [556, 119] width 15 height 6
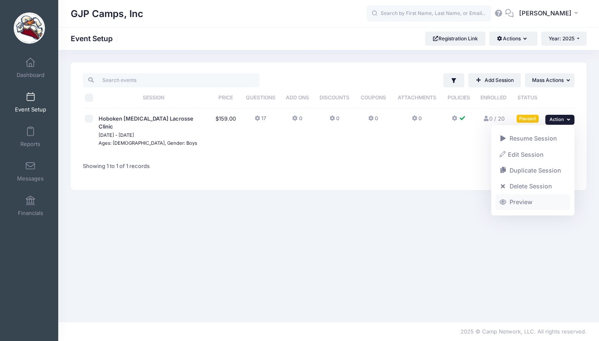
click at [522, 198] on link "Preview" at bounding box center [532, 202] width 75 height 16
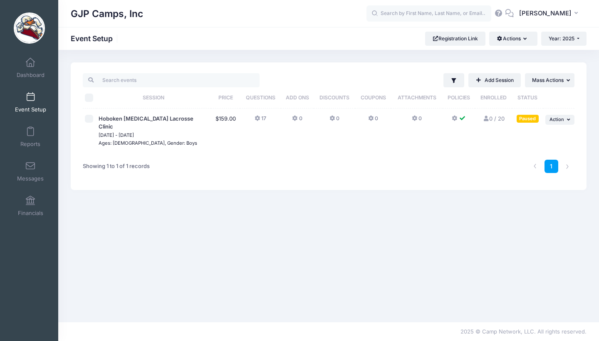
click at [259, 118] on icon at bounding box center [257, 118] width 7 height 0
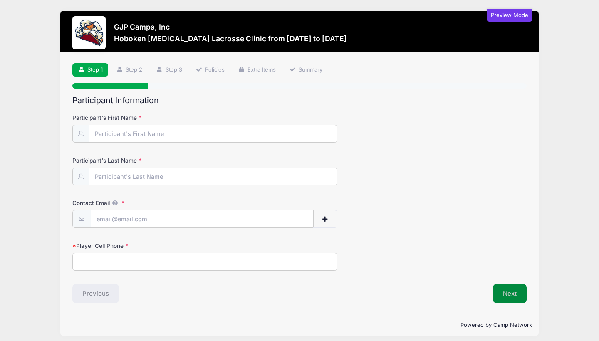
click at [505, 287] on button "Next" at bounding box center [510, 293] width 34 height 19
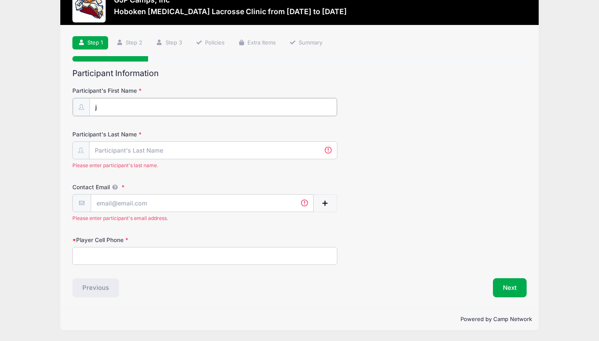
scroll to position [25, 0]
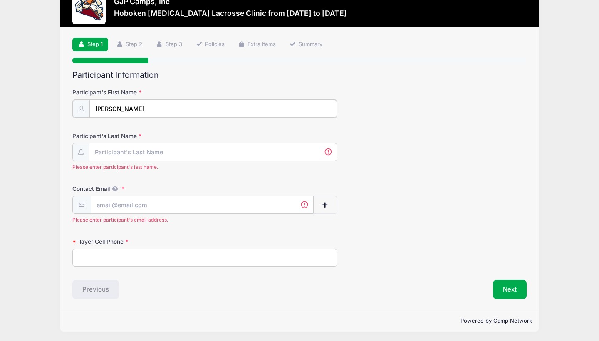
type input "jon"
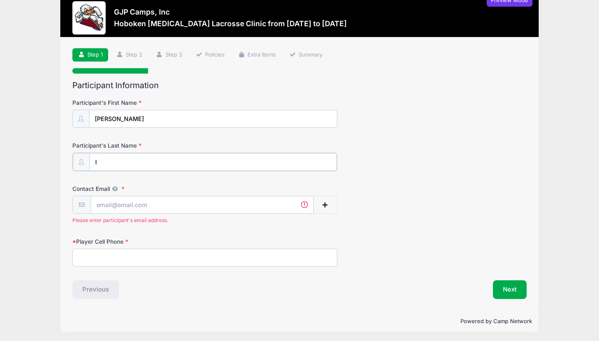
type input "l"
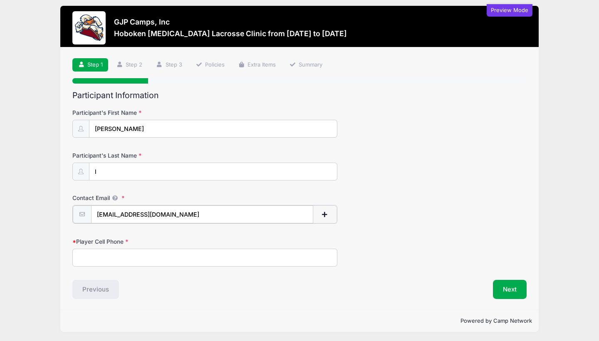
type input "jonlanzalotto@gmail.com"
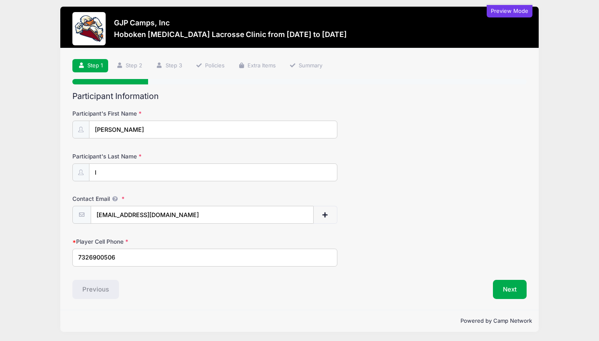
type input "7326900506"
click at [502, 243] on div "Player Cell Phone 7326900506" at bounding box center [299, 251] width 454 height 29
click at [521, 293] on button "Next" at bounding box center [510, 289] width 34 height 19
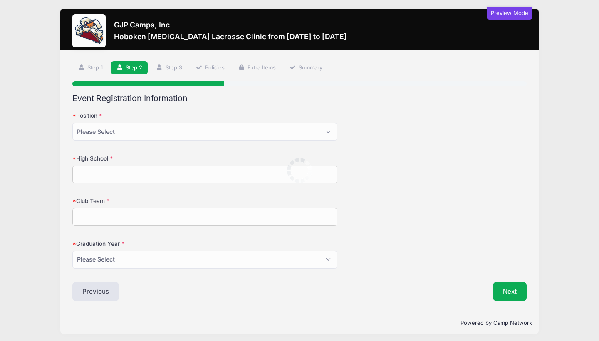
scroll to position [0, 0]
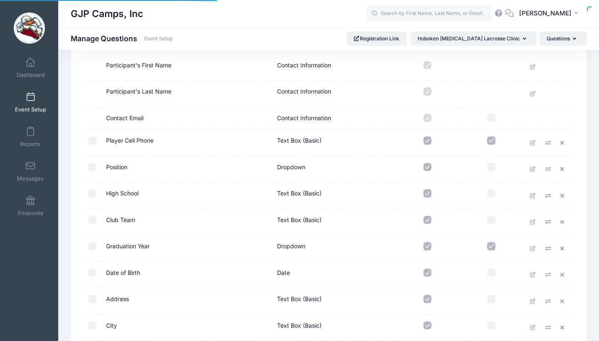
scroll to position [84, 0]
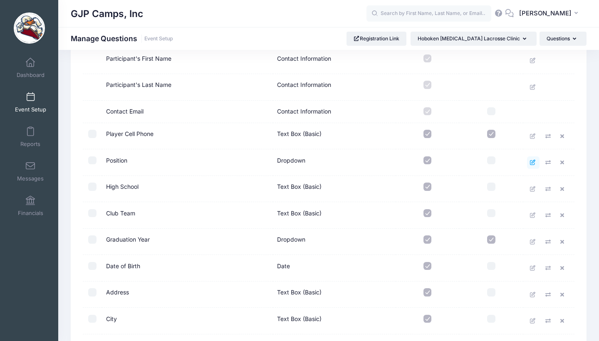
click at [532, 164] on icon at bounding box center [533, 162] width 7 height 5
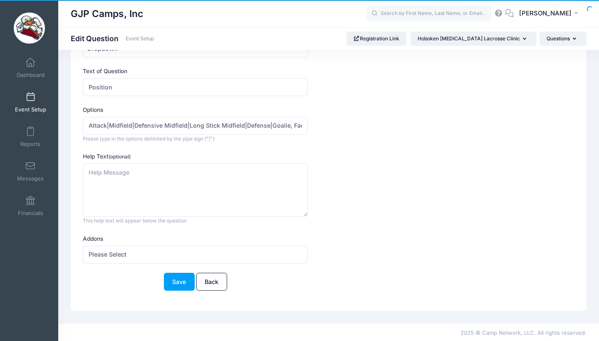
scroll to position [51, 0]
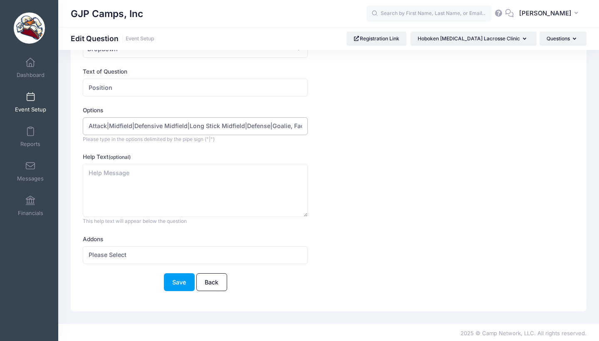
click at [263, 126] on input "Attack|Midfield|Defensive Midfield|Long Stick Midfield|Defense|Goalie, Face Off…" at bounding box center [195, 126] width 225 height 18
click at [292, 126] on input "Attack|Midfield|Defensive Midfield|Long Stick Midfield|Defense|Goalie, Face Off…" at bounding box center [195, 126] width 225 height 18
type input "Attack|Midfield|Defensive Midfield|Long Stick Midfield|Defense|Goalie|Face Off …"
click at [183, 280] on button "Save" at bounding box center [179, 282] width 31 height 18
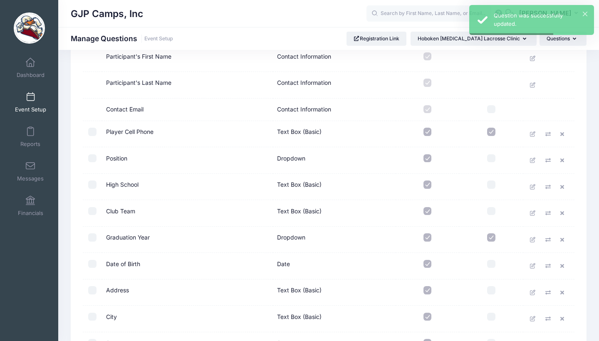
scroll to position [68, 0]
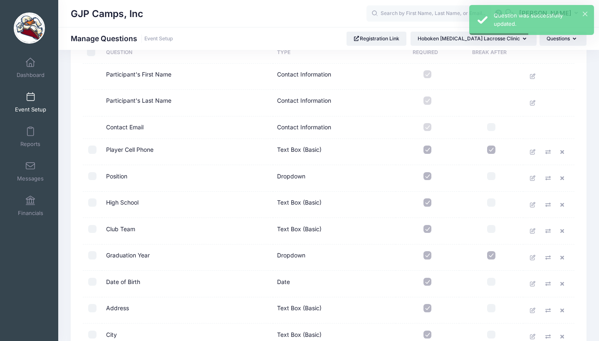
click at [129, 128] on td "Contact Email" at bounding box center [187, 127] width 171 height 22
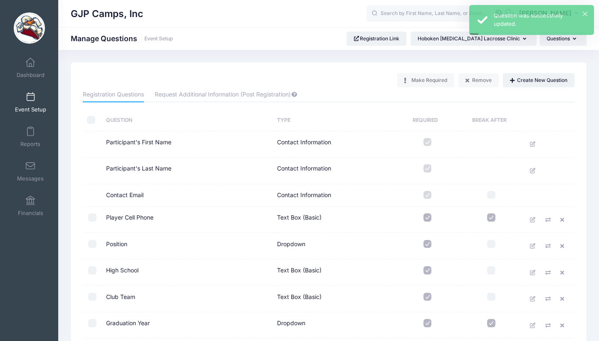
scroll to position [0, 0]
click at [518, 75] on button "Create New Question" at bounding box center [538, 80] width 71 height 14
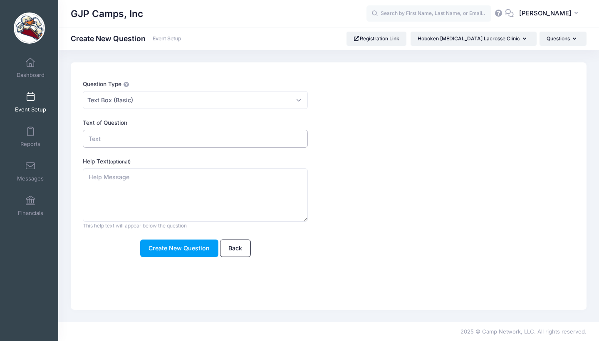
click at [180, 138] on input "Text of Question" at bounding box center [195, 139] width 225 height 18
type input "Player Email Address"
click at [188, 245] on button "Create New Question" at bounding box center [179, 248] width 78 height 18
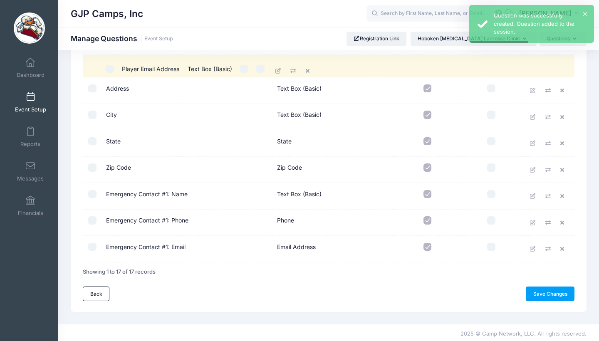
drag, startPoint x: 136, startPoint y: 251, endPoint x: 155, endPoint y: 74, distance: 178.1
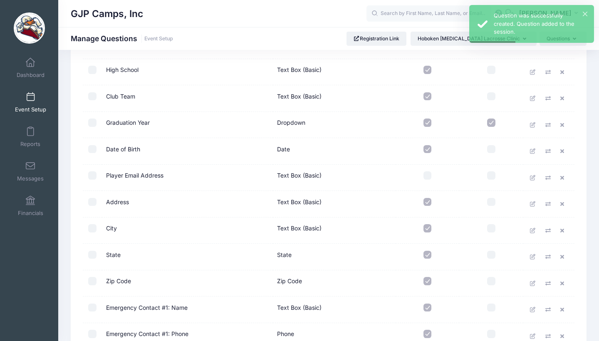
scroll to position [163, 0]
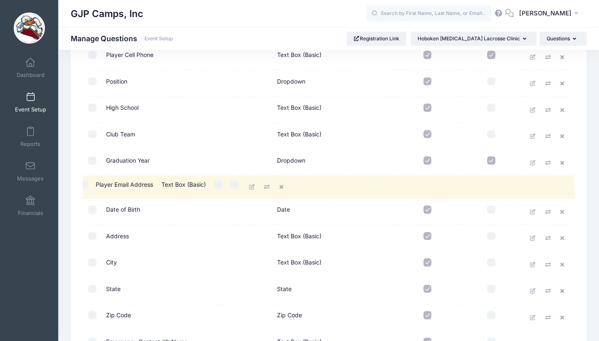
drag, startPoint x: 157, startPoint y: 215, endPoint x: 149, endPoint y: 186, distance: 30.0
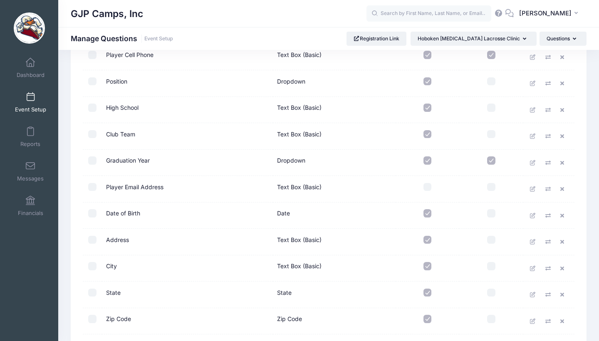
click at [492, 160] on input "checkbox" at bounding box center [491, 160] width 8 height 8
checkbox input "false"
click at [493, 187] on input "checkbox" at bounding box center [491, 187] width 8 height 8
checkbox input "true"
click at [431, 185] on input "checkbox" at bounding box center [427, 187] width 8 height 8
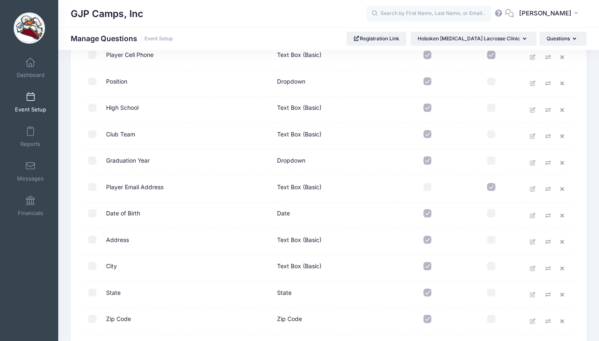
checkbox input "true"
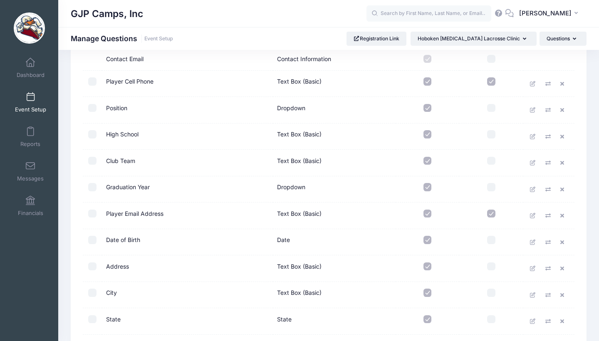
scroll to position [135, 0]
click at [494, 82] on input "checkbox" at bounding box center [491, 82] width 8 height 8
checkbox input "false"
click at [494, 61] on input "checkbox" at bounding box center [491, 60] width 8 height 8
checkbox input "true"
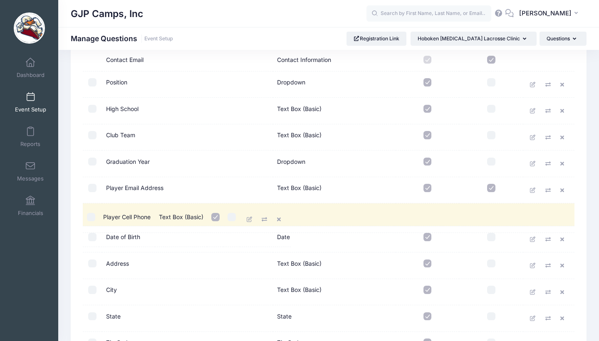
drag, startPoint x: 221, startPoint y: 87, endPoint x: 221, endPoint y: 222, distance: 135.1
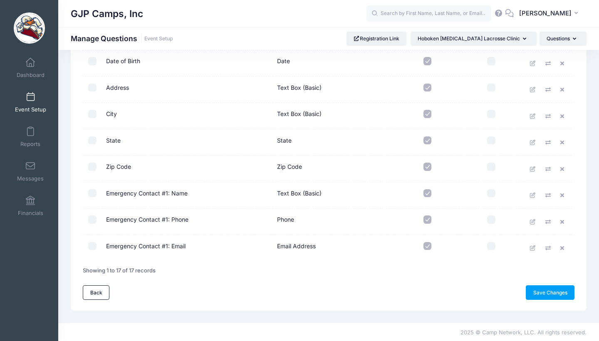
scroll to position [314, 0]
click at [528, 290] on link "Save Changes" at bounding box center [549, 293] width 49 height 14
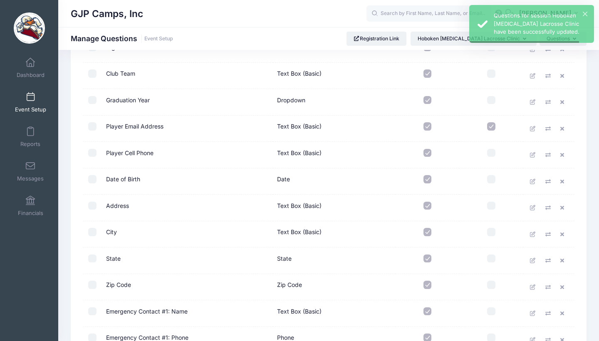
scroll to position [175, 0]
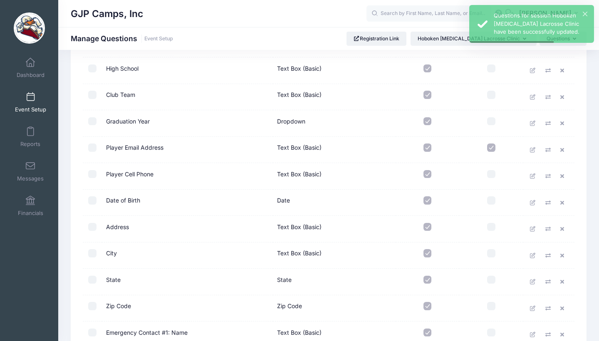
click at [493, 147] on input "checkbox" at bounding box center [491, 147] width 8 height 8
checkbox input "false"
click at [492, 168] on td at bounding box center [491, 176] width 64 height 27
click at [492, 174] on input "checkbox" at bounding box center [491, 174] width 8 height 8
checkbox input "true"
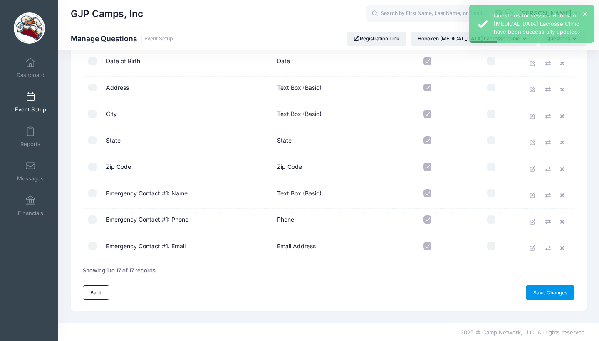
scroll to position [314, 0]
click at [550, 288] on link "Save Changes" at bounding box center [549, 293] width 49 height 14
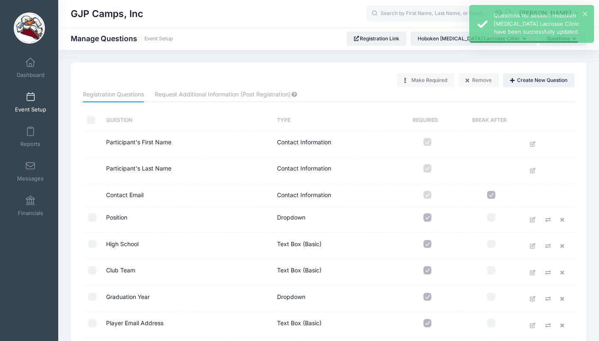
click at [27, 106] on span "Event Setup" at bounding box center [30, 109] width 31 height 7
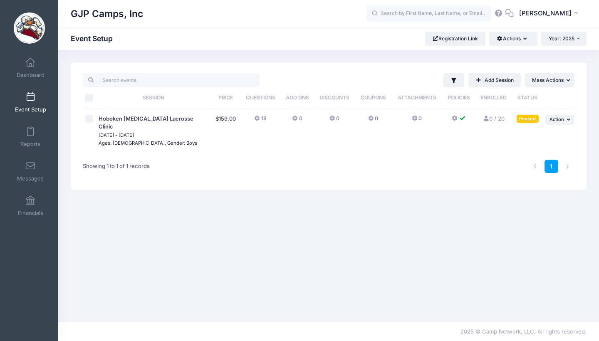
click at [91, 122] on input "checkbox" at bounding box center [89, 119] width 8 height 8
checkbox input "true"
click at [510, 35] on button "Actions" at bounding box center [513, 39] width 48 height 14
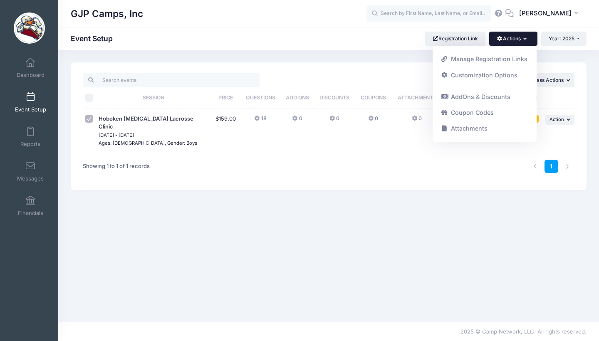
click at [510, 35] on button "Actions" at bounding box center [513, 39] width 48 height 14
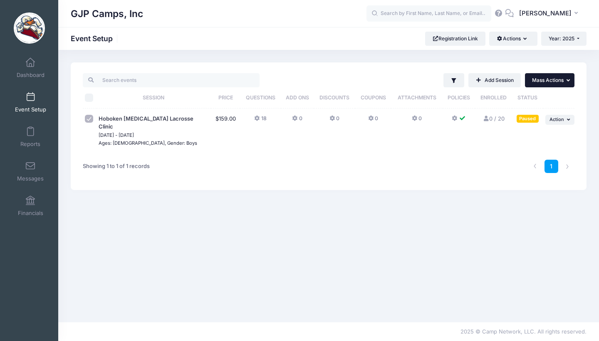
click at [559, 81] on span "Mass Actions" at bounding box center [548, 80] width 32 height 6
click at [545, 117] on link "Resume selected sessions" at bounding box center [522, 117] width 96 height 16
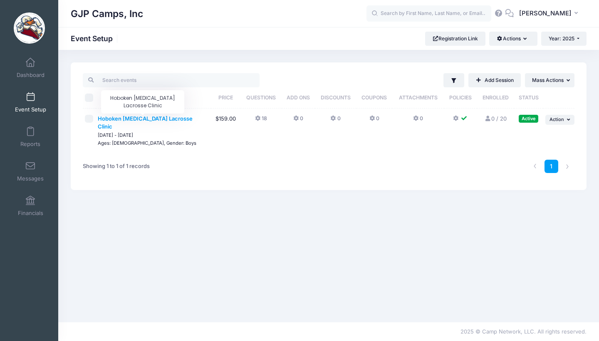
click at [133, 117] on span "Hoboken [MEDICAL_DATA] Lacrosse Clinic" at bounding box center [145, 122] width 95 height 15
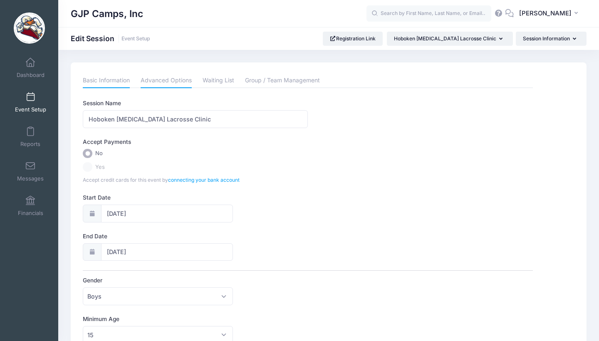
click at [181, 80] on link "Advanced Options" at bounding box center [165, 80] width 51 height 15
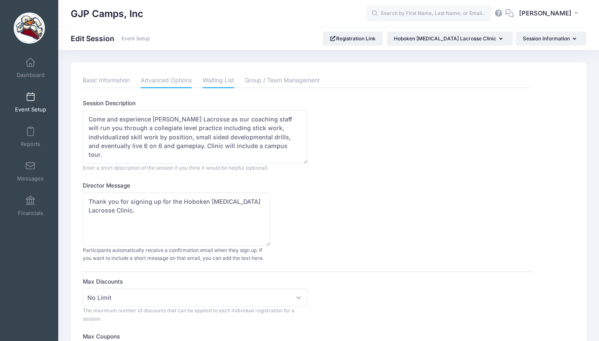
click at [232, 84] on link "Waiting List" at bounding box center [218, 80] width 32 height 15
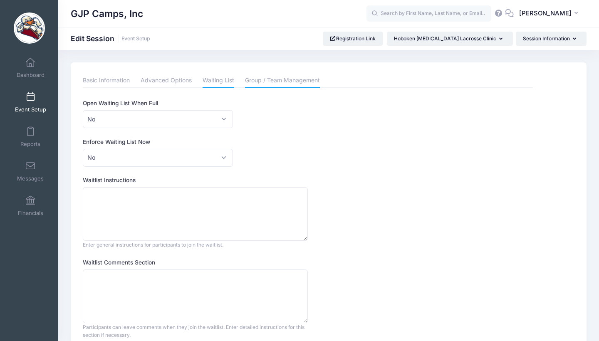
click at [262, 75] on link "Group / Team Management" at bounding box center [282, 80] width 75 height 15
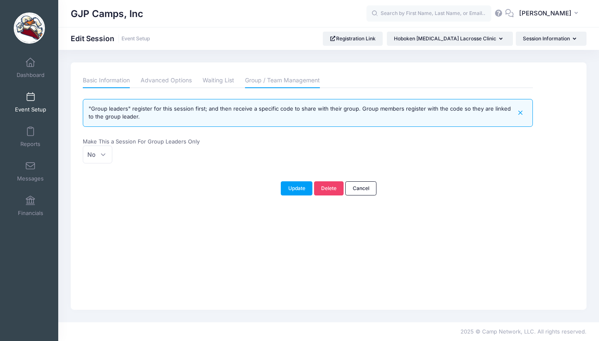
click at [116, 77] on link "Basic Information" at bounding box center [106, 80] width 47 height 15
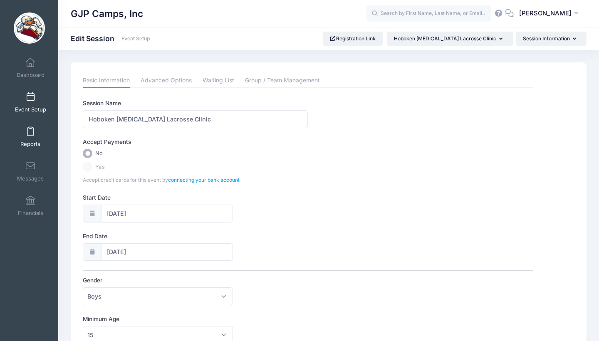
click at [24, 140] on span "Reports" at bounding box center [30, 143] width 20 height 7
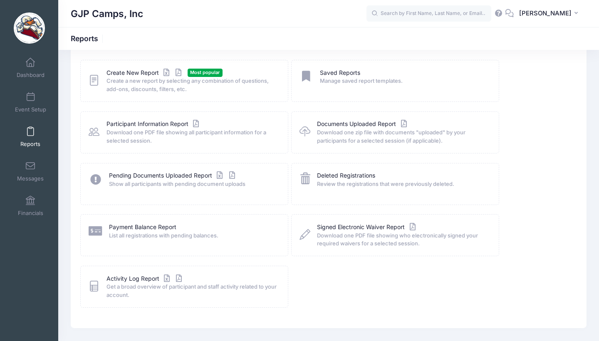
scroll to position [43, 0]
click at [20, 71] on span "Dashboard" at bounding box center [31, 74] width 28 height 7
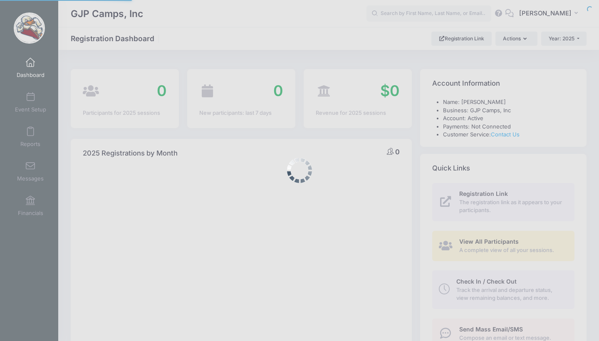
select select
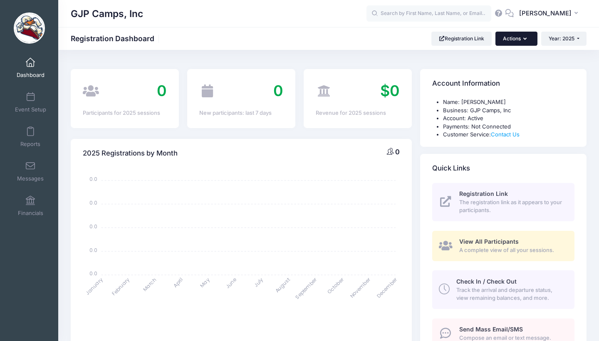
click at [514, 32] on button "Actions" at bounding box center [516, 39] width 42 height 14
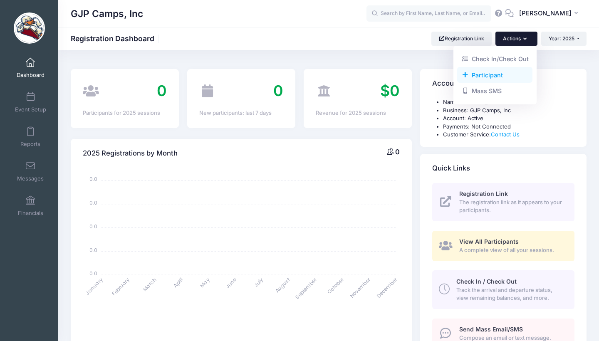
click at [499, 75] on link "Participant" at bounding box center [494, 75] width 75 height 16
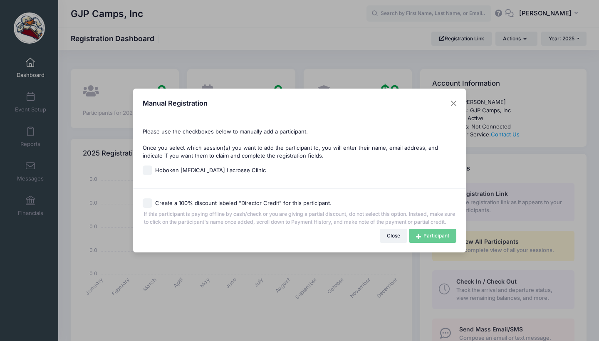
click at [153, 165] on label "Hoboken [MEDICAL_DATA] Lacrosse Clinic" at bounding box center [300, 170] width 314 height 10
click at [152, 165] on input "Hoboken [MEDICAL_DATA] Lacrosse Clinic" at bounding box center [148, 170] width 10 height 10
click at [153, 165] on label "Hoboken [MEDICAL_DATA] Lacrosse Clinic" at bounding box center [300, 170] width 314 height 10
click at [152, 165] on input "Hoboken [MEDICAL_DATA] Lacrosse Clinic" at bounding box center [148, 170] width 10 height 10
checkbox input "false"
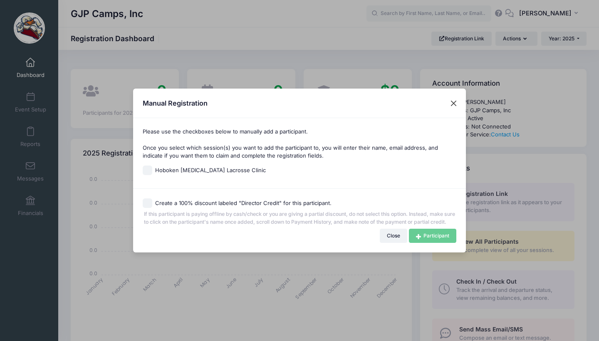
click at [456, 99] on button "Close" at bounding box center [453, 103] width 15 height 15
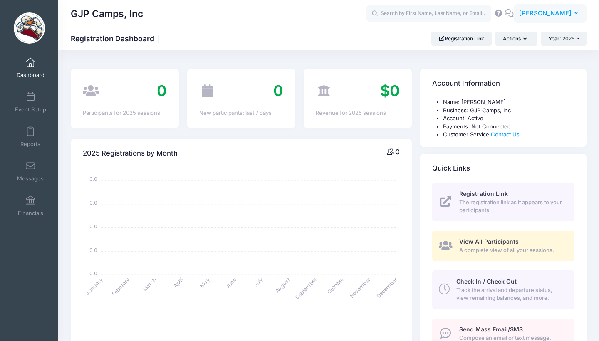
click at [566, 12] on span "[PERSON_NAME]" at bounding box center [545, 13] width 52 height 9
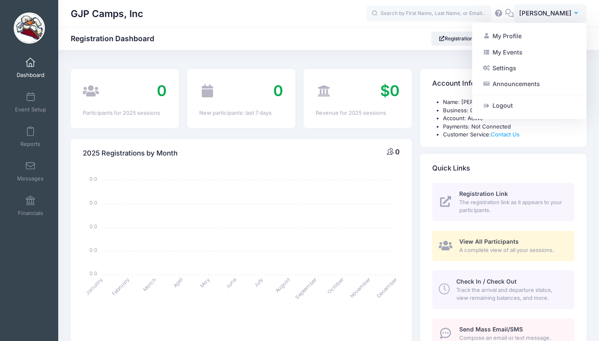
click at [540, 173] on div "Quick Links" at bounding box center [503, 168] width 166 height 29
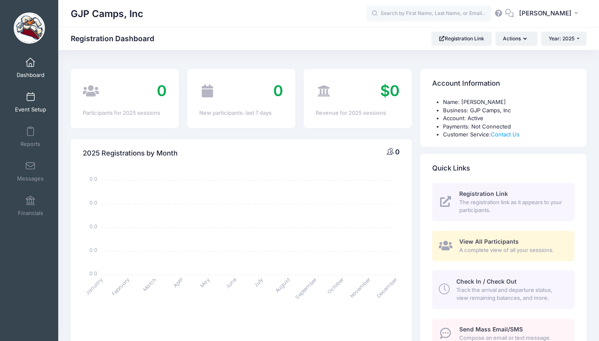
click at [34, 96] on link "Event Setup" at bounding box center [30, 102] width 39 height 29
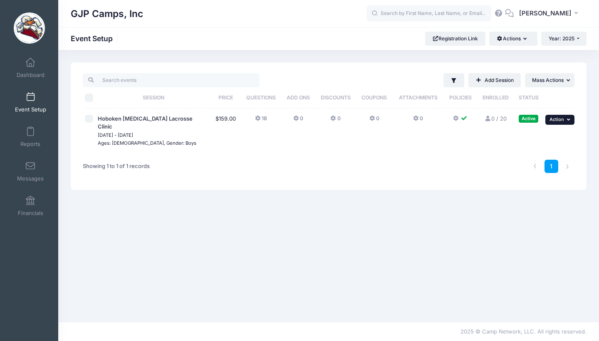
click at [571, 117] on button "... Action" at bounding box center [559, 120] width 29 height 10
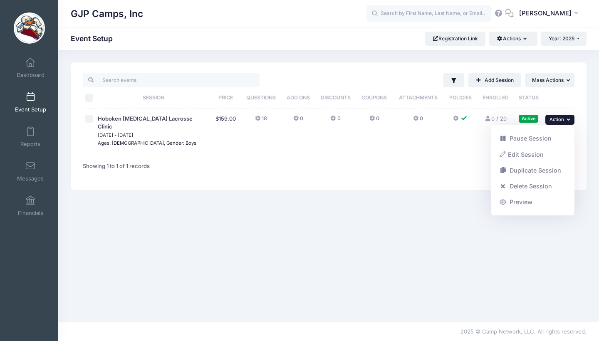
click at [571, 117] on button "... Action" at bounding box center [559, 120] width 29 height 10
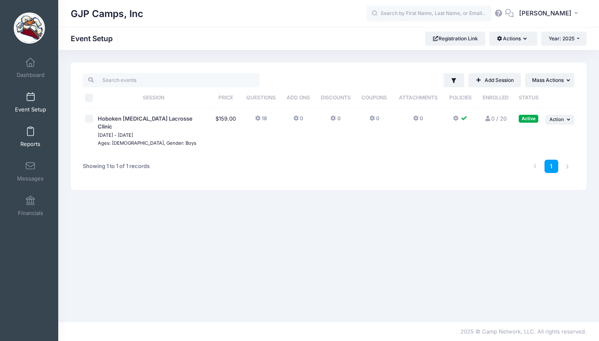
click at [37, 146] on span "Reports" at bounding box center [30, 143] width 20 height 7
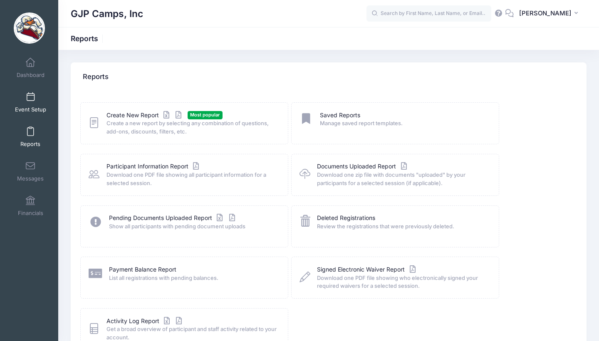
click at [42, 109] on span "Event Setup" at bounding box center [30, 109] width 31 height 7
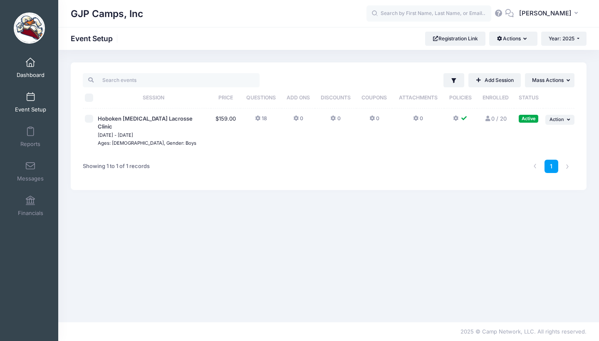
click at [26, 73] on span "Dashboard" at bounding box center [31, 74] width 28 height 7
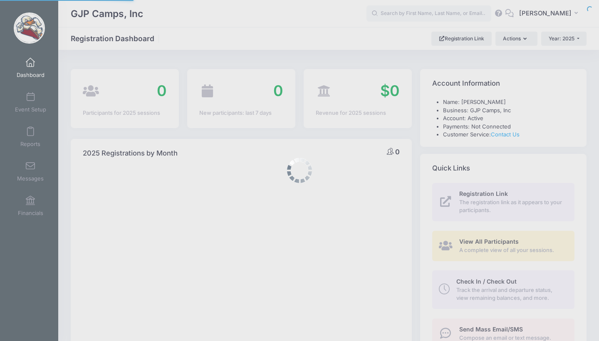
select select
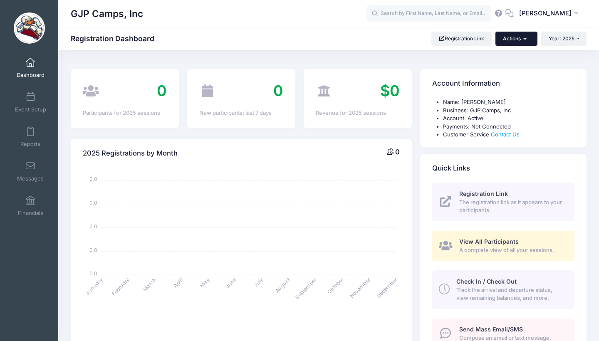
click at [517, 40] on button "Actions" at bounding box center [516, 39] width 42 height 14
click at [498, 61] on link "Check In/Check Out" at bounding box center [494, 59] width 75 height 16
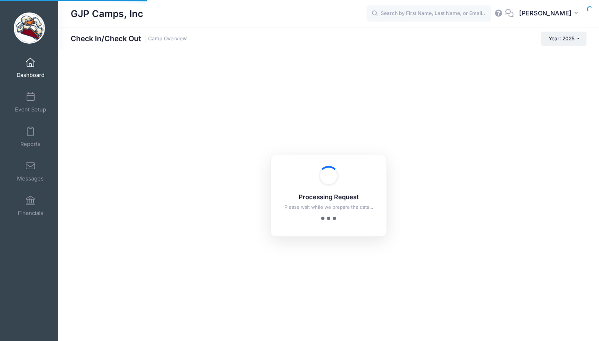
checkbox input "true"
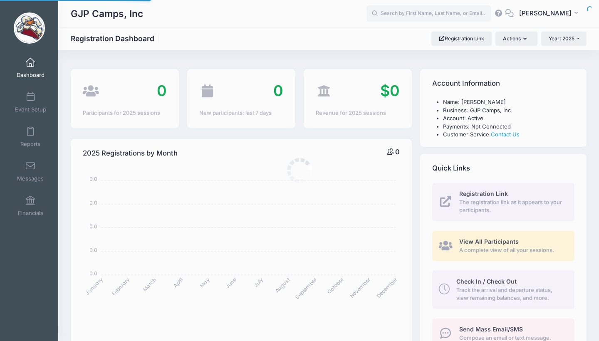
select select
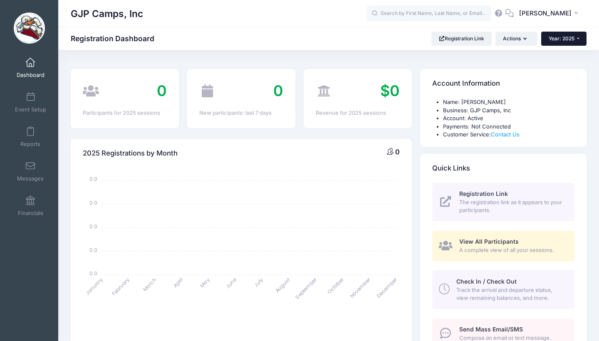
click at [573, 39] on button "Year: 2025" at bounding box center [563, 39] width 45 height 14
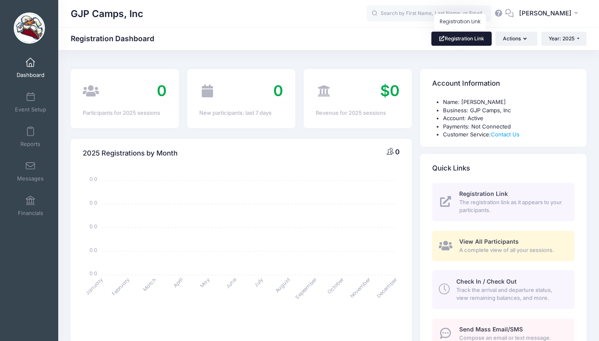
click at [467, 41] on link "Registration Link" at bounding box center [461, 39] width 60 height 14
click at [34, 106] on span "Event Setup" at bounding box center [30, 109] width 31 height 7
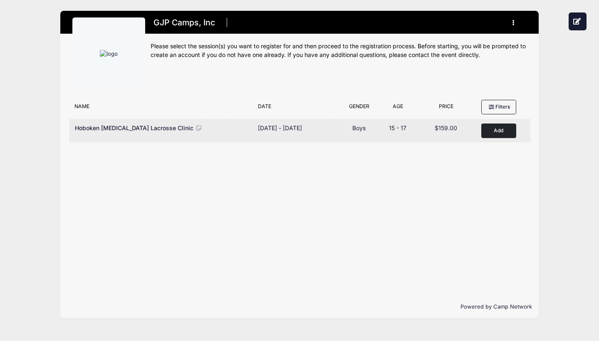
click at [495, 129] on button "Add to Cart" at bounding box center [498, 130] width 35 height 15
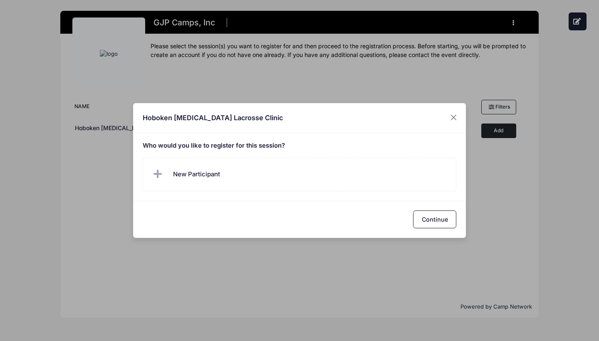
click at [344, 204] on div "Continue" at bounding box center [299, 219] width 333 height 37
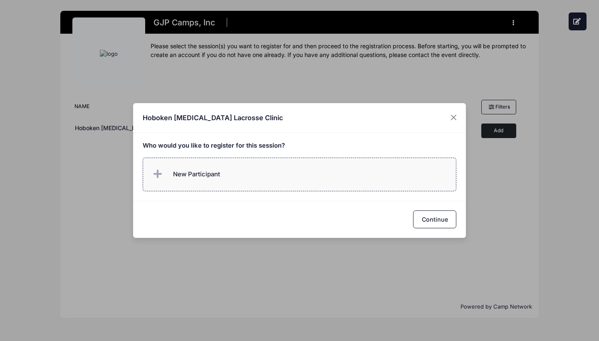
click at [347, 188] on label "New Participant" at bounding box center [300, 175] width 314 height 34
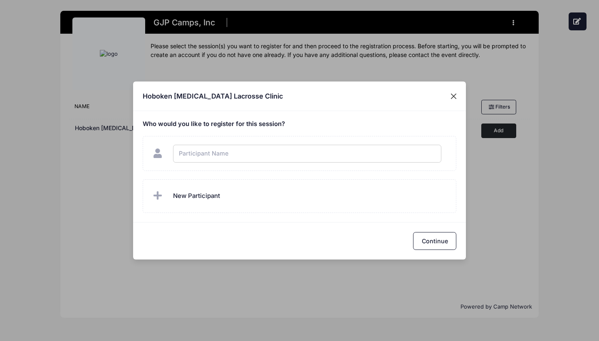
click at [453, 95] on div "Hoboken Shootout Lacrosse Clinic Who would you like to register for this sessio…" at bounding box center [299, 170] width 599 height 341
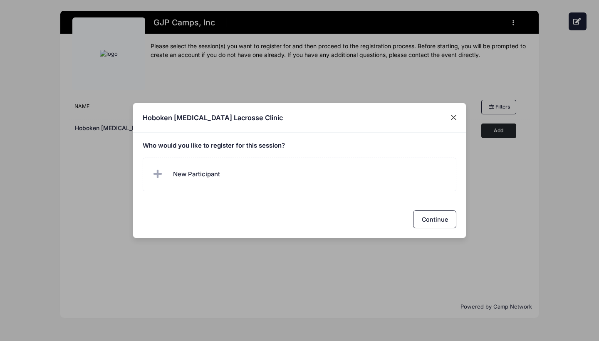
click at [454, 117] on button "Close" at bounding box center [453, 117] width 15 height 15
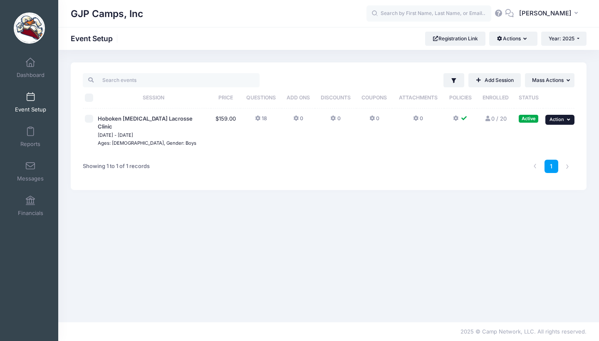
click at [563, 118] on span "Action" at bounding box center [556, 119] width 15 height 6
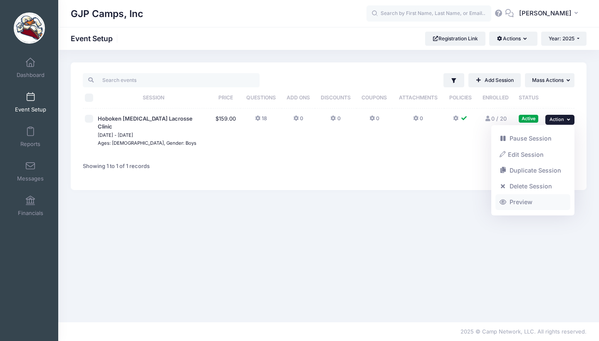
click at [532, 205] on link "Preview" at bounding box center [532, 202] width 75 height 16
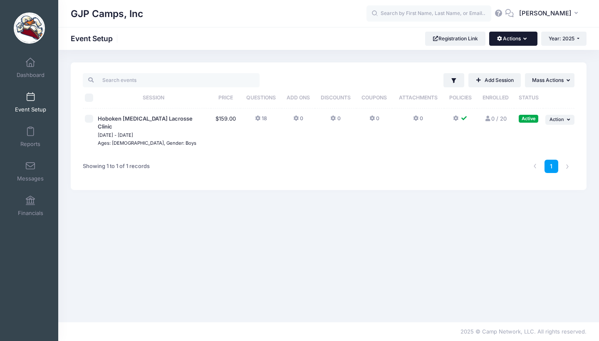
click at [527, 39] on button "Actions" at bounding box center [513, 39] width 48 height 14
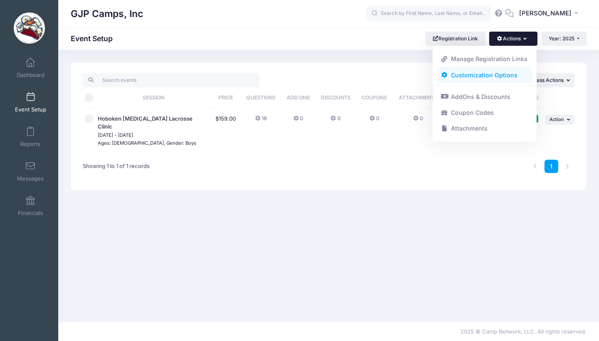
click at [494, 71] on link "Customization Options" at bounding box center [484, 75] width 96 height 16
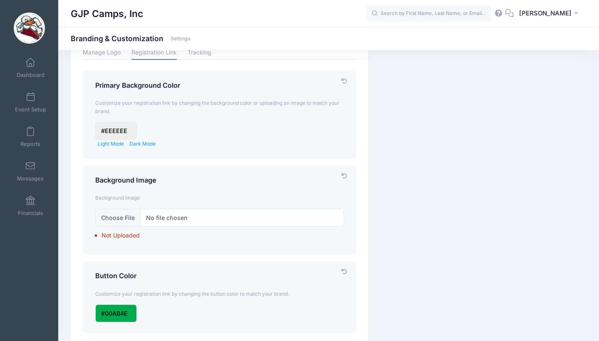
scroll to position [29, 0]
click at [134, 222] on input "file" at bounding box center [219, 217] width 249 height 18
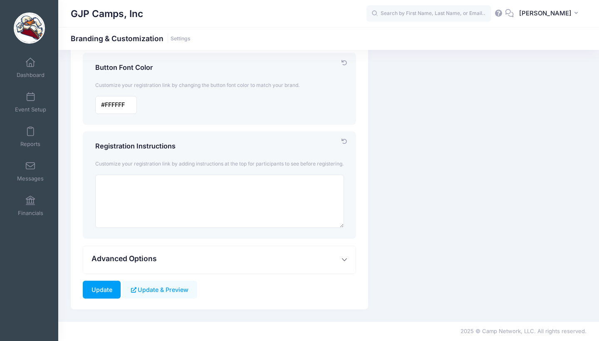
click at [337, 262] on button "Advanced Options" at bounding box center [219, 260] width 272 height 28
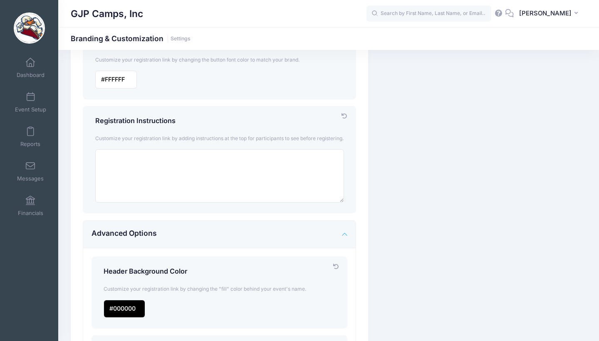
scroll to position [340, 0]
click at [263, 177] on textarea at bounding box center [219, 176] width 249 height 54
paste textarea "utgers,The State University of New Jersey, is not responsible or liable for any…"
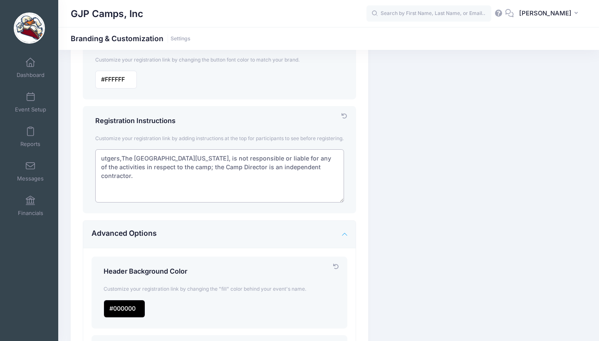
drag, startPoint x: 221, startPoint y: 164, endPoint x: 74, endPoint y: 163, distance: 147.1
click at [74, 163] on div "Branding & Customization Customize your account and registration link. Manage L…" at bounding box center [219, 212] width 297 height 980
click at [193, 165] on textarea "Stevens Institute of Technology, is not responsible or liable for any of the ac…" at bounding box center [219, 176] width 249 height 54
type textarea "[PERSON_NAME] Institute of Technology is not responsible or liable for any of t…"
click at [236, 233] on button "Advanced Options" at bounding box center [219, 235] width 272 height 28
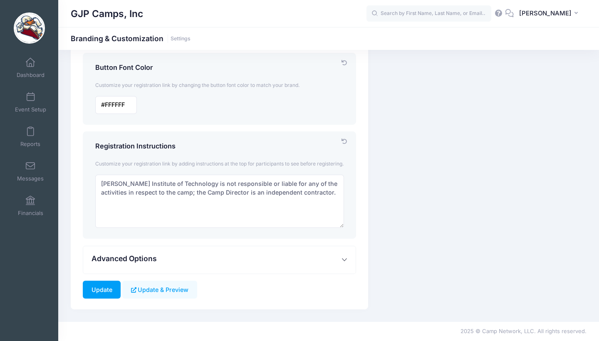
click at [289, 259] on button "Advanced Options" at bounding box center [219, 260] width 272 height 28
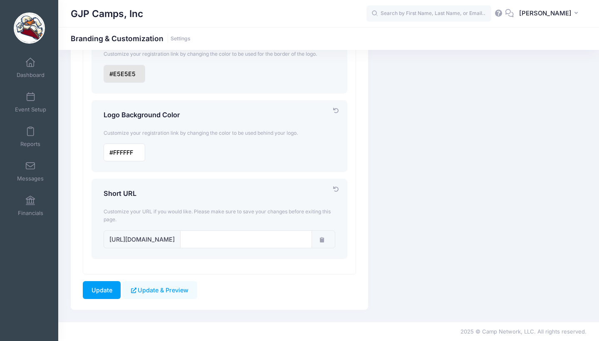
scroll to position [736, 0]
click at [246, 244] on input "input" at bounding box center [246, 239] width 132 height 18
type input "S"
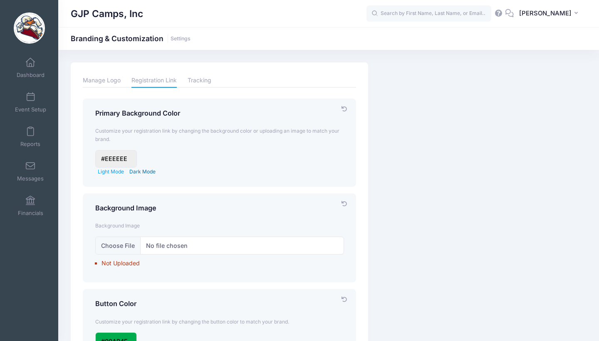
scroll to position [0, 0]
click at [130, 244] on input "file" at bounding box center [219, 246] width 249 height 18
type input "C:\fakepath\fit.jpeg"
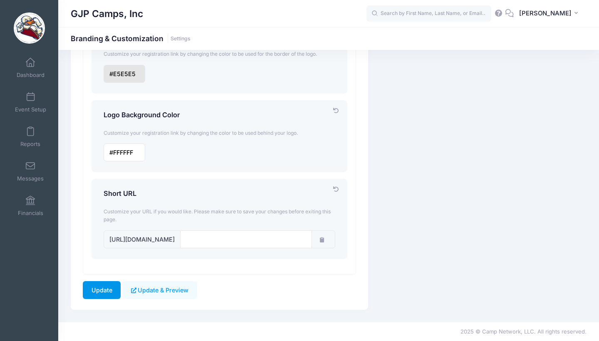
scroll to position [736, 0]
click at [112, 290] on input "Update" at bounding box center [102, 290] width 38 height 18
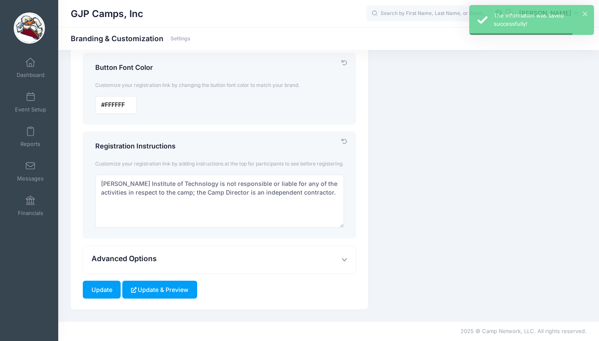
scroll to position [320, 0]
click at [165, 288] on button "Update & Preview" at bounding box center [159, 290] width 74 height 18
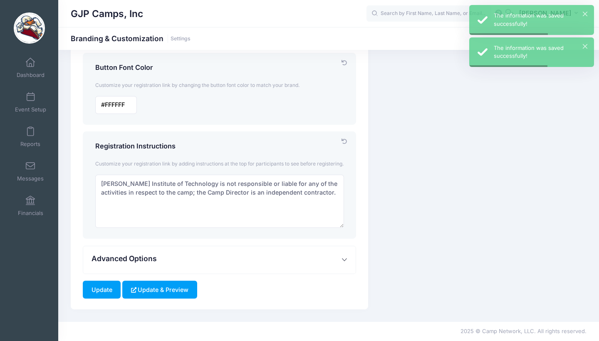
scroll to position [320, 0]
click at [175, 294] on button "Update & Preview" at bounding box center [159, 290] width 74 height 18
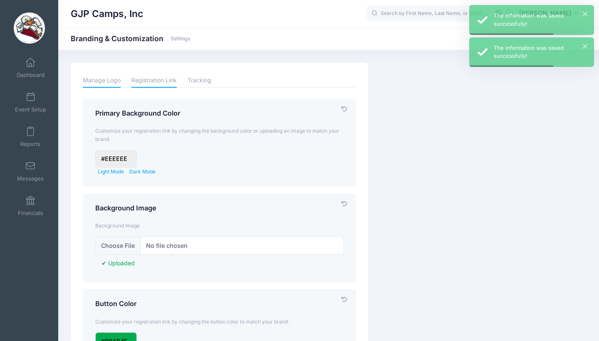
click at [91, 79] on link "Manage Logo" at bounding box center [102, 80] width 38 height 15
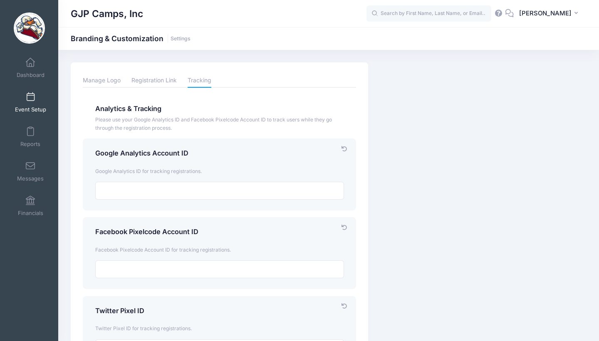
click at [26, 110] on span "Event Setup" at bounding box center [30, 109] width 31 height 7
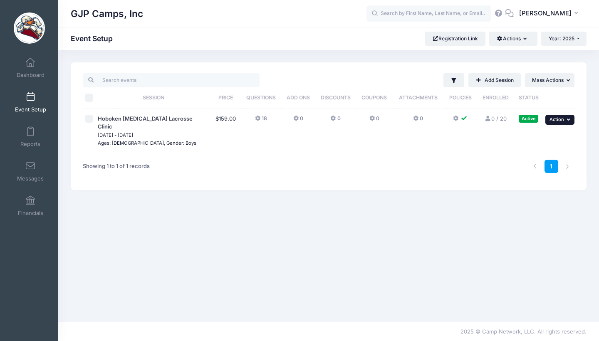
click at [557, 124] on button "... Action" at bounding box center [559, 120] width 29 height 10
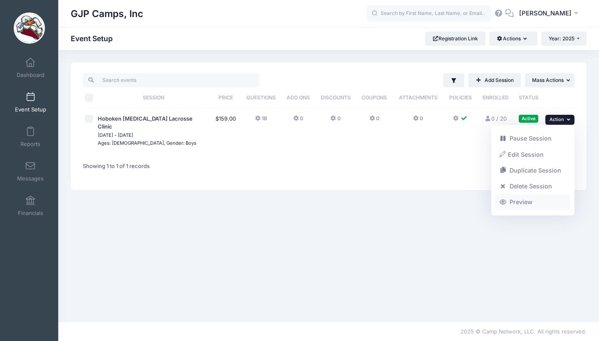
click at [525, 207] on link "Preview" at bounding box center [532, 202] width 75 height 16
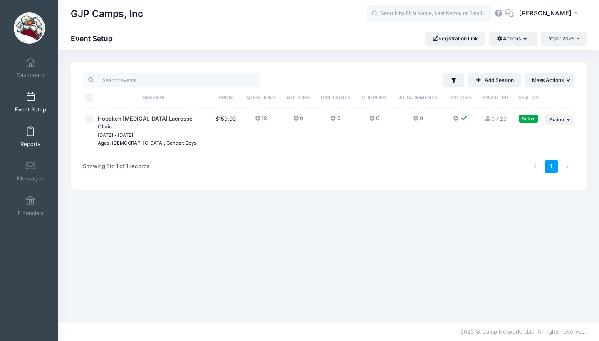
click at [34, 136] on link "Reports" at bounding box center [30, 136] width 39 height 29
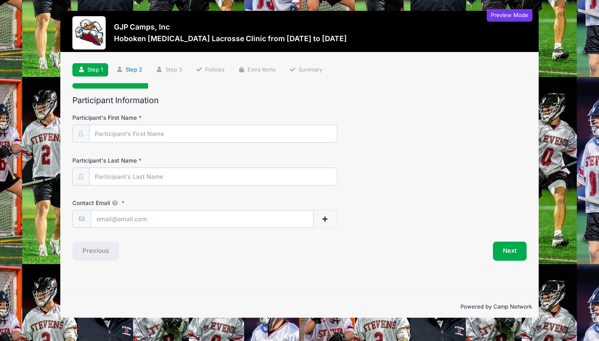
click at [135, 70] on link "Step 2" at bounding box center [129, 70] width 37 height 14
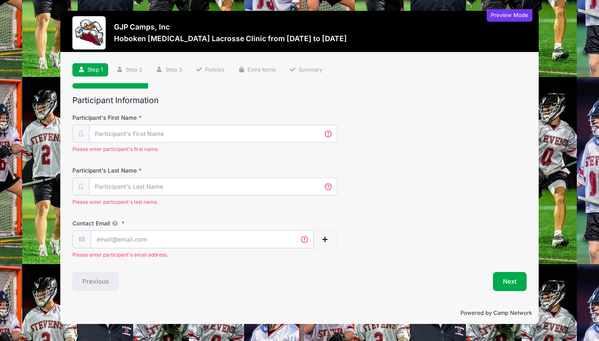
click at [93, 68] on link "Step 1" at bounding box center [90, 70] width 36 height 14
click at [507, 16] on div "Preview Mode" at bounding box center [509, 15] width 46 height 12
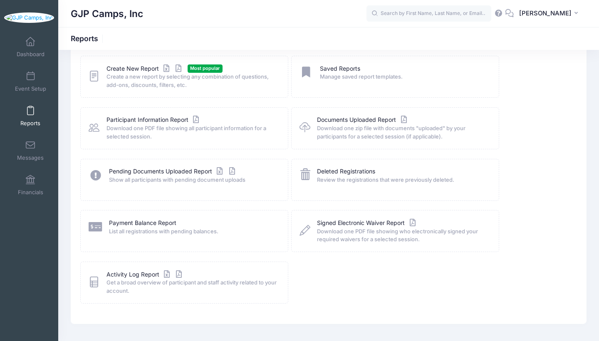
scroll to position [47, 0]
click at [30, 47] on span at bounding box center [30, 41] width 0 height 9
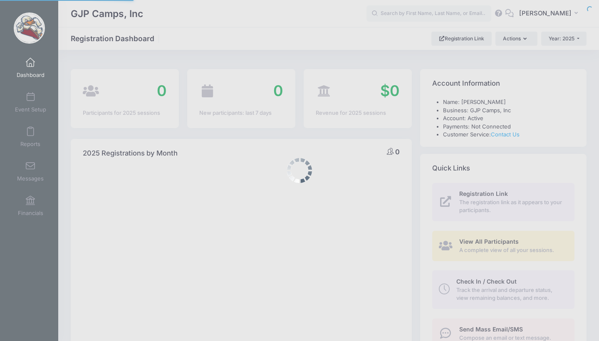
select select
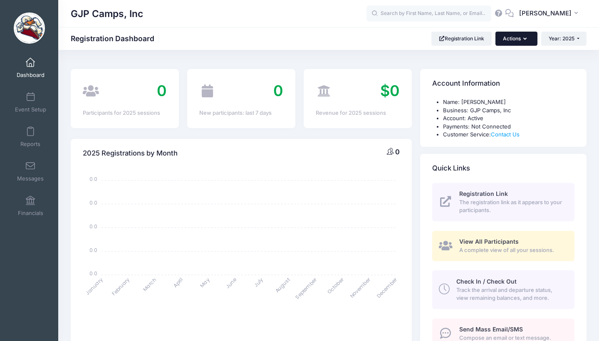
click at [523, 39] on icon "button" at bounding box center [526, 39] width 7 height 0
click at [551, 8] on button "JL Jon Lanzalotto" at bounding box center [549, 13] width 73 height 19
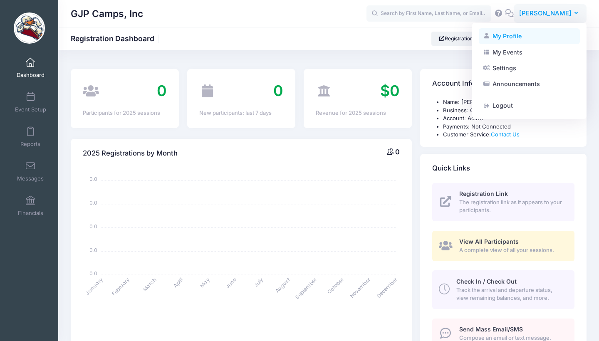
click at [513, 35] on link "My Profile" at bounding box center [528, 36] width 101 height 16
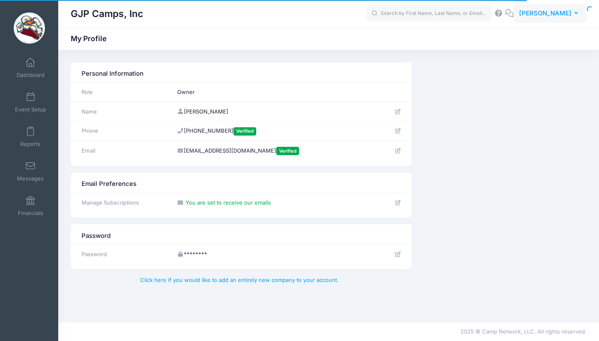
click at [554, 14] on span "[PERSON_NAME]" at bounding box center [545, 13] width 52 height 9
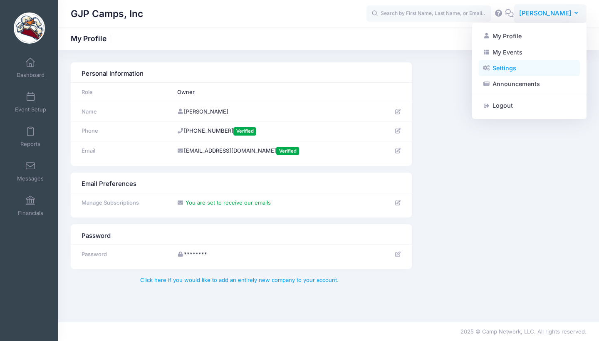
click at [519, 67] on link "Settings" at bounding box center [528, 68] width 101 height 16
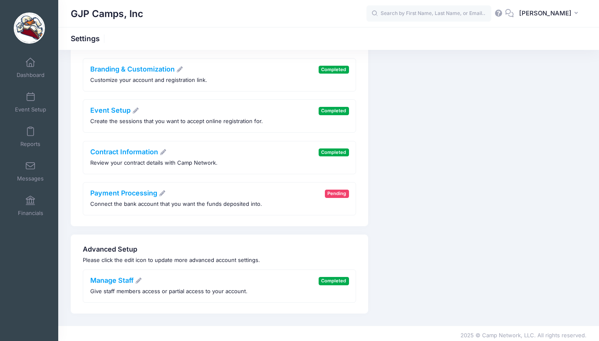
scroll to position [170, 0]
click at [118, 276] on link "Manage Staff" at bounding box center [116, 280] width 52 height 8
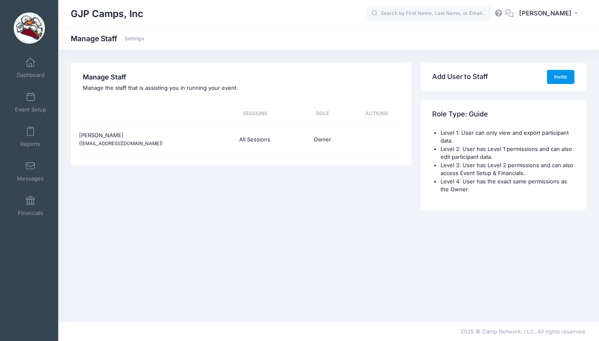
click at [559, 79] on button "Invite" at bounding box center [560, 77] width 27 height 14
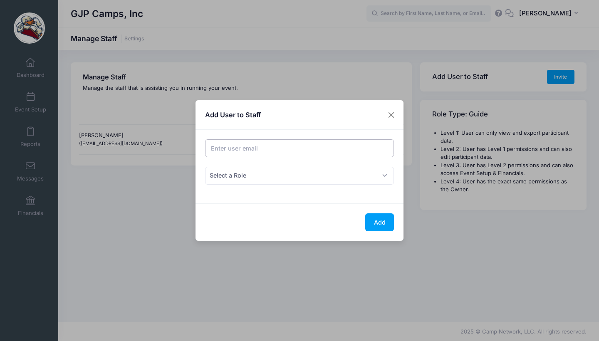
click at [302, 143] on input "Email address" at bounding box center [299, 148] width 189 height 18
type input "[EMAIL_ADDRESS][DOMAIN_NAME]"
click at [285, 174] on span "Select a Role" at bounding box center [299, 176] width 189 height 18
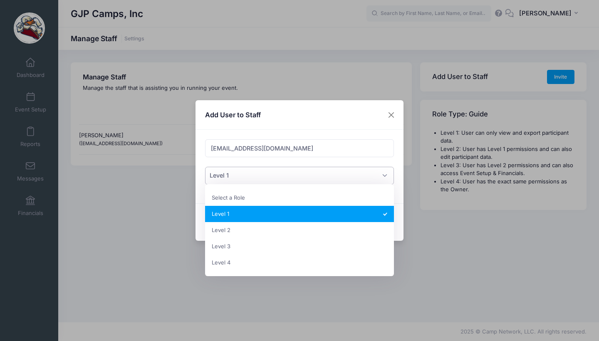
click at [259, 181] on span "Level 1" at bounding box center [299, 176] width 189 height 18
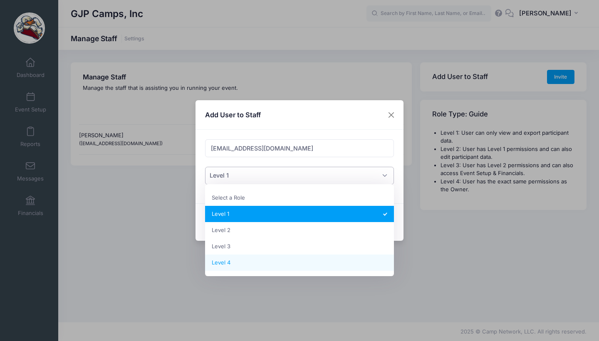
select select "2"
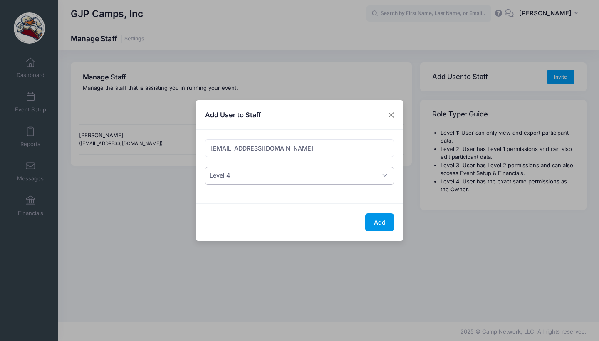
click at [379, 219] on button "Add" at bounding box center [379, 222] width 29 height 18
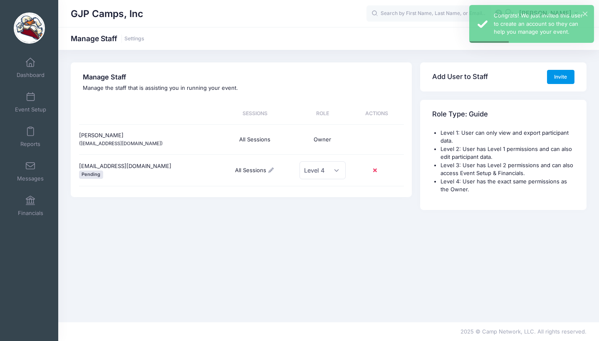
click at [564, 79] on button "Invite" at bounding box center [560, 77] width 27 height 14
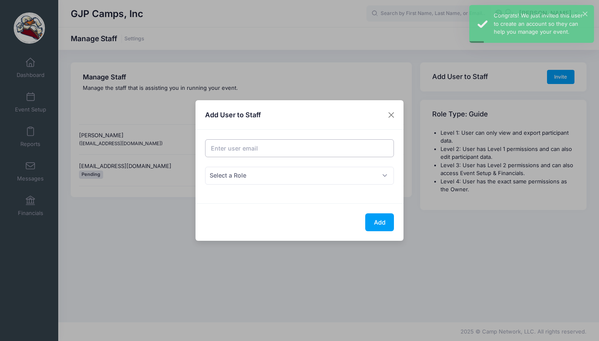
click at [300, 149] on input "Email address" at bounding box center [299, 148] width 189 height 18
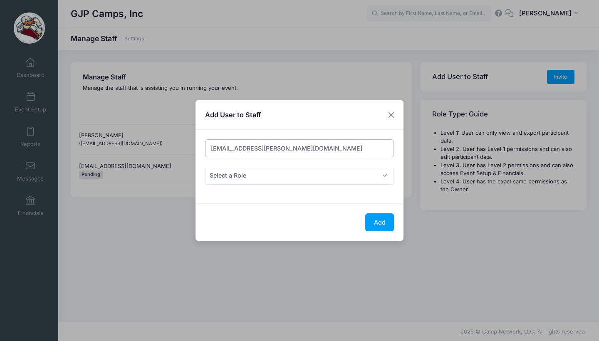
type input "tfrancy@stevens.edu"
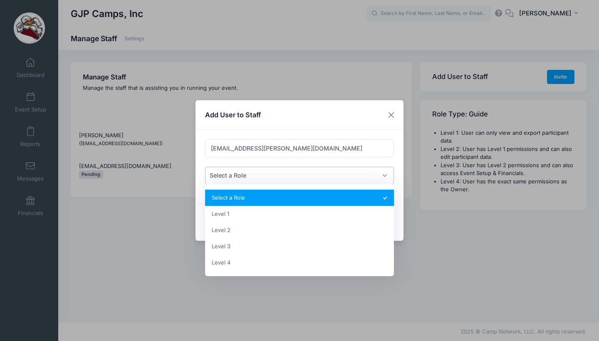
click at [291, 178] on span "Select a Role" at bounding box center [299, 176] width 189 height 18
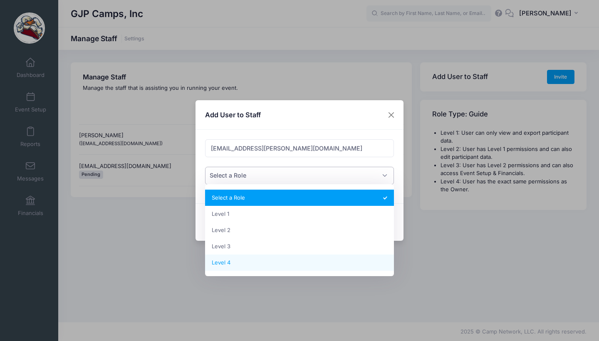
select select "2"
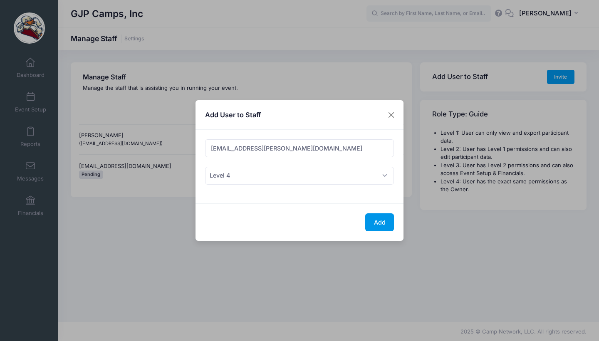
click at [374, 219] on button "Add" at bounding box center [379, 222] width 29 height 18
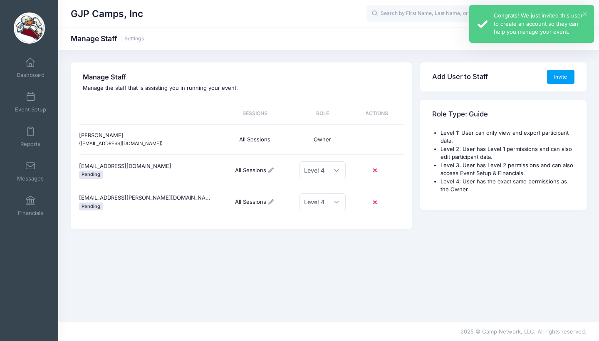
click at [585, 12] on button "×" at bounding box center [584, 14] width 5 height 5
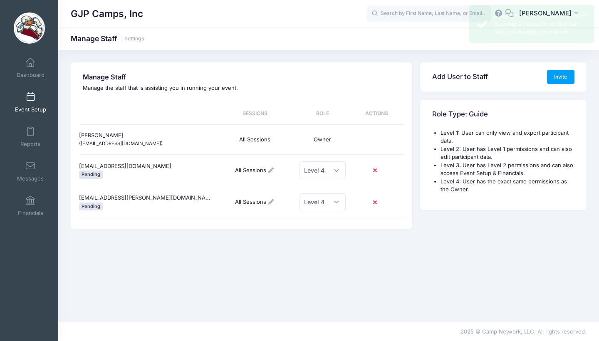
click at [26, 106] on span "Event Setup" at bounding box center [30, 109] width 31 height 7
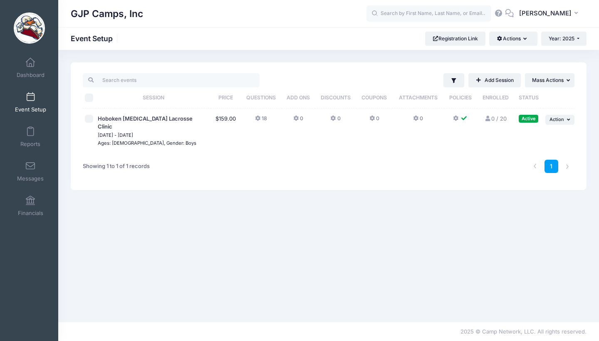
click at [270, 197] on div "Filter Filter Options Show: Active Live Completed ..." at bounding box center [328, 185] width 540 height 247
click at [37, 133] on link "Reports" at bounding box center [30, 136] width 39 height 29
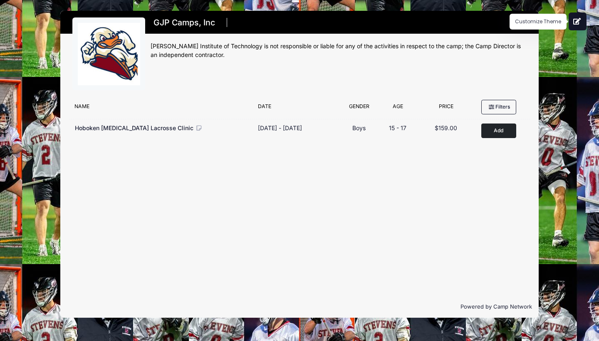
click at [579, 20] on icon at bounding box center [577, 21] width 8 height 7
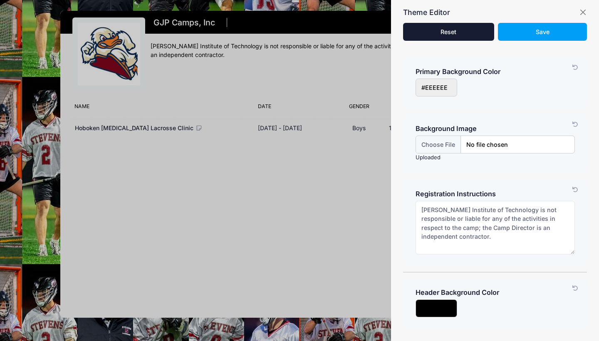
click at [439, 93] on input "input" at bounding box center [436, 88] width 42 height 18
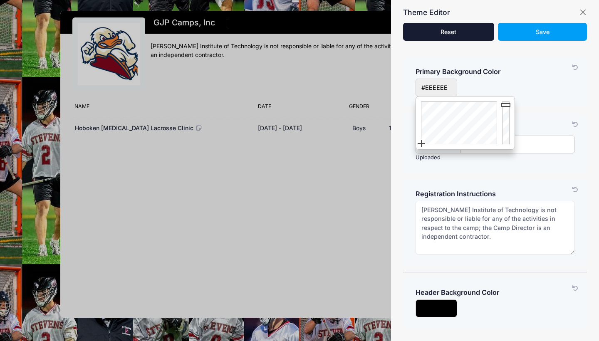
click at [439, 93] on input "input" at bounding box center [436, 88] width 42 height 18
click at [437, 91] on input "input" at bounding box center [436, 88] width 42 height 18
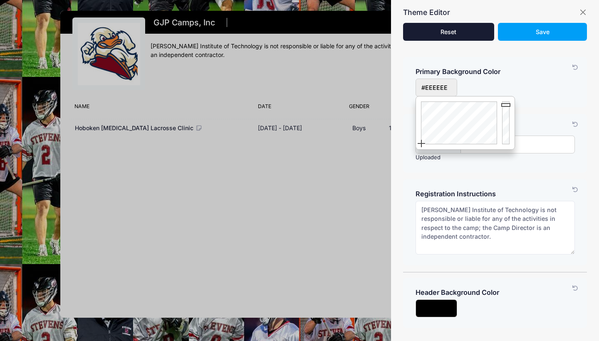
click at [437, 91] on input "input" at bounding box center [436, 88] width 42 height 18
click at [364, 219] on div at bounding box center [299, 170] width 599 height 341
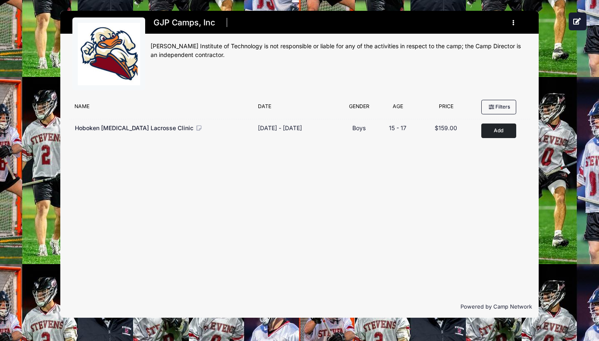
click at [510, 25] on button "button" at bounding box center [515, 22] width 22 height 15
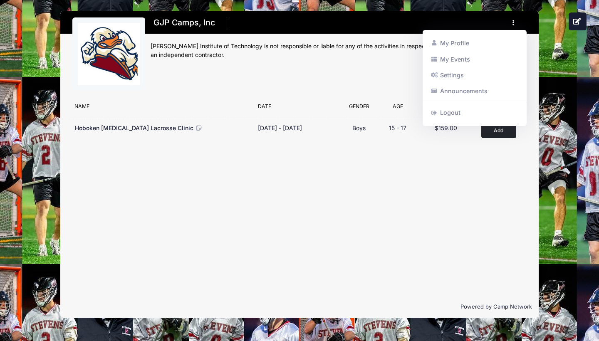
click at [512, 23] on icon "button" at bounding box center [515, 23] width 7 height 0
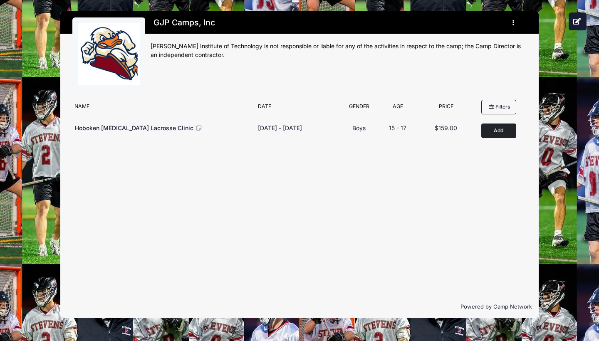
click at [512, 23] on icon "button" at bounding box center [515, 23] width 7 height 0
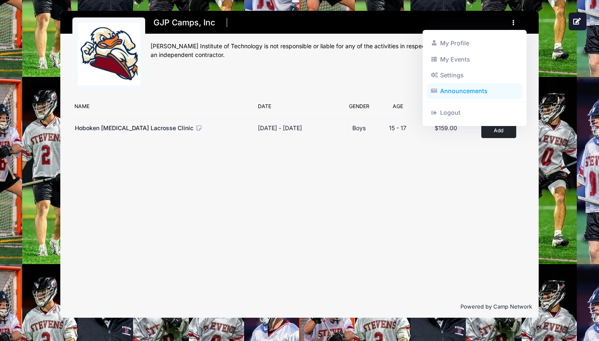
click at [461, 91] on link "Announcements" at bounding box center [474, 91] width 96 height 16
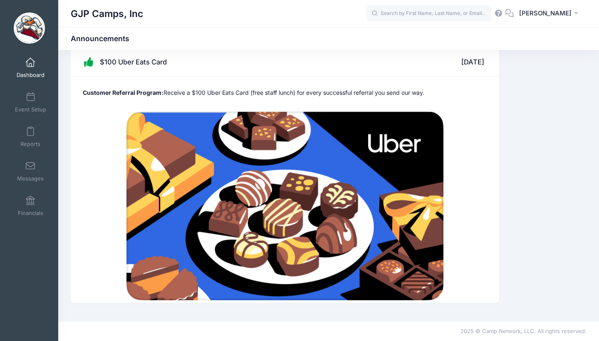
scroll to position [10, 0]
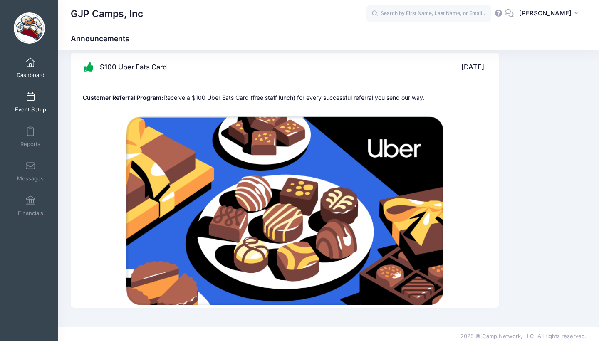
click at [30, 94] on span at bounding box center [30, 97] width 0 height 9
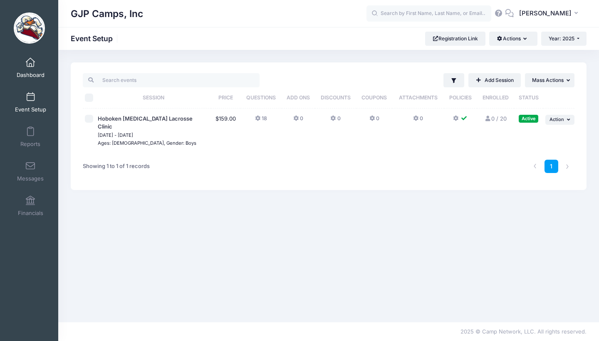
click at [29, 71] on span "Dashboard" at bounding box center [31, 74] width 28 height 7
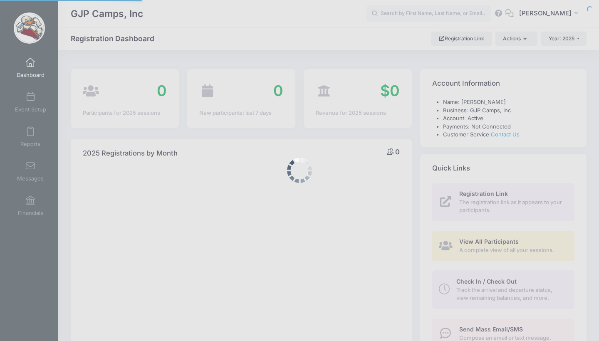
select select
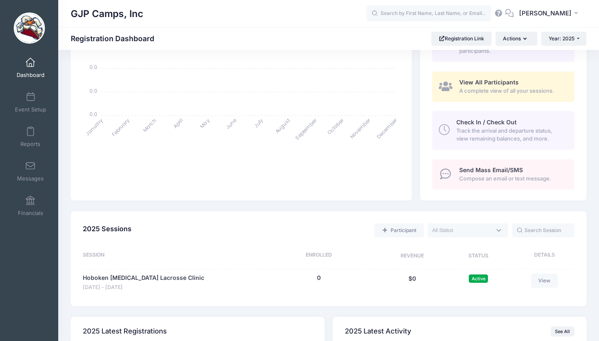
scroll to position [136, 0]
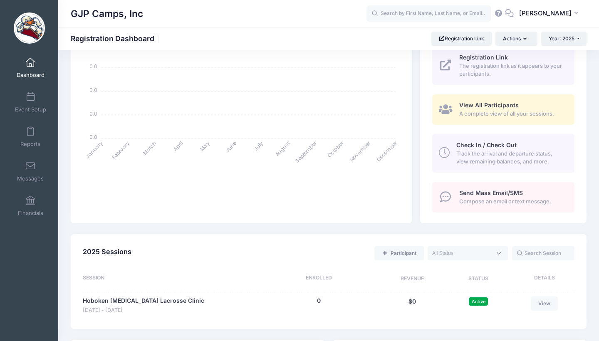
click at [488, 110] on span "A complete view of all your sessions." at bounding box center [512, 114] width 106 height 8
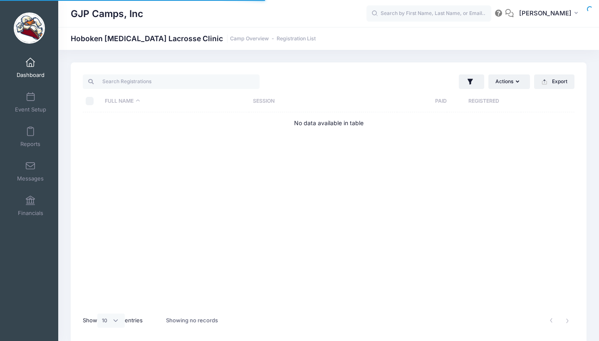
select select "10"
click at [30, 101] on span at bounding box center [30, 97] width 0 height 9
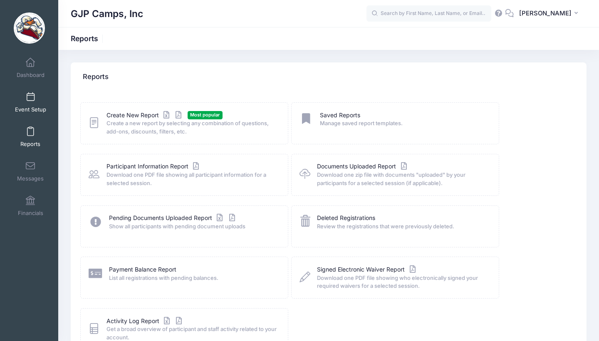
click at [34, 107] on span "Event Setup" at bounding box center [30, 109] width 31 height 7
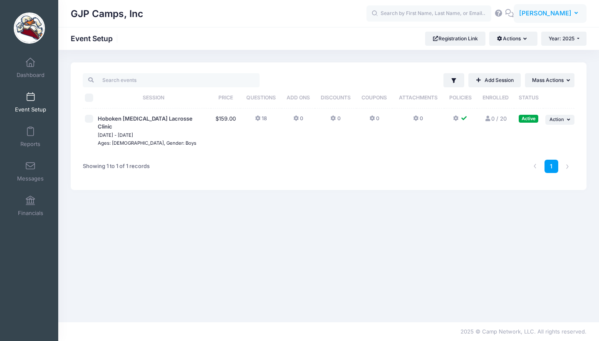
click at [571, 6] on button "JL Jon Lanzalotto" at bounding box center [549, 13] width 73 height 19
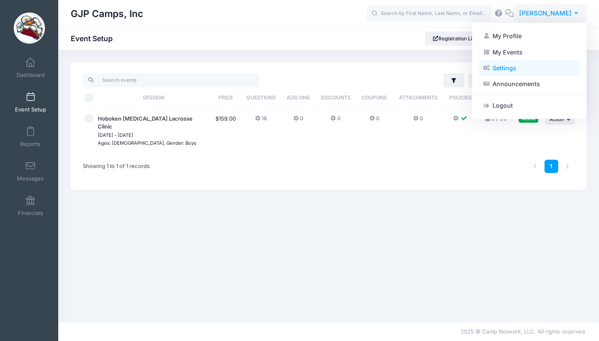
click at [494, 69] on link "Settings" at bounding box center [528, 68] width 101 height 16
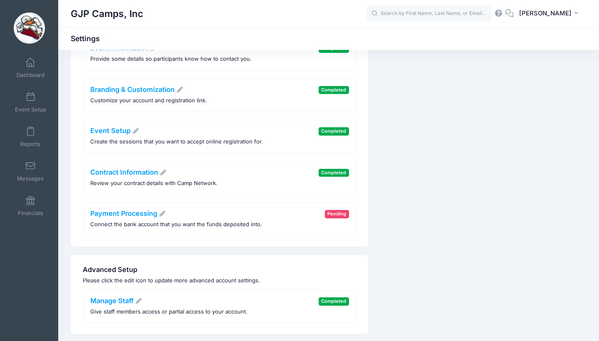
scroll to position [153, 0]
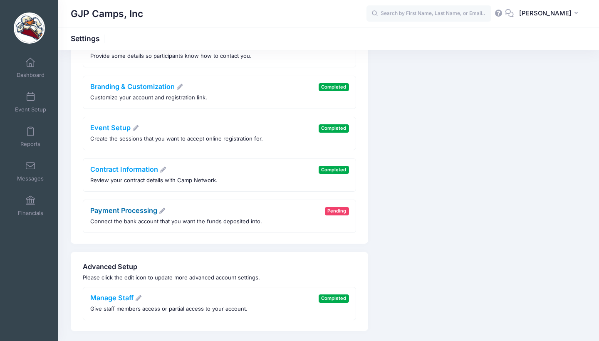
click at [145, 208] on link "Payment Processing" at bounding box center [128, 210] width 76 height 8
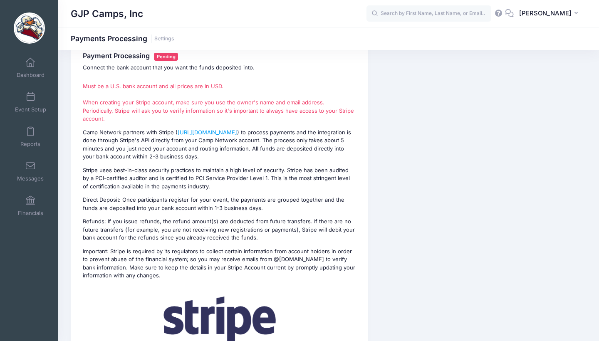
scroll to position [25, 0]
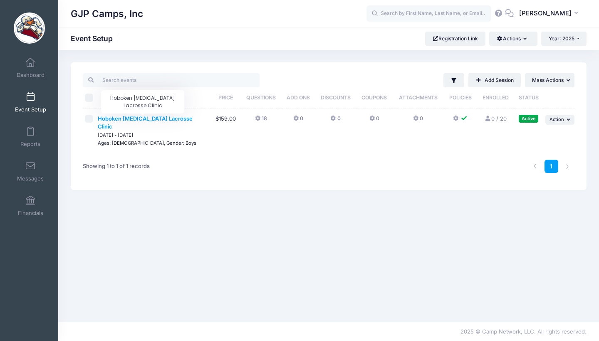
click at [180, 120] on span "Hoboken [MEDICAL_DATA] Lacrosse Clinic" at bounding box center [145, 122] width 95 height 15
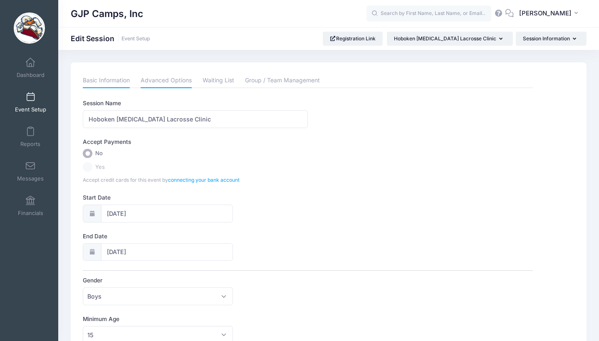
click at [185, 77] on link "Advanced Options" at bounding box center [165, 80] width 51 height 15
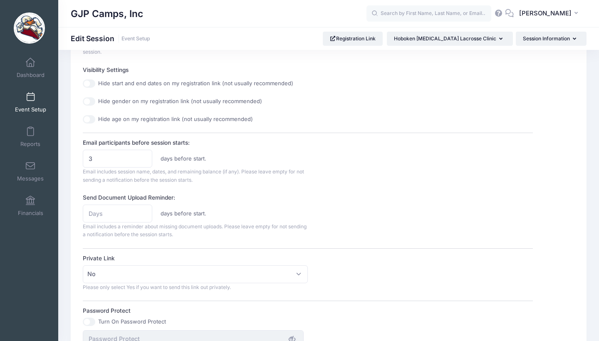
scroll to position [351, 0]
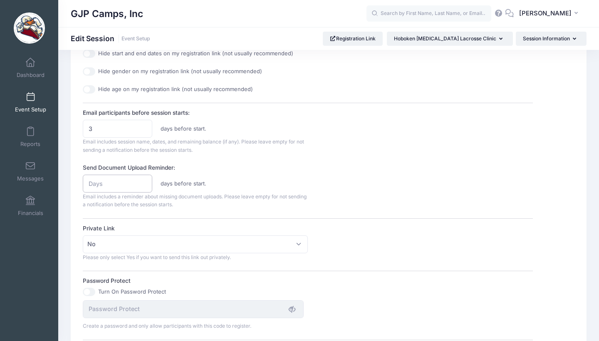
click at [115, 183] on input "Send Document Upload Reminder:" at bounding box center [117, 184] width 69 height 18
type input "1"
click at [210, 193] on span "Email includes a reminder about missing document uploads. Please leave empty fo…" at bounding box center [195, 200] width 224 height 15
click at [113, 180] on input "1" at bounding box center [117, 184] width 69 height 18
click at [212, 193] on span "Email includes a reminder about missing document uploads. Please leave empty fo…" at bounding box center [195, 200] width 224 height 15
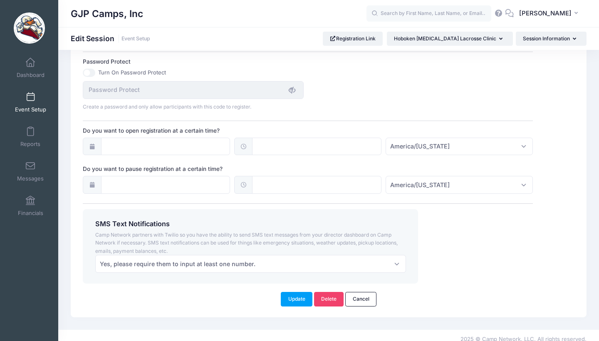
scroll to position [569, 0]
click at [315, 248] on div "Camp Network partners with Twilio so you have the ability to send SMS text mess…" at bounding box center [250, 244] width 319 height 25
click at [313, 256] on span "Yes, please require them to input at least one number." at bounding box center [250, 265] width 311 height 18
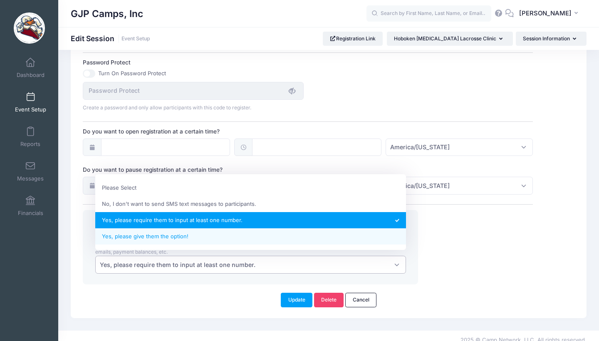
select select "2"
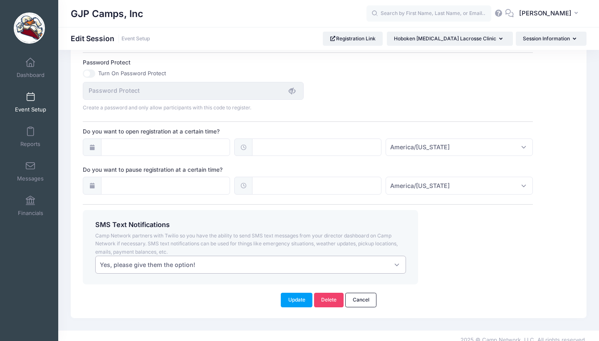
click at [468, 247] on div "SMS Text Notifications Camp Network partners with Twilio so you have the abilit…" at bounding box center [308, 247] width 458 height 74
click at [301, 296] on button "Update" at bounding box center [297, 300] width 32 height 14
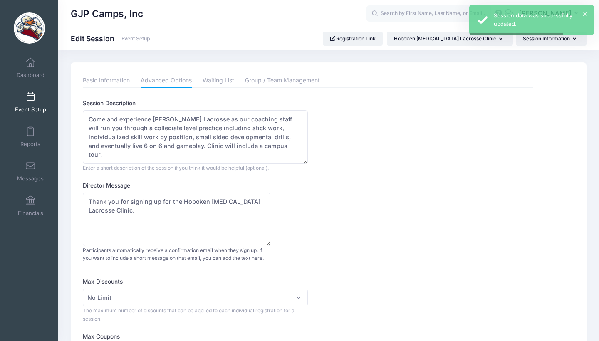
scroll to position [0, 0]
click at [122, 80] on link "Basic Information" at bounding box center [106, 80] width 47 height 15
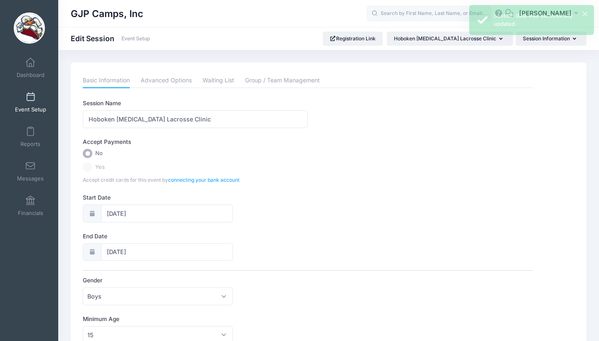
click at [88, 169] on label "Yes" at bounding box center [307, 167] width 449 height 10
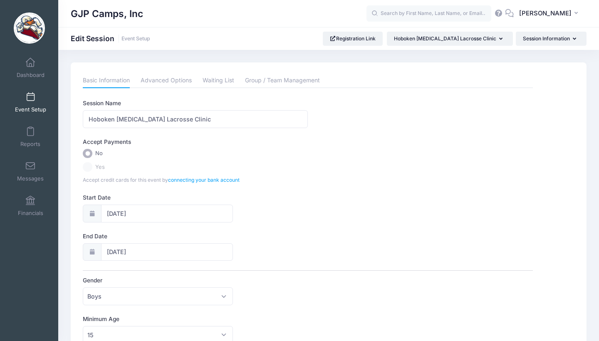
click at [34, 100] on link "Event Setup" at bounding box center [30, 102] width 39 height 29
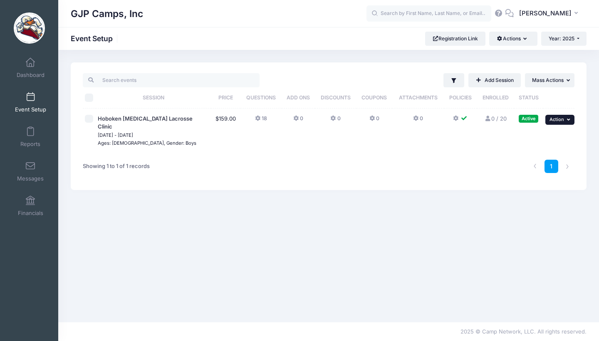
click at [546, 121] on button "... Action" at bounding box center [559, 120] width 29 height 10
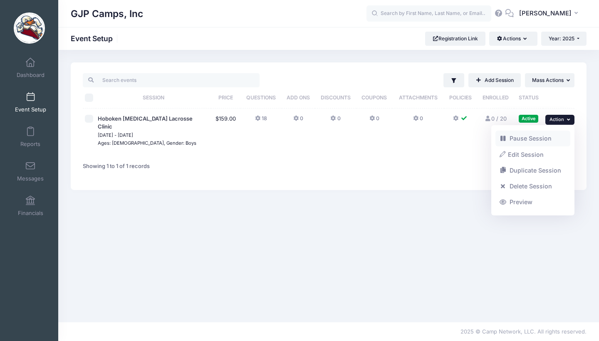
click at [535, 137] on link "Pause Session" at bounding box center [532, 139] width 75 height 16
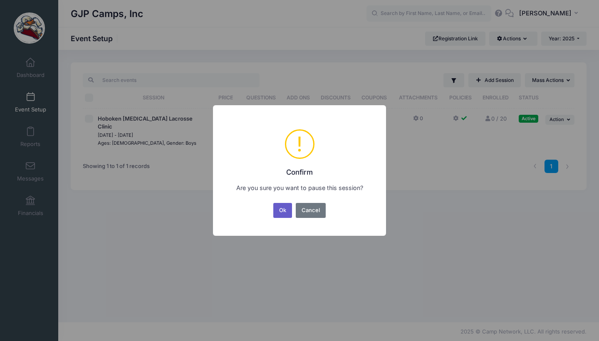
click at [284, 211] on button "Ok" at bounding box center [282, 210] width 19 height 15
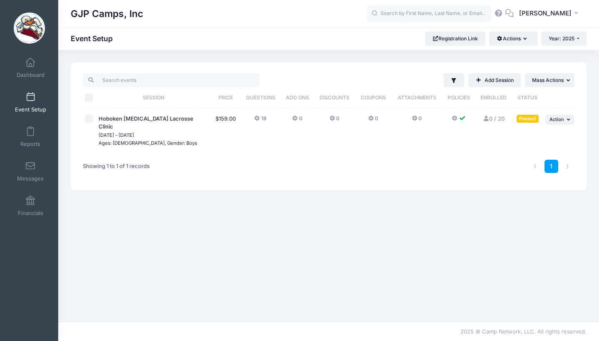
click at [258, 118] on icon at bounding box center [257, 118] width 7 height 0
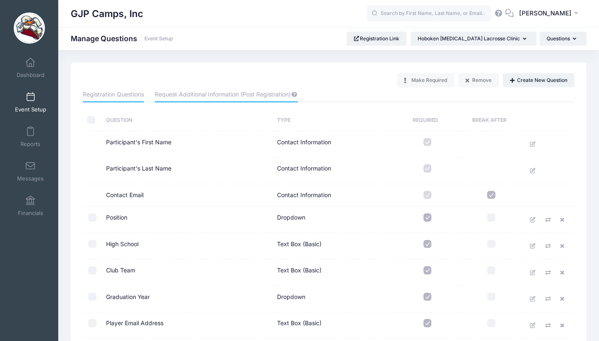
click at [248, 93] on link "Request Additional Information (Post Registration)" at bounding box center [226, 94] width 143 height 15
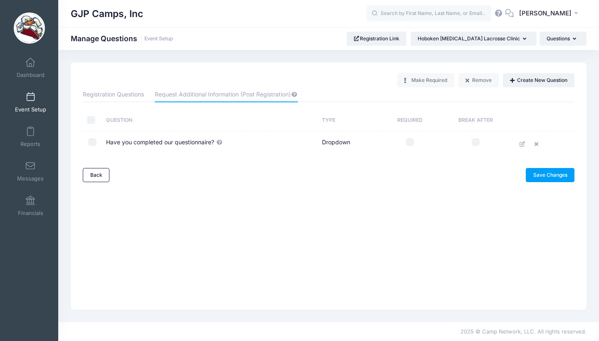
click at [23, 95] on link "Event Setup" at bounding box center [30, 102] width 39 height 29
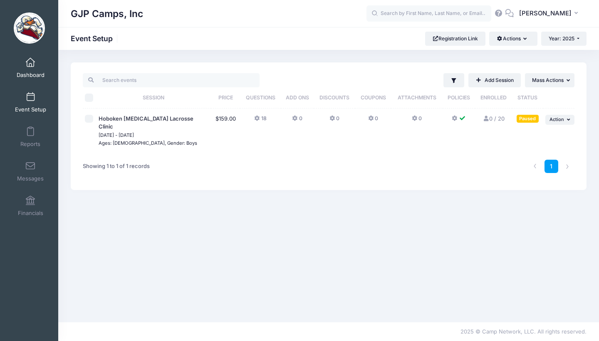
click at [43, 71] on span "Dashboard" at bounding box center [31, 74] width 28 height 7
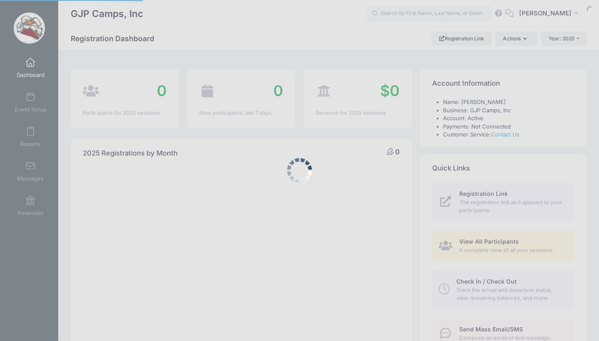
select select
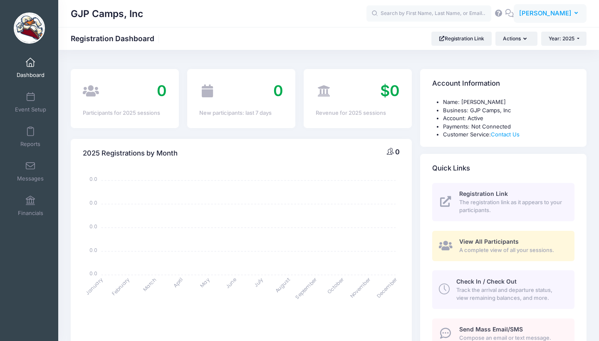
click at [546, 11] on span "[PERSON_NAME]" at bounding box center [545, 13] width 52 height 9
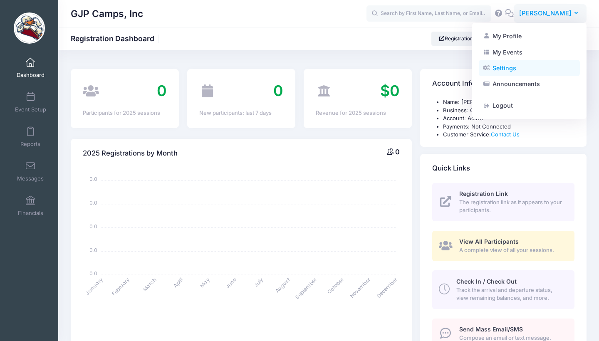
click at [506, 71] on link "Settings" at bounding box center [528, 68] width 101 height 16
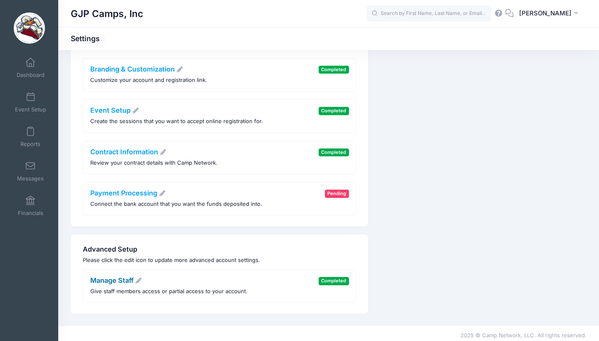
scroll to position [170, 0]
click at [119, 280] on link "Manage Staff" at bounding box center [116, 280] width 52 height 8
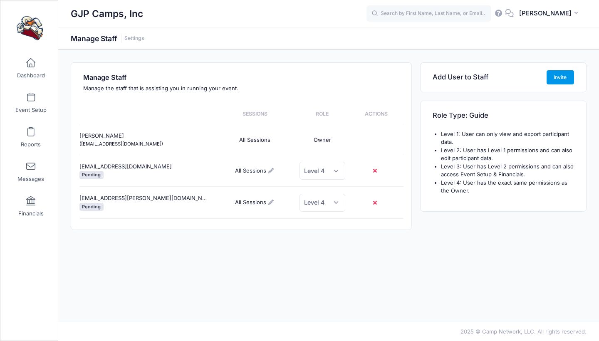
click at [561, 81] on button "Invite" at bounding box center [559, 77] width 27 height 14
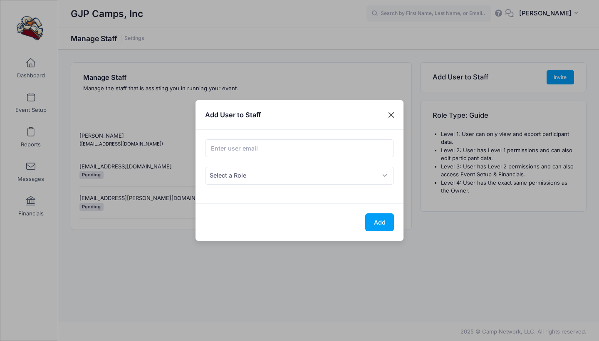
click at [393, 119] on button "Close" at bounding box center [391, 114] width 15 height 15
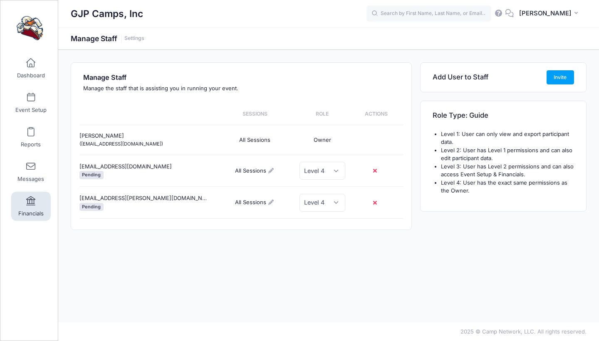
click at [31, 200] on span at bounding box center [31, 201] width 0 height 9
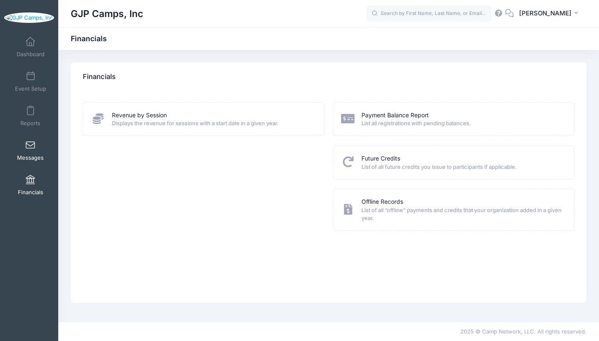
click at [33, 160] on link "Messages" at bounding box center [30, 150] width 39 height 29
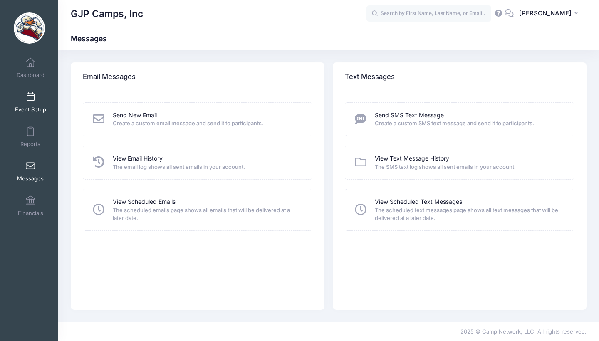
click at [31, 106] on span "Event Setup" at bounding box center [30, 109] width 31 height 7
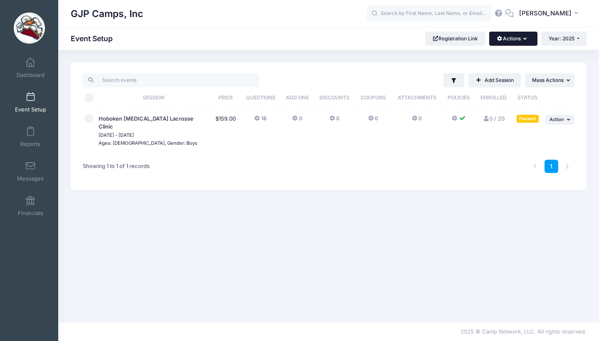
click at [525, 43] on button "Actions" at bounding box center [513, 39] width 48 height 14
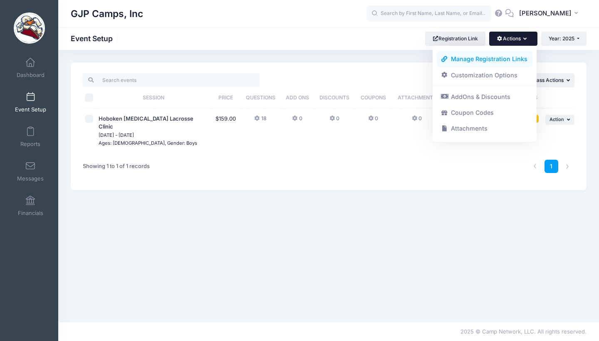
click at [525, 61] on link "Manage Registration Links" at bounding box center [484, 59] width 96 height 16
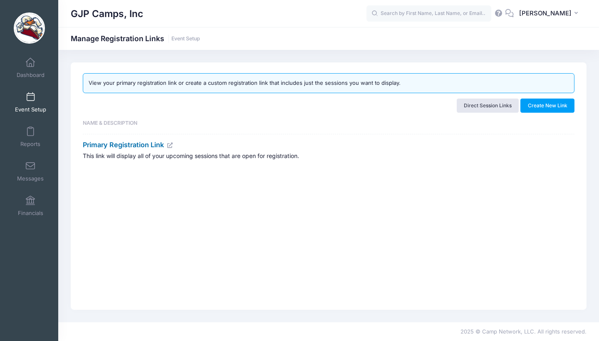
click at [157, 141] on link "Primary Registration Link" at bounding box center [128, 144] width 91 height 8
click at [483, 106] on link "Direct Session Links" at bounding box center [487, 106] width 62 height 14
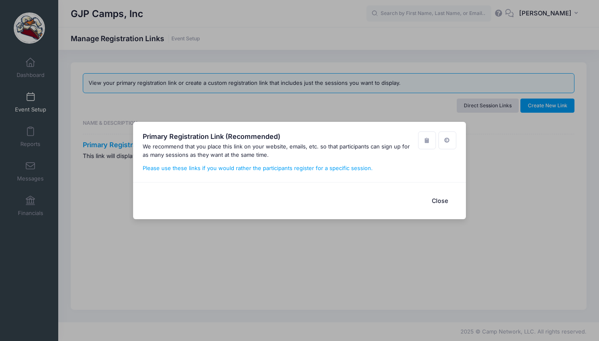
click at [444, 201] on button "Close" at bounding box center [439, 201] width 33 height 18
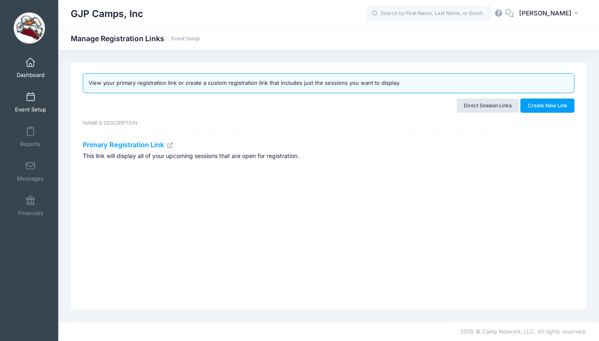
click at [25, 70] on link "Dashboard" at bounding box center [30, 67] width 39 height 29
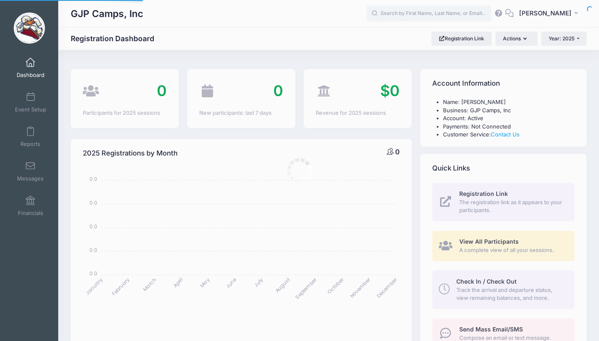
select select
click at [552, 18] on button "[PERSON_NAME]" at bounding box center [549, 13] width 73 height 19
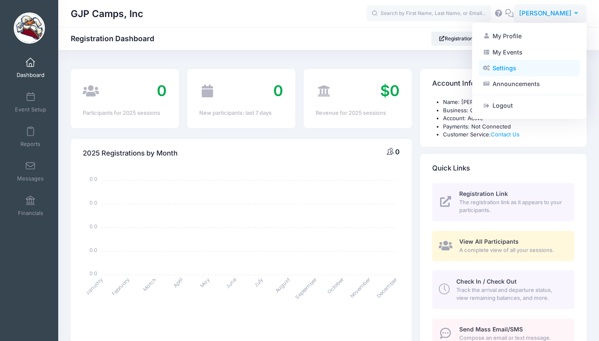
click at [501, 71] on link "Settings" at bounding box center [528, 68] width 101 height 16
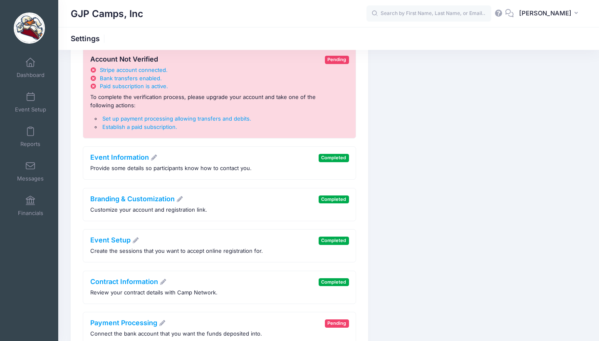
scroll to position [40, 0]
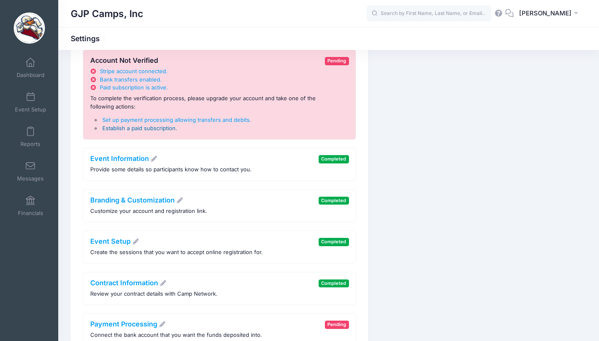
click at [147, 126] on span "Establish a paid subscription" at bounding box center [138, 128] width 73 height 7
click at [160, 116] on span "Set up payment processing allowing transfers and debits" at bounding box center [175, 119] width 147 height 7
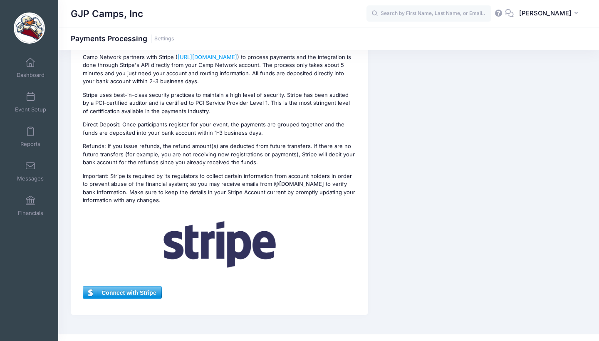
scroll to position [96, 0]
click at [133, 287] on span "Connect with Stripe" at bounding box center [122, 293] width 78 height 12
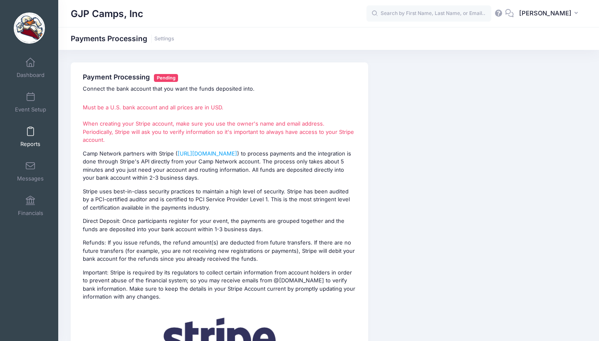
click at [25, 123] on link "Reports" at bounding box center [30, 136] width 39 height 29
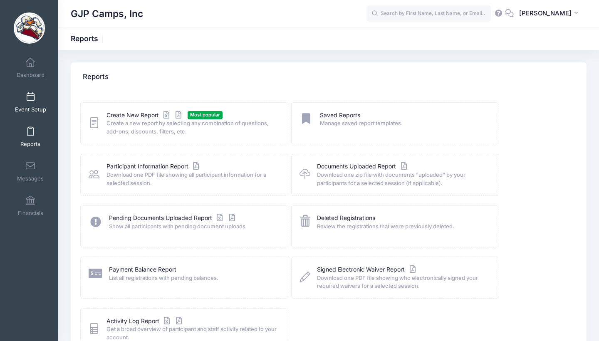
click at [17, 103] on link "Event Setup" at bounding box center [30, 102] width 39 height 29
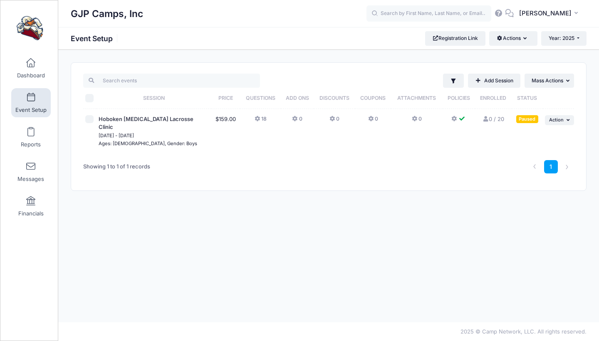
click at [485, 118] on icon at bounding box center [485, 118] width 7 height 5
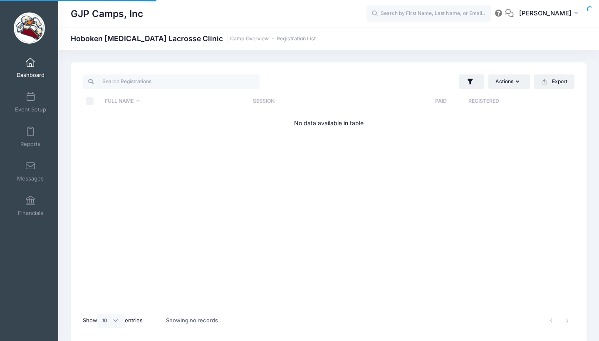
select select "10"
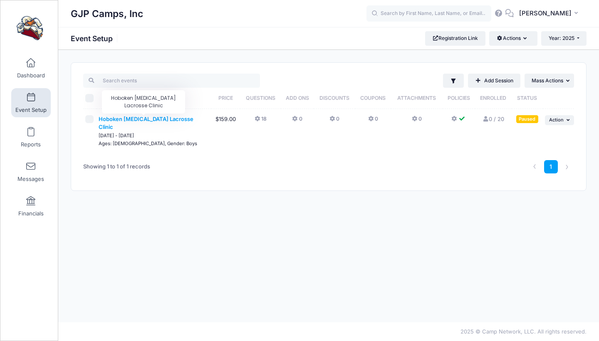
click at [155, 119] on span "Hoboken [MEDICAL_DATA] Lacrosse Clinic" at bounding box center [146, 123] width 95 height 15
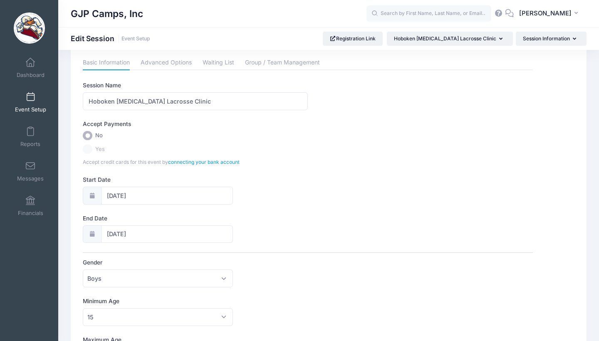
scroll to position [19, 0]
click at [88, 149] on label "Yes" at bounding box center [307, 148] width 449 height 10
click at [190, 160] on link "connecting your bank account" at bounding box center [203, 161] width 71 height 6
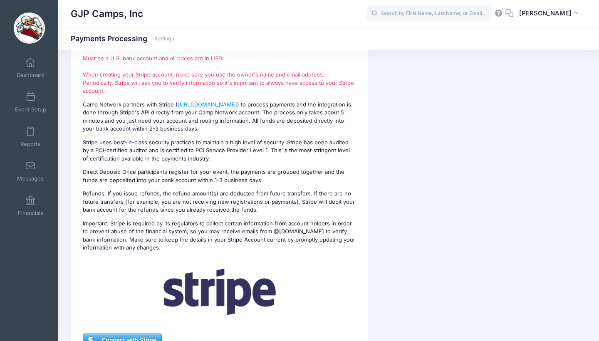
scroll to position [52, 0]
